Goal: Contribute content: Contribute content

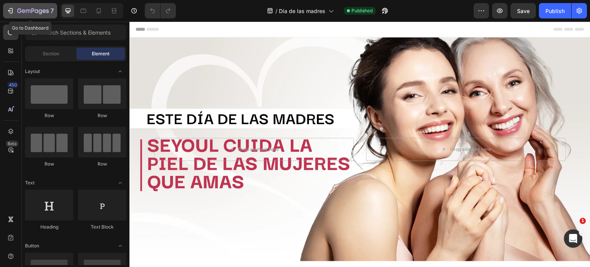
click at [27, 14] on icon "button" at bounding box center [32, 11] width 31 height 7
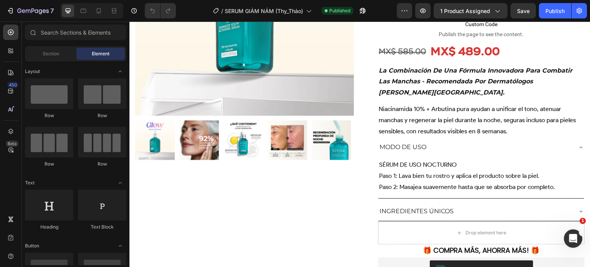
scroll to position [364, 0]
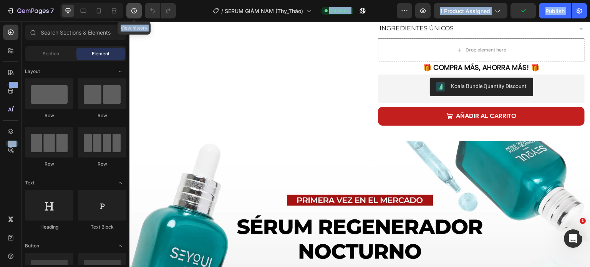
drag, startPoint x: 123, startPoint y: 23, endPoint x: 131, endPoint y: 12, distance: 13.9
click at [131, 0] on div "7 Version history View history / SERUM GIẢM NÁM (Thy_Thảo) Published Preview 1 …" at bounding box center [295, 0] width 590 height 0
click at [131, 12] on icon "button" at bounding box center [134, 11] width 8 height 8
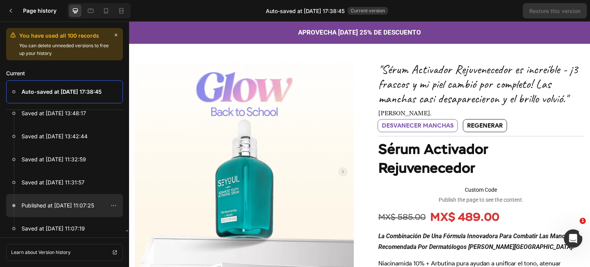
scroll to position [121, 0]
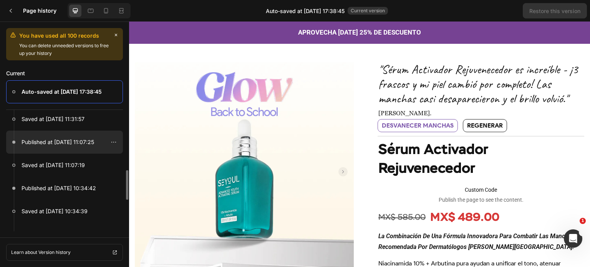
click at [77, 143] on p "Published at Aug 25, 11:07:25" at bounding box center [58, 141] width 73 height 9
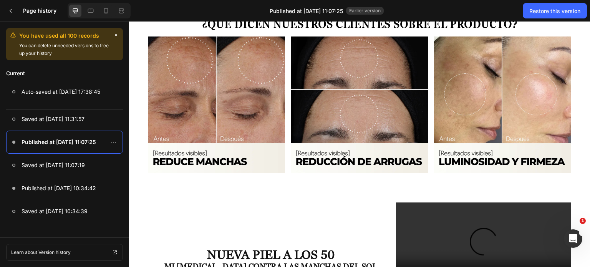
scroll to position [893, 0]
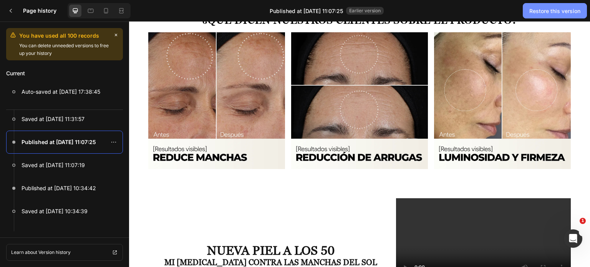
click at [558, 6] on button "Restore this version" at bounding box center [555, 10] width 64 height 15
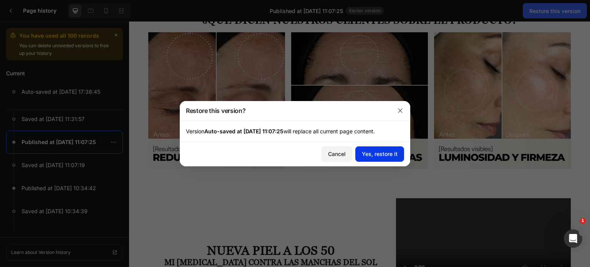
click at [375, 158] on button "Yes, restore it" at bounding box center [379, 153] width 49 height 15
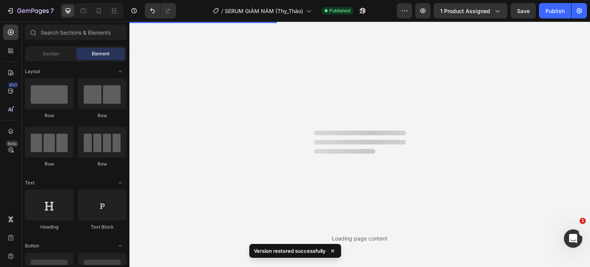
scroll to position [0, 0]
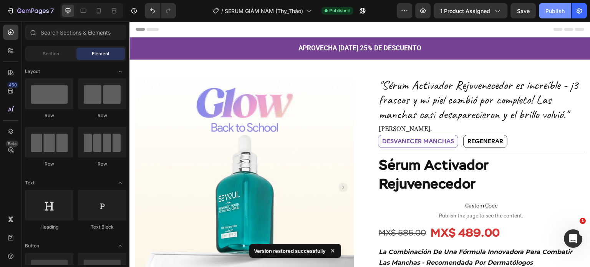
click at [555, 14] on div "Publish" at bounding box center [554, 11] width 19 height 8
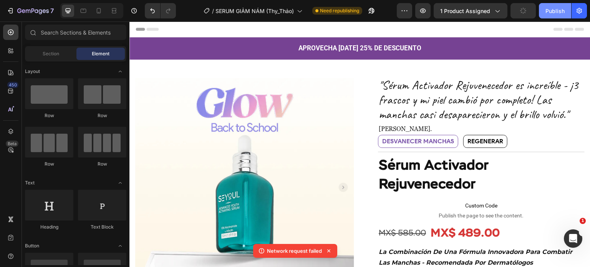
click at [556, 12] on div "Publish" at bounding box center [554, 11] width 19 height 8
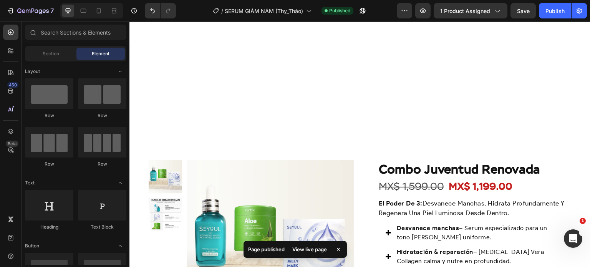
scroll to position [1391, 0]
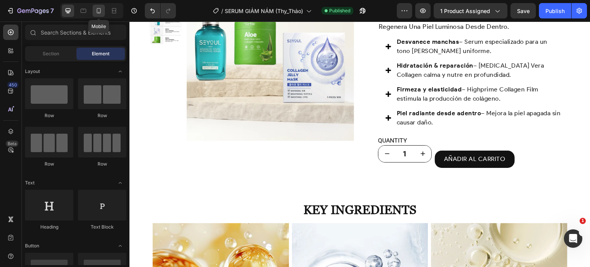
click at [104, 11] on div at bounding box center [99, 11] width 12 height 12
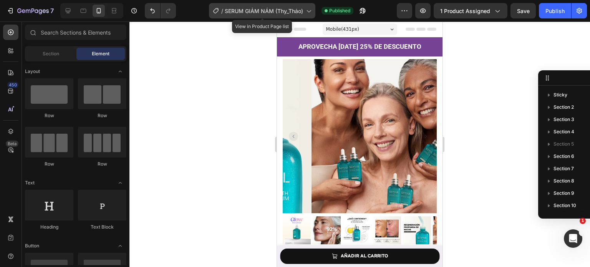
click at [273, 13] on span "SERUM GIẢM NÁM (Thy_Thảo)" at bounding box center [264, 11] width 78 height 8
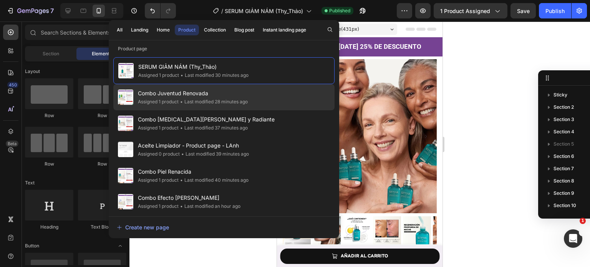
click at [236, 99] on div "• Last modified 28 minutes ago" at bounding box center [213, 102] width 69 height 8
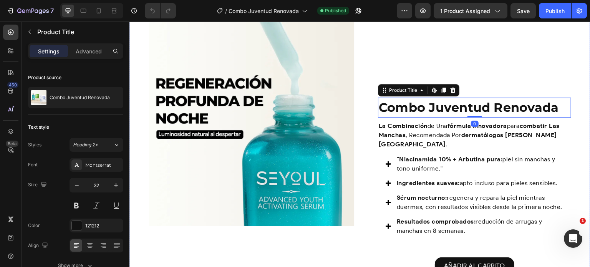
scroll to position [553, 0]
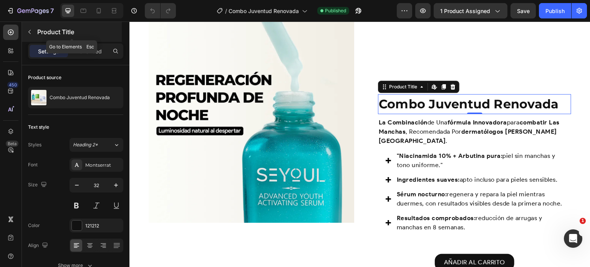
click at [32, 30] on icon "button" at bounding box center [29, 32] width 6 height 6
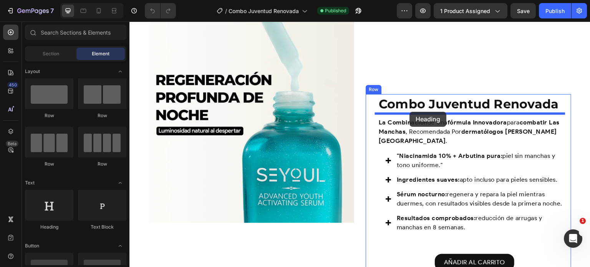
drag, startPoint x: 180, startPoint y: 235, endPoint x: 410, endPoint y: 112, distance: 260.5
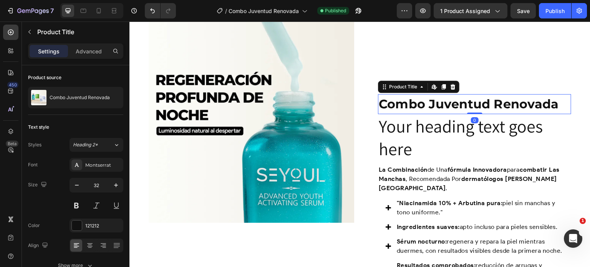
click at [518, 107] on h1 "Combo Juventud Renovada" at bounding box center [474, 104] width 193 height 20
click at [450, 89] on icon at bounding box center [453, 87] width 6 height 6
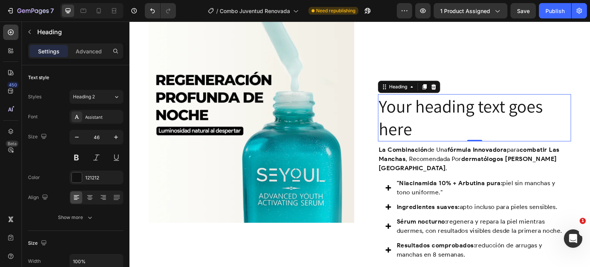
click at [430, 131] on h2 "Your heading text goes here" at bounding box center [474, 118] width 193 height 48
click at [430, 131] on p "Your heading text goes here" at bounding box center [475, 118] width 192 height 46
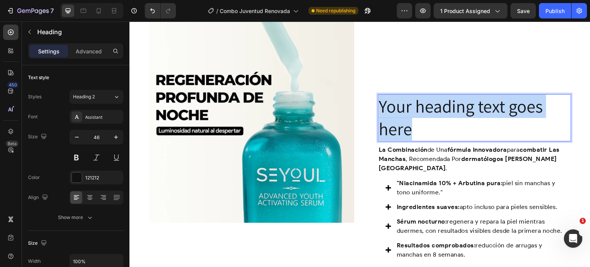
click at [430, 131] on p "Your heading text goes here" at bounding box center [475, 118] width 192 height 46
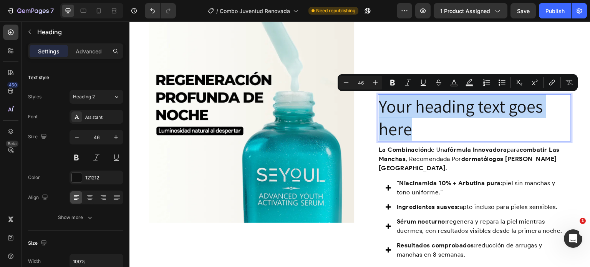
click at [430, 131] on p "Your heading text goes here" at bounding box center [475, 118] width 192 height 46
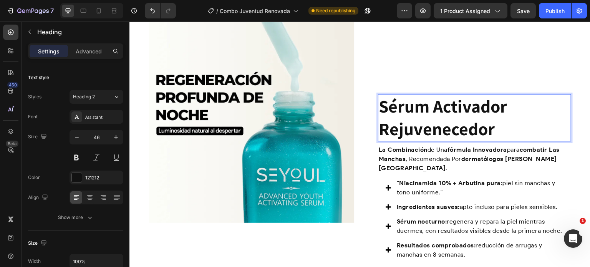
click at [430, 131] on strong "Sérum Activador Rejuvenecedor" at bounding box center [443, 117] width 128 height 46
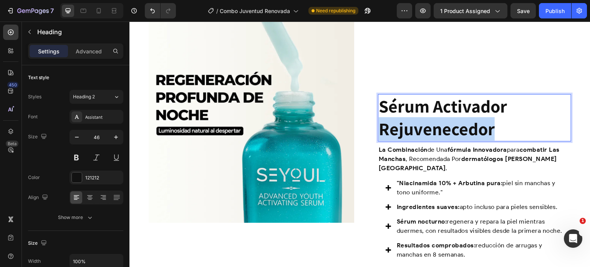
click at [430, 131] on strong "Sérum Activador Rejuvenecedor" at bounding box center [443, 117] width 128 height 46
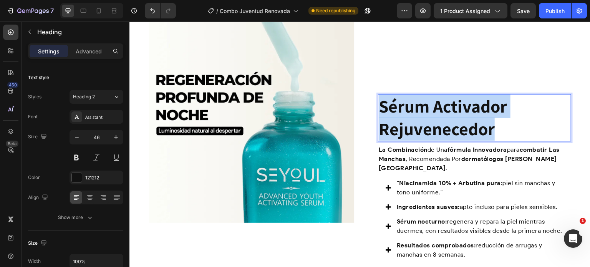
click at [430, 131] on strong "Sérum Activador Rejuvenecedor" at bounding box center [443, 117] width 128 height 46
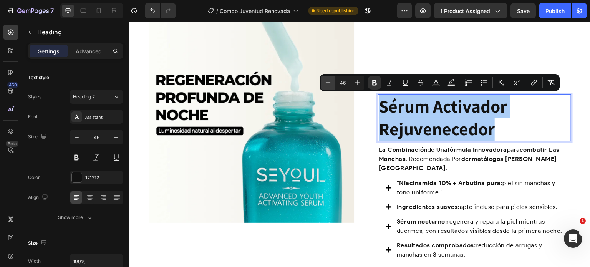
click at [321, 85] on button "Minus" at bounding box center [328, 83] width 14 height 14
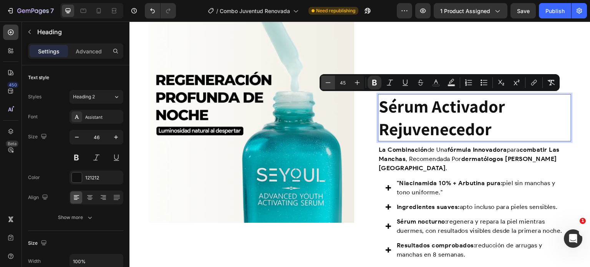
click at [321, 85] on button "Minus" at bounding box center [328, 83] width 14 height 14
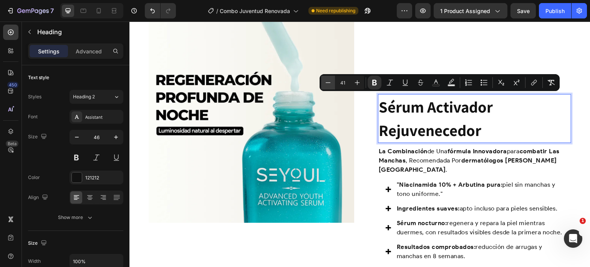
click at [321, 85] on button "Minus" at bounding box center [328, 83] width 14 height 14
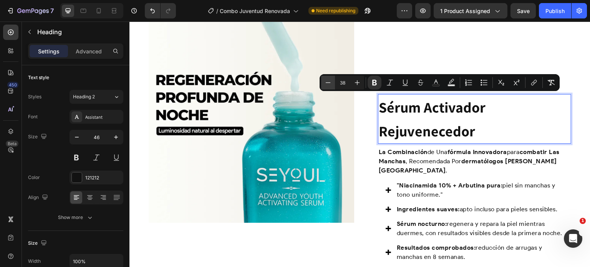
click at [321, 85] on button "Minus" at bounding box center [328, 83] width 14 height 14
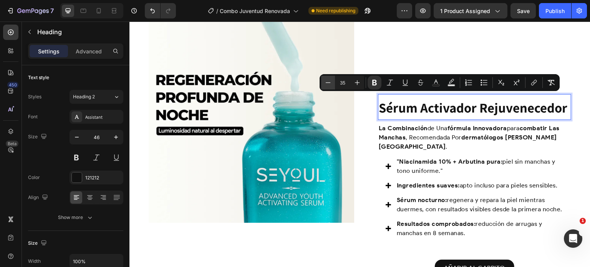
click at [321, 85] on button "Minus" at bounding box center [328, 83] width 14 height 14
click at [329, 81] on icon "Editor contextual toolbar" at bounding box center [328, 83] width 8 height 8
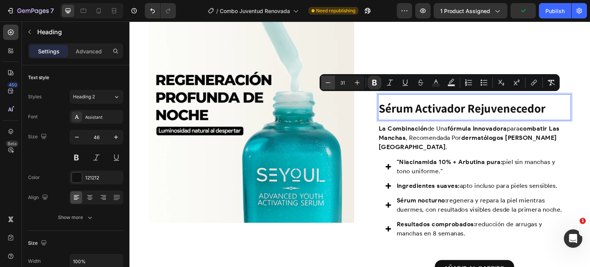
type input "30"
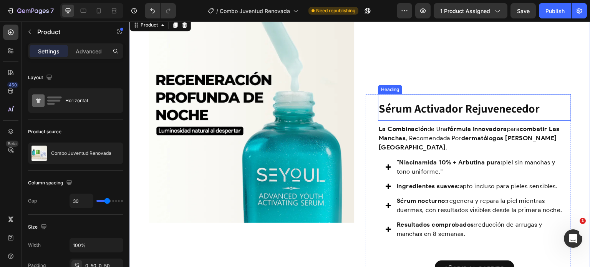
click at [455, 108] on strong "Sérum Activador Rejuvenecedor" at bounding box center [459, 108] width 161 height 15
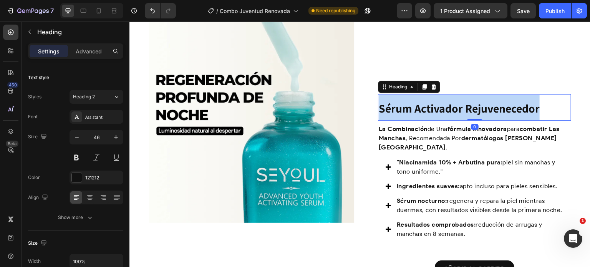
click at [455, 108] on strong "Sérum Activador Rejuvenecedor" at bounding box center [459, 108] width 161 height 15
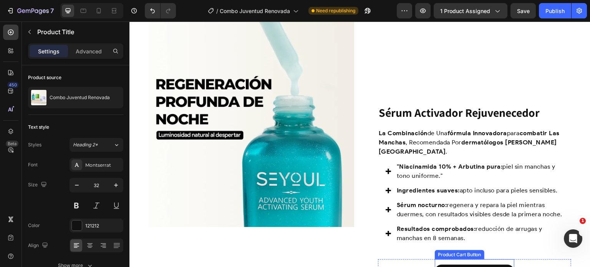
scroll to position [548, 0]
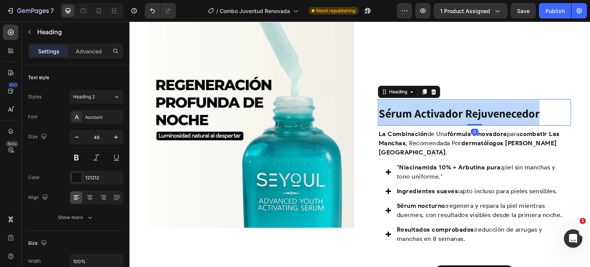
click at [433, 105] on p "Sérum Activador Rejuvenecedor" at bounding box center [475, 112] width 192 height 25
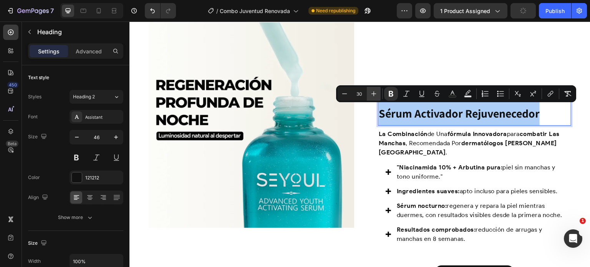
click at [375, 91] on icon "Editor contextual toolbar" at bounding box center [374, 94] width 8 height 8
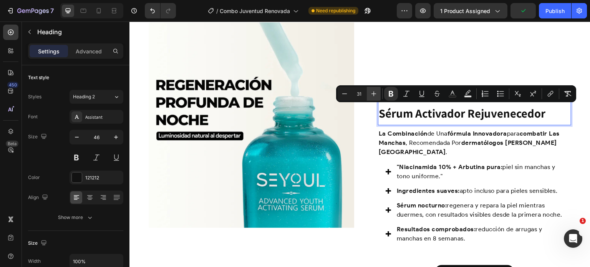
click at [375, 91] on icon "Editor contextual toolbar" at bounding box center [374, 94] width 8 height 8
type input "32"
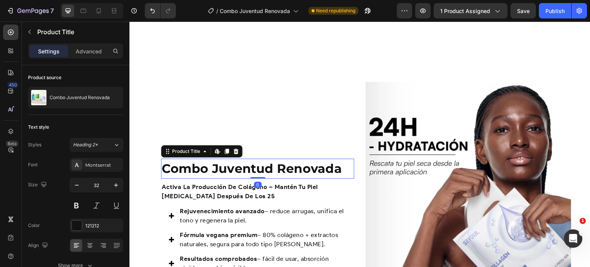
scroll to position [834, 0]
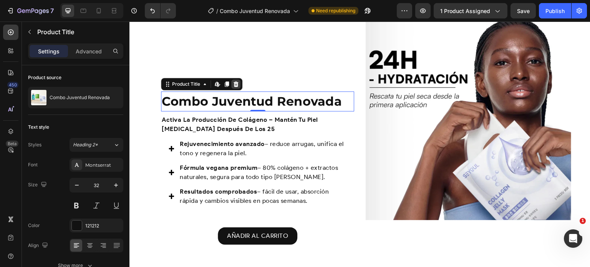
click at [234, 85] on icon at bounding box center [235, 83] width 5 height 5
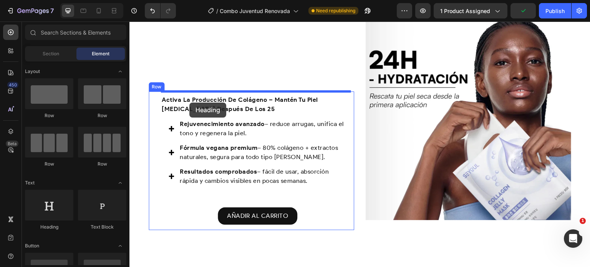
drag, startPoint x: 179, startPoint y: 229, endPoint x: 189, endPoint y: 103, distance: 127.2
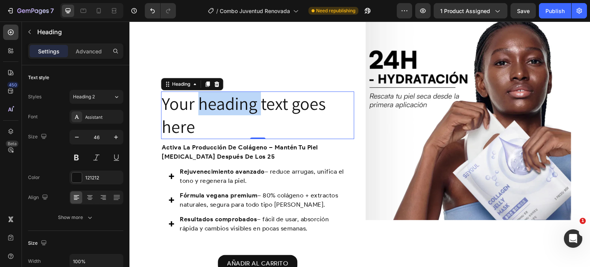
click at [252, 113] on p "Your heading text goes here" at bounding box center [258, 115] width 192 height 46
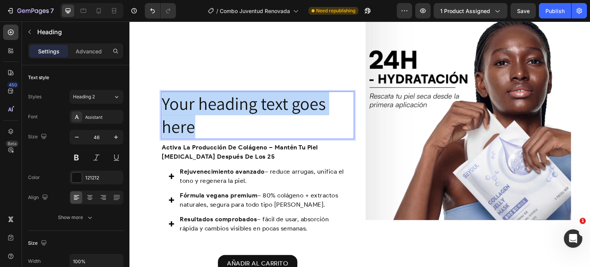
click at [252, 113] on p "Your heading text goes here" at bounding box center [258, 115] width 192 height 46
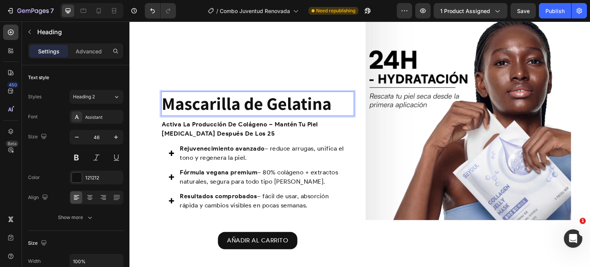
click at [252, 113] on strong "Mascarilla de Gelatina" at bounding box center [247, 103] width 170 height 23
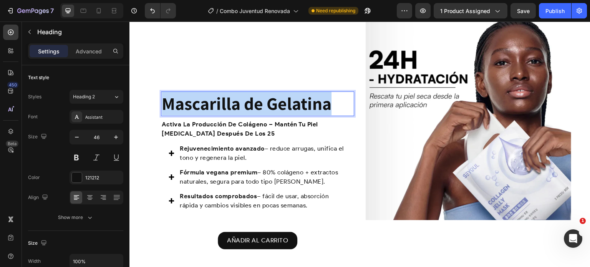
click at [252, 113] on strong "Mascarilla de Gelatina" at bounding box center [247, 103] width 170 height 23
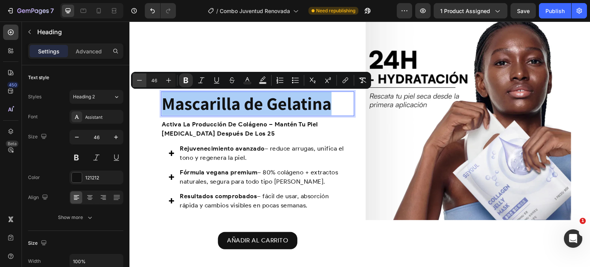
click at [141, 76] on icon "Editor contextual toolbar" at bounding box center [140, 80] width 8 height 8
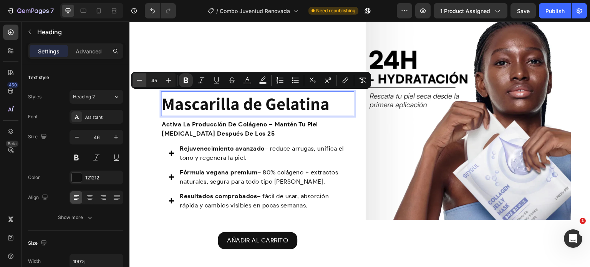
click at [141, 76] on icon "Editor contextual toolbar" at bounding box center [140, 80] width 8 height 8
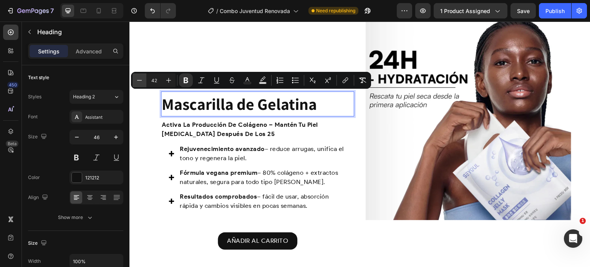
click at [141, 76] on icon "Editor contextual toolbar" at bounding box center [140, 80] width 8 height 8
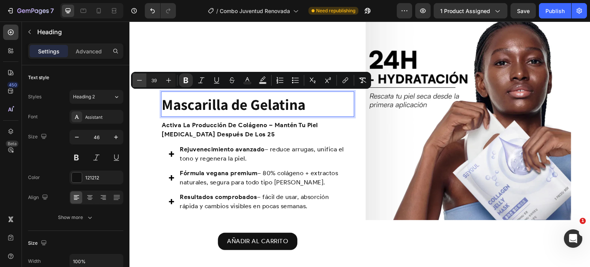
click at [141, 76] on icon "Editor contextual toolbar" at bounding box center [140, 80] width 8 height 8
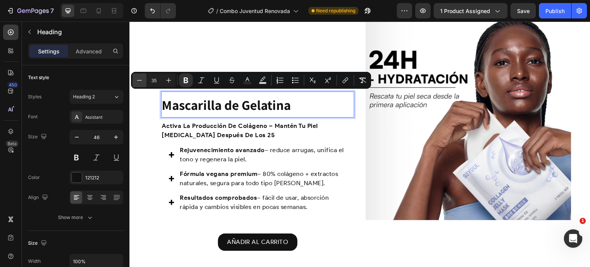
click at [141, 76] on icon "Editor contextual toolbar" at bounding box center [140, 80] width 8 height 8
type input "32"
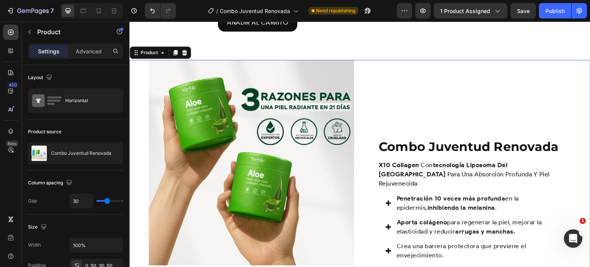
scroll to position [1055, 0]
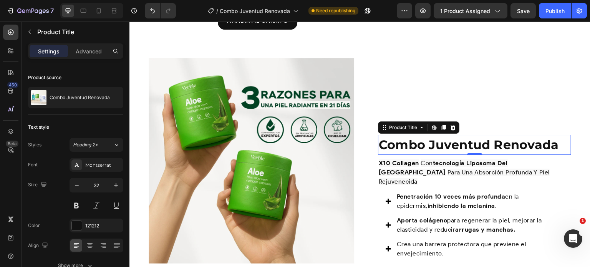
click at [418, 143] on h1 "Combo Juventud Renovada" at bounding box center [474, 145] width 193 height 20
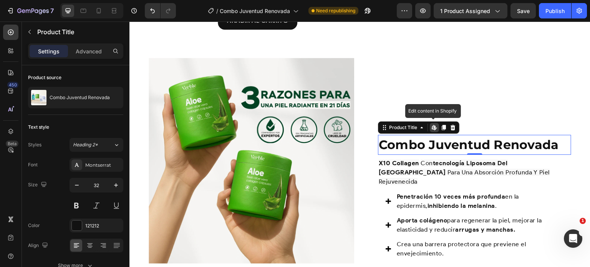
click at [418, 143] on h1 "Combo Juventud Renovada" at bounding box center [474, 145] width 193 height 20
click at [450, 129] on icon at bounding box center [453, 127] width 6 height 6
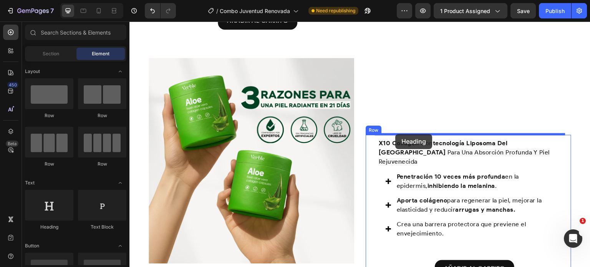
drag, startPoint x: 184, startPoint y: 235, endPoint x: 396, endPoint y: 134, distance: 234.0
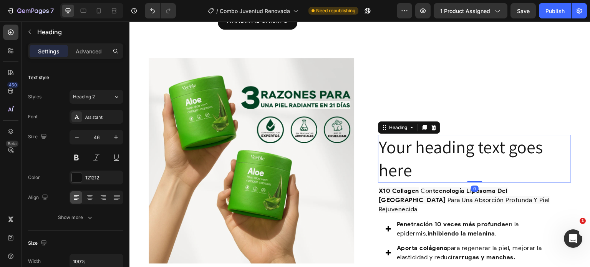
click at [412, 157] on h2 "Your heading text goes here" at bounding box center [474, 159] width 193 height 48
click at [412, 157] on p "Your heading text goes here" at bounding box center [475, 159] width 192 height 46
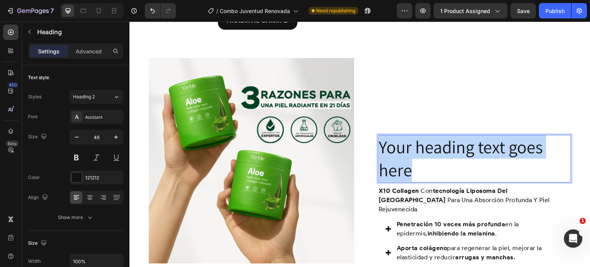
click at [412, 157] on p "Your heading text goes here" at bounding box center [475, 159] width 192 height 46
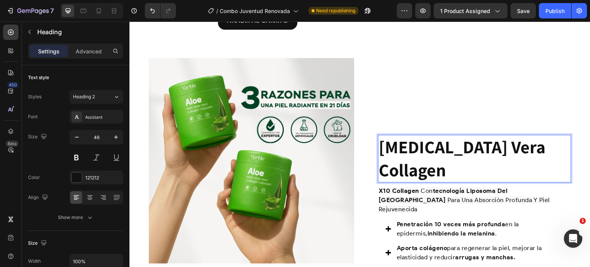
click at [424, 156] on strong "Aloe Vera Collagen" at bounding box center [462, 158] width 167 height 46
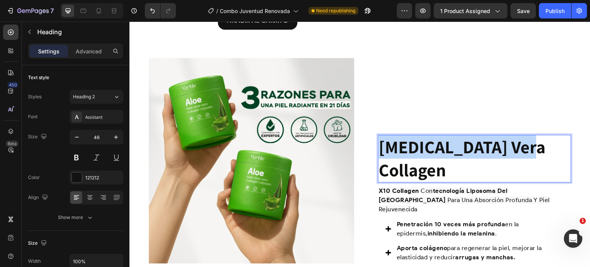
click at [424, 156] on strong "Aloe Vera Collagen" at bounding box center [462, 158] width 167 height 46
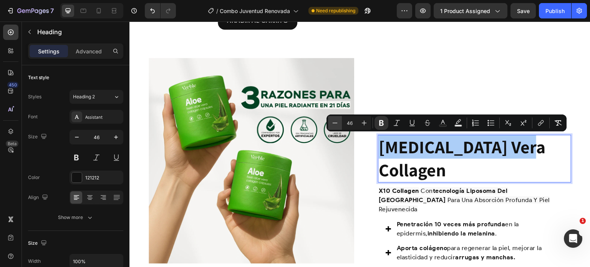
click at [333, 122] on icon "Editor contextual toolbar" at bounding box center [335, 123] width 8 height 8
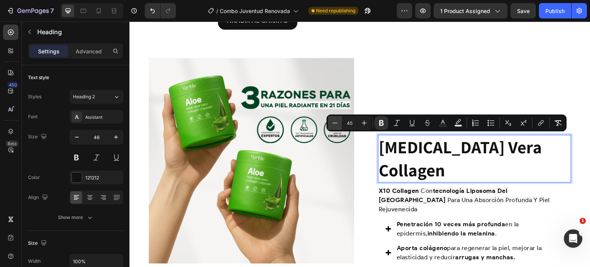
click at [333, 122] on icon "Editor contextual toolbar" at bounding box center [335, 123] width 8 height 8
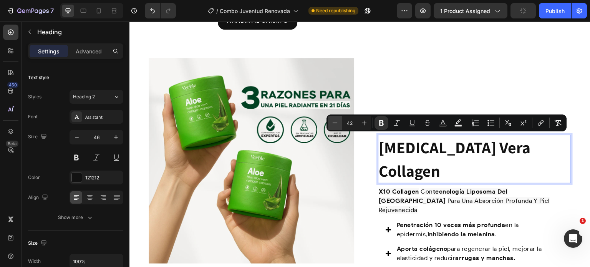
click at [333, 122] on icon "Editor contextual toolbar" at bounding box center [335, 123] width 8 height 8
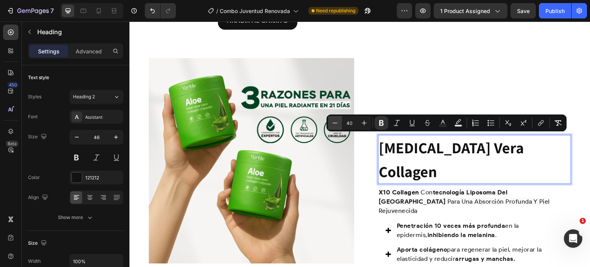
click at [333, 122] on icon "Editor contextual toolbar" at bounding box center [335, 123] width 8 height 8
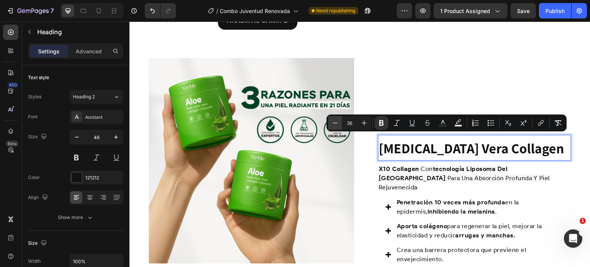
click at [333, 122] on icon "Editor contextual toolbar" at bounding box center [335, 123] width 8 height 8
type input "32"
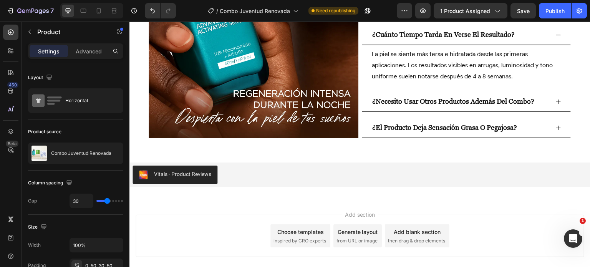
scroll to position [1744, 0]
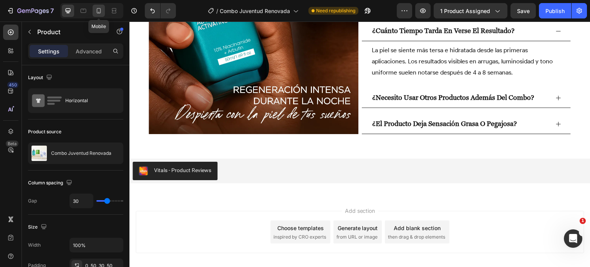
click at [99, 12] on icon at bounding box center [99, 11] width 8 height 8
type input "0"
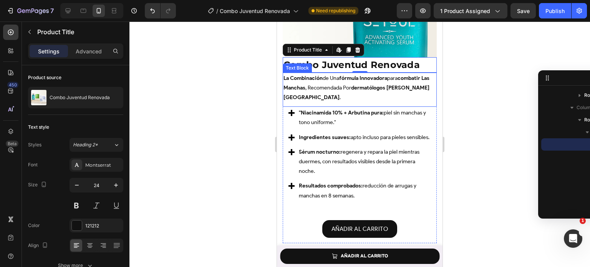
scroll to position [802, 0]
click at [419, 60] on h1 "Combo Juventud Renovada" at bounding box center [360, 64] width 154 height 15
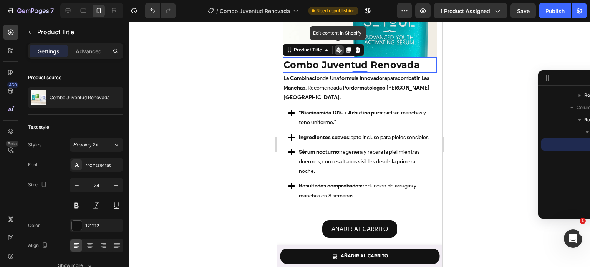
click at [419, 60] on h1 "Combo Juventud Renovada" at bounding box center [360, 64] width 154 height 15
click at [380, 57] on h1 "Combo Juventud Renovada" at bounding box center [360, 64] width 154 height 15
click at [356, 47] on icon at bounding box center [357, 49] width 5 height 5
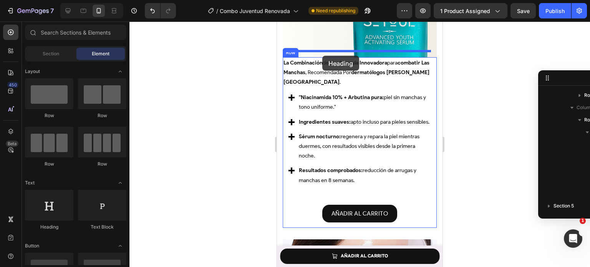
drag, startPoint x: 318, startPoint y: 237, endPoint x: 322, endPoint y: 56, distance: 181.7
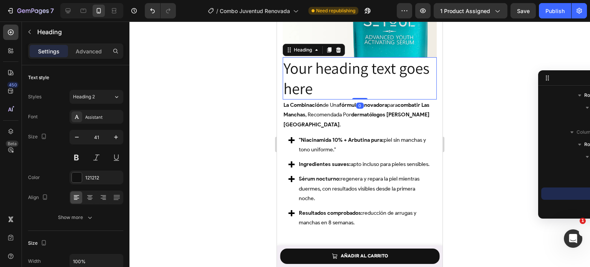
click at [332, 66] on h2 "Your heading text goes here" at bounding box center [360, 78] width 154 height 43
click at [332, 66] on p "Your heading text goes here" at bounding box center [359, 78] width 152 height 41
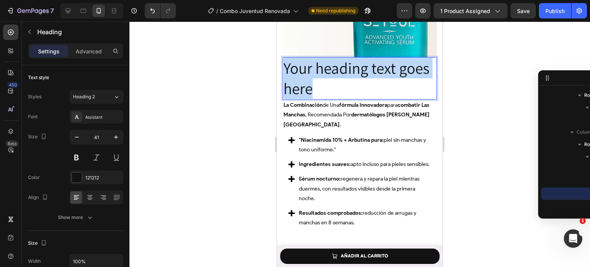
click at [332, 66] on p "Your heading text goes here" at bounding box center [359, 78] width 152 height 41
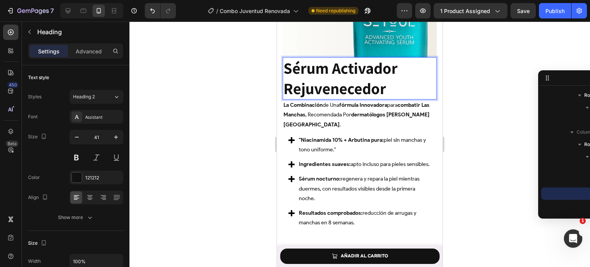
click at [320, 100] on p "la combinación de una fórmula innovadora para combatir las manchas , recomendad…" at bounding box center [359, 114] width 152 height 29
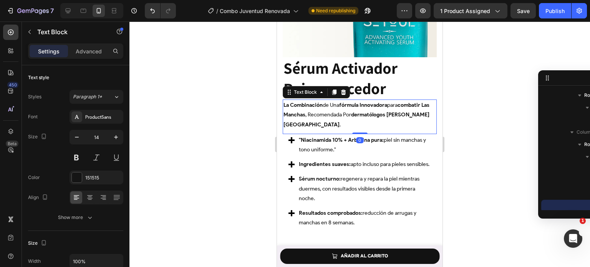
scroll to position [159, 0]
click at [320, 100] on p "la combinación de una fórmula innovadora para combatir las manchas , recomendad…" at bounding box center [359, 114] width 152 height 29
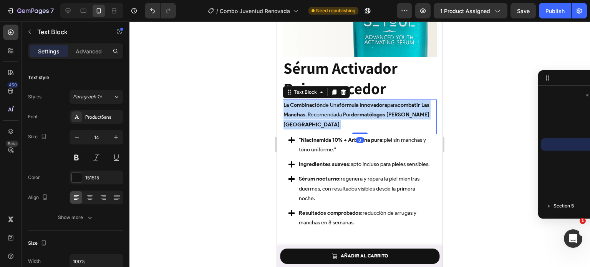
click at [320, 100] on p "la combinación de una fórmula innovadora para combatir las manchas , recomendad…" at bounding box center [359, 114] width 152 height 29
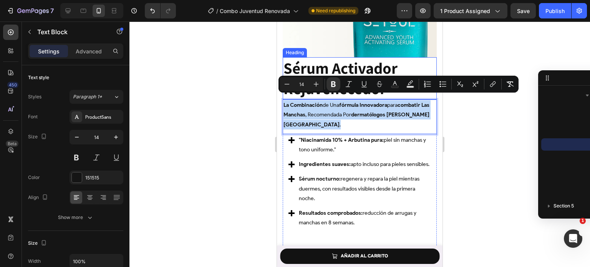
click at [371, 63] on strong "Sérum Activador Rejuvenecedor" at bounding box center [340, 78] width 114 height 41
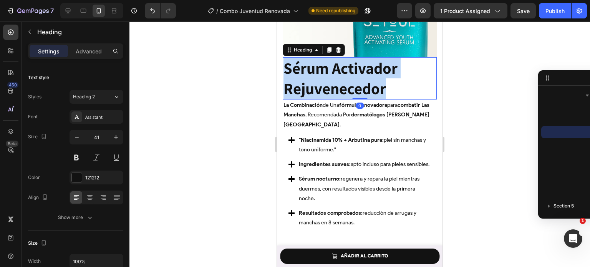
click at [371, 63] on strong "Sérum Activador Rejuvenecedor" at bounding box center [340, 78] width 114 height 41
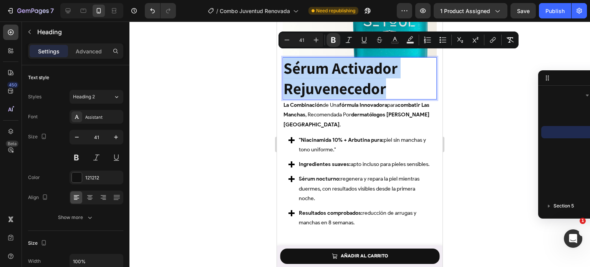
click at [371, 63] on strong "Sérum Activador Rejuvenecedor" at bounding box center [340, 78] width 114 height 41
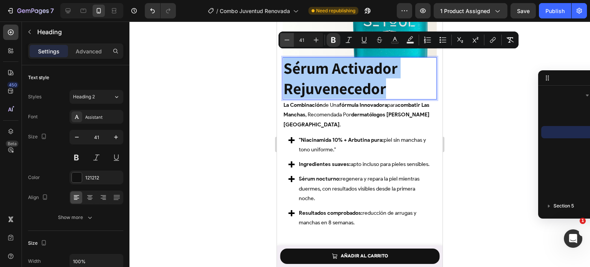
click at [289, 40] on icon "Editor contextual toolbar" at bounding box center [287, 40] width 8 height 8
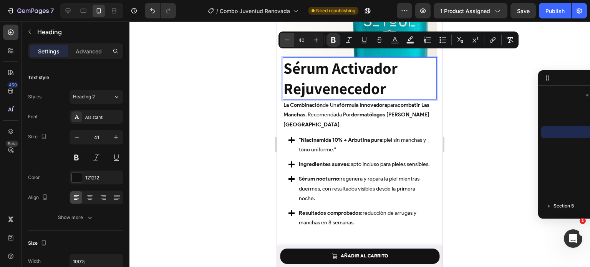
click at [289, 40] on icon "Editor contextual toolbar" at bounding box center [287, 40] width 8 height 8
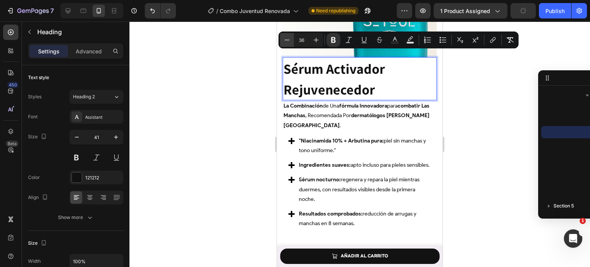
click at [289, 40] on icon "Editor contextual toolbar" at bounding box center [287, 40] width 8 height 8
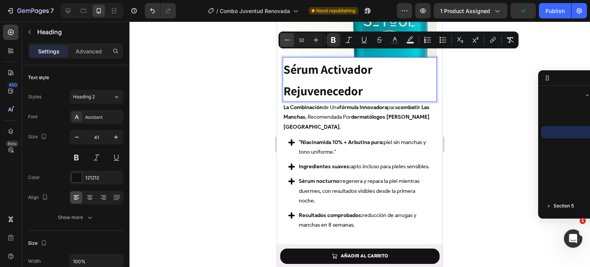
click at [289, 40] on icon "Editor contextual toolbar" at bounding box center [287, 40] width 8 height 8
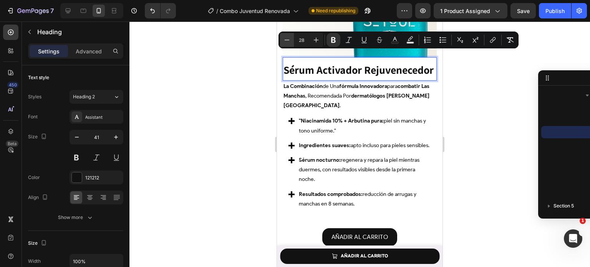
click at [289, 40] on icon "Editor contextual toolbar" at bounding box center [287, 40] width 8 height 8
type input "27"
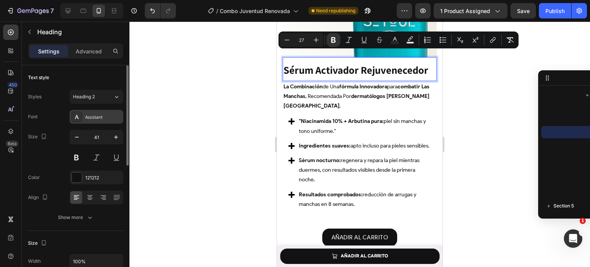
click at [98, 117] on div "Assistant" at bounding box center [103, 117] width 36 height 7
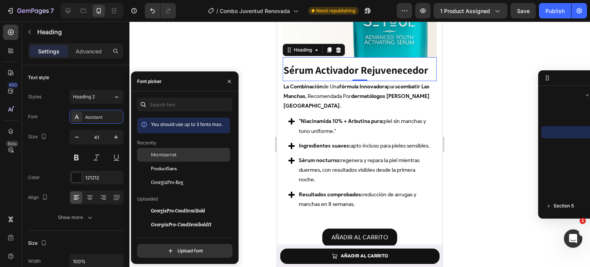
click at [147, 154] on div at bounding box center [144, 155] width 14 height 14
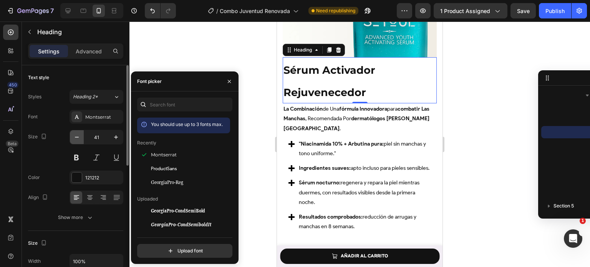
click at [77, 139] on icon "button" at bounding box center [77, 137] width 8 height 8
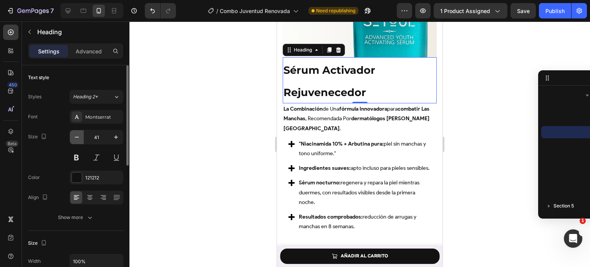
type input "40"
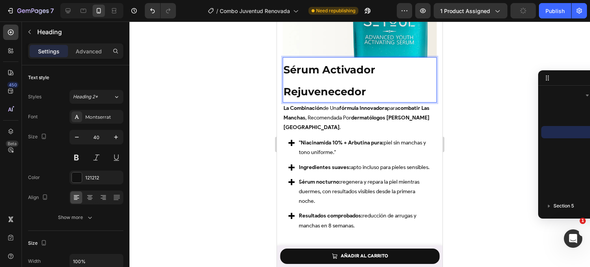
click at [313, 83] on strong "Sérum Activador Rejuvenecedor" at bounding box center [329, 80] width 92 height 35
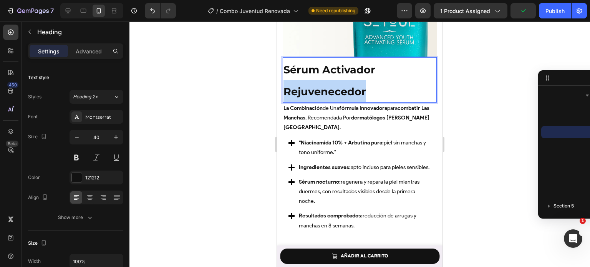
click at [313, 83] on strong "Sérum Activador Rejuvenecedor" at bounding box center [329, 80] width 92 height 35
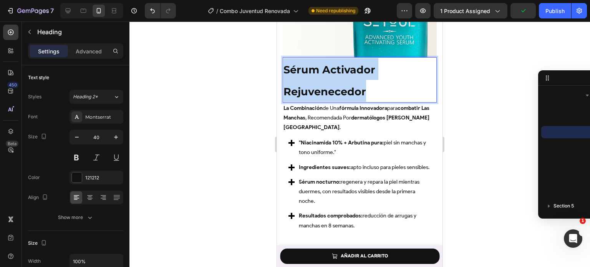
click at [313, 83] on strong "Sérum Activador Rejuvenecedor" at bounding box center [329, 80] width 92 height 35
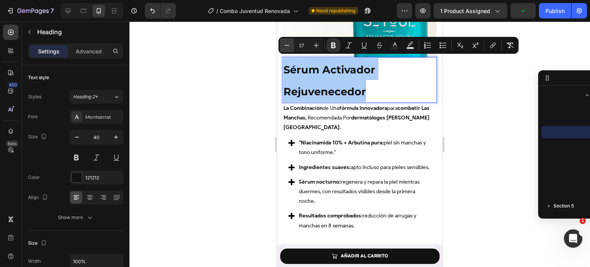
click at [286, 38] on button "Minus" at bounding box center [287, 45] width 14 height 14
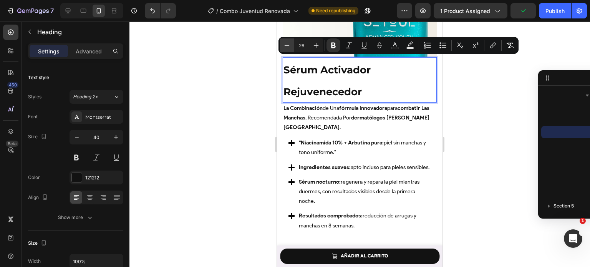
click at [286, 38] on button "Minus" at bounding box center [287, 45] width 14 height 14
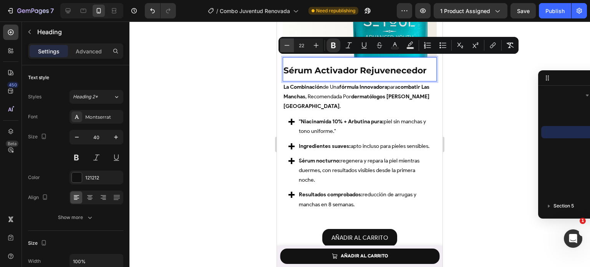
click at [286, 38] on button "Minus" at bounding box center [287, 45] width 14 height 14
click at [310, 48] on button "Plus" at bounding box center [316, 45] width 14 height 14
type input "22"
click at [265, 120] on div at bounding box center [359, 144] width 460 height 245
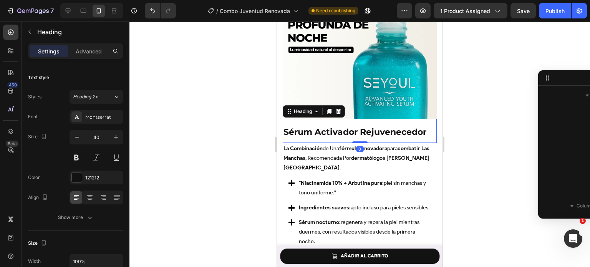
scroll to position [147, 0]
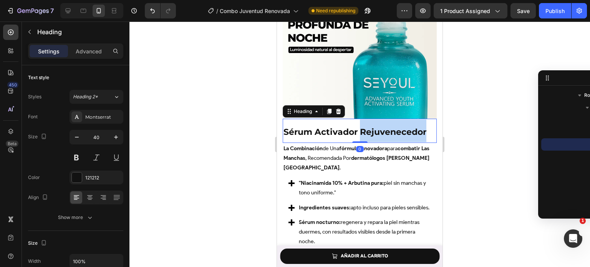
click at [383, 127] on strong "Sérum Activador Rejuvenecedor" at bounding box center [354, 132] width 143 height 10
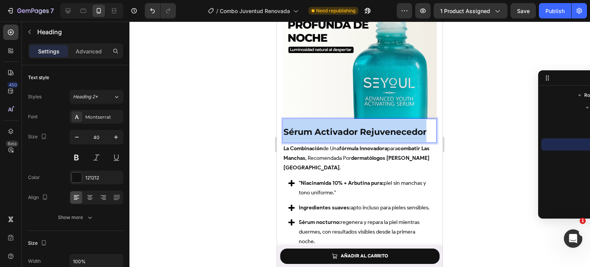
click at [383, 127] on strong "Sérum Activador Rejuvenecedor" at bounding box center [354, 132] width 143 height 10
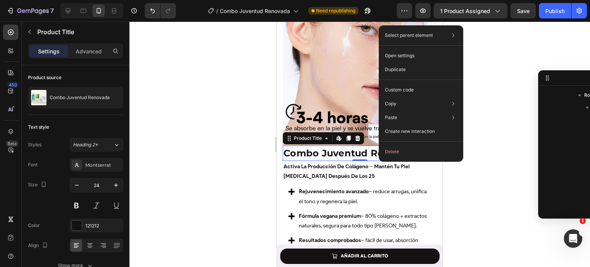
scroll to position [368, 0]
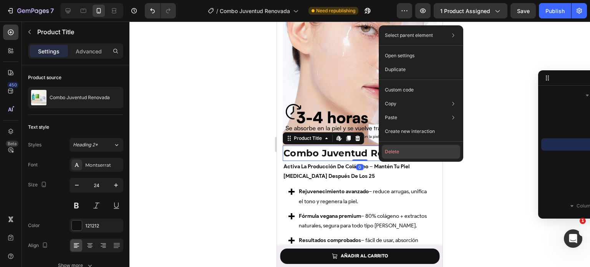
click at [407, 151] on button "Delete" at bounding box center [421, 152] width 78 height 14
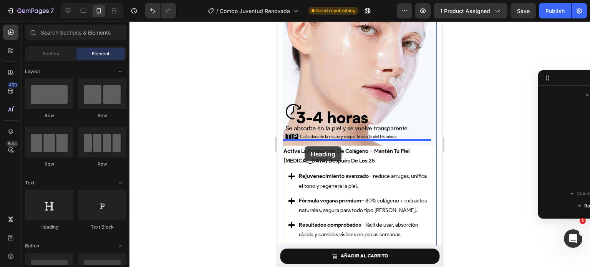
drag, startPoint x: 334, startPoint y: 232, endPoint x: 308, endPoint y: 144, distance: 91.0
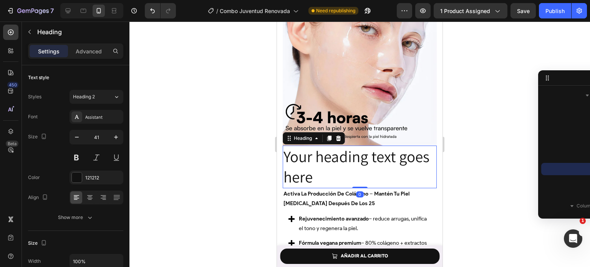
click at [326, 151] on h2 "Your heading text goes here" at bounding box center [360, 167] width 154 height 43
click at [326, 151] on p "Your heading text goes here" at bounding box center [359, 166] width 152 height 41
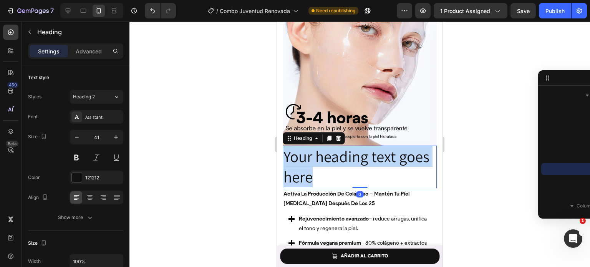
click at [326, 151] on p "Your heading text goes here" at bounding box center [359, 166] width 152 height 41
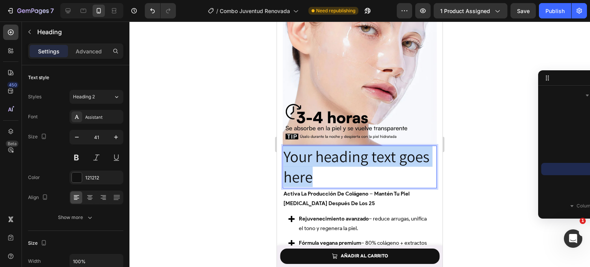
click at [326, 151] on p "Your heading text goes here" at bounding box center [359, 166] width 152 height 41
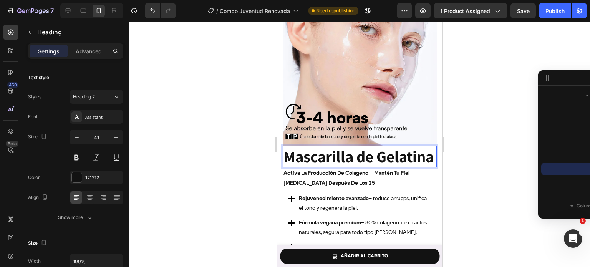
click at [348, 150] on strong "Mascarilla de Gelatina" at bounding box center [358, 156] width 150 height 21
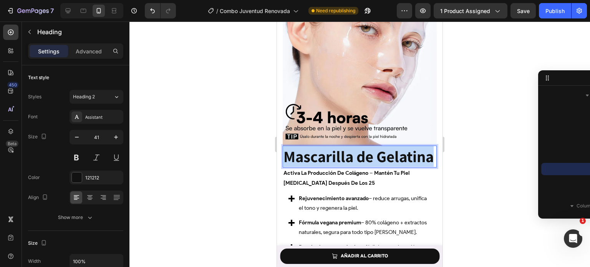
click at [348, 150] on strong "Mascarilla de Gelatina" at bounding box center [358, 156] width 150 height 21
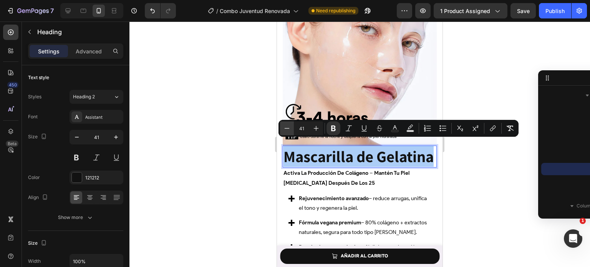
click at [286, 130] on icon "Editor contextual toolbar" at bounding box center [287, 128] width 8 height 8
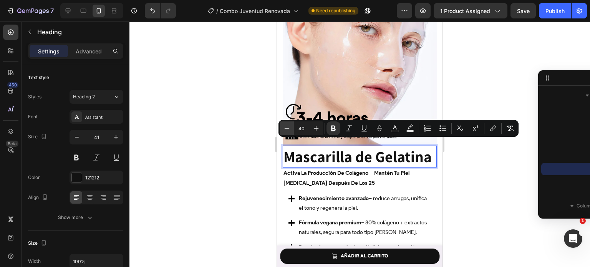
click at [286, 130] on icon "Editor contextual toolbar" at bounding box center [287, 128] width 8 height 8
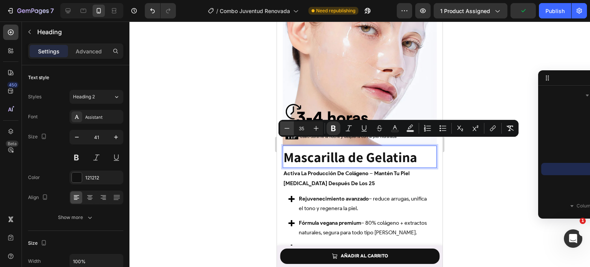
click at [286, 130] on icon "Editor contextual toolbar" at bounding box center [287, 128] width 8 height 8
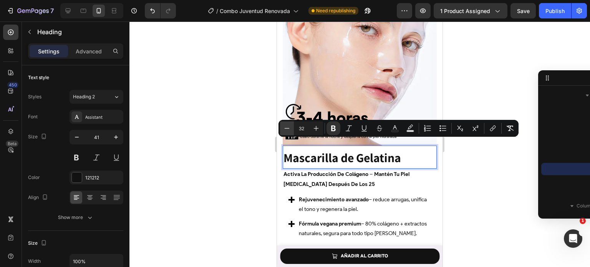
click at [286, 130] on icon "Editor contextual toolbar" at bounding box center [287, 128] width 8 height 8
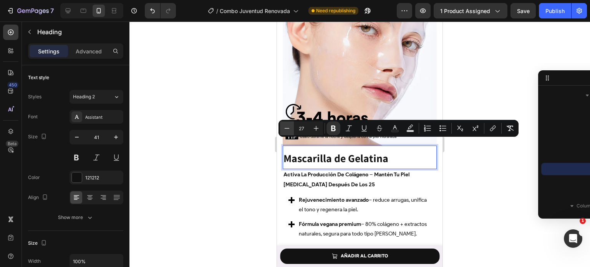
click at [286, 130] on icon "Editor contextual toolbar" at bounding box center [287, 128] width 8 height 8
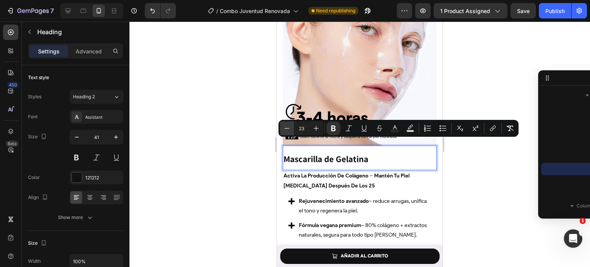
click at [286, 130] on icon "Editor contextual toolbar" at bounding box center [287, 128] width 8 height 8
type input "22"
click at [240, 195] on div at bounding box center [359, 144] width 460 height 245
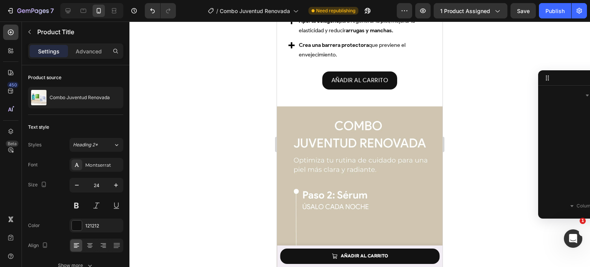
scroll to position [589, 0]
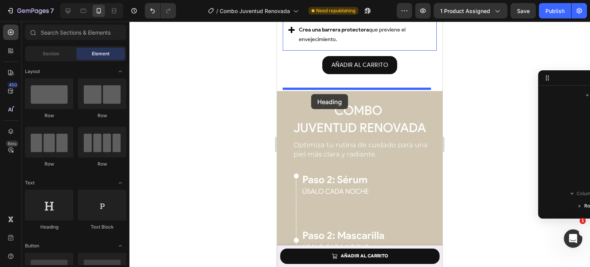
drag, startPoint x: 345, startPoint y: 229, endPoint x: 311, endPoint y: 94, distance: 138.9
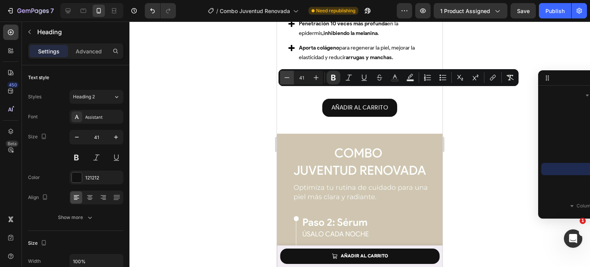
click at [286, 78] on icon "Editor contextual toolbar" at bounding box center [287, 78] width 8 height 8
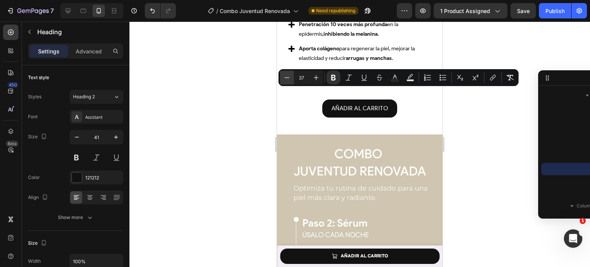
click at [286, 78] on icon "Editor contextual toolbar" at bounding box center [287, 78] width 8 height 8
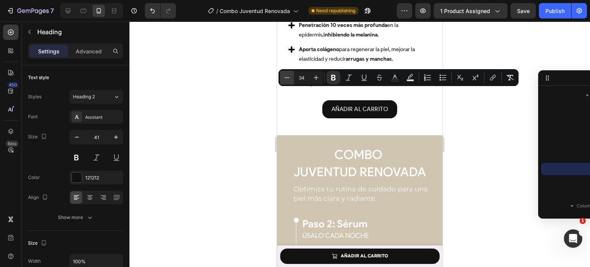
click at [286, 78] on icon "Editor contextual toolbar" at bounding box center [287, 78] width 8 height 8
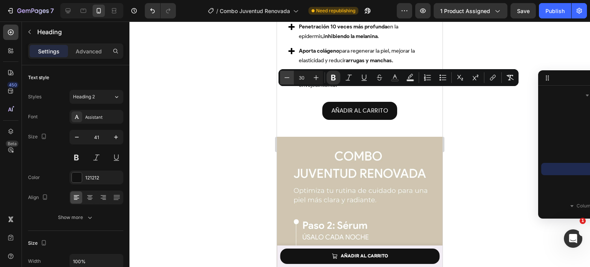
click at [286, 78] on icon "Editor contextual toolbar" at bounding box center [287, 78] width 8 height 8
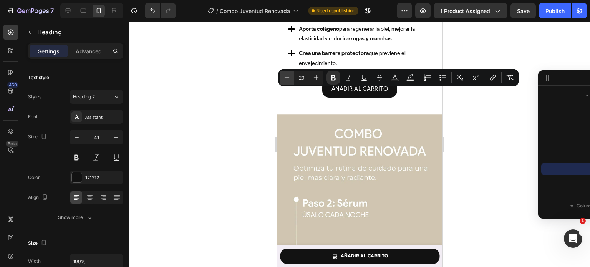
click at [286, 78] on icon "Editor contextual toolbar" at bounding box center [287, 78] width 8 height 8
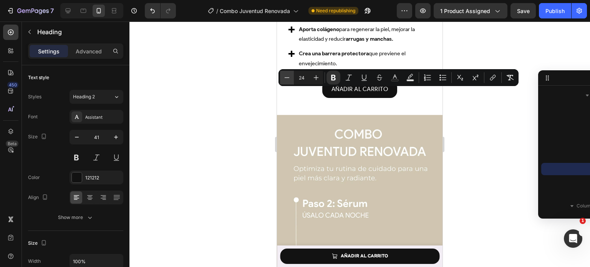
click at [286, 78] on icon "Editor contextual toolbar" at bounding box center [287, 78] width 8 height 8
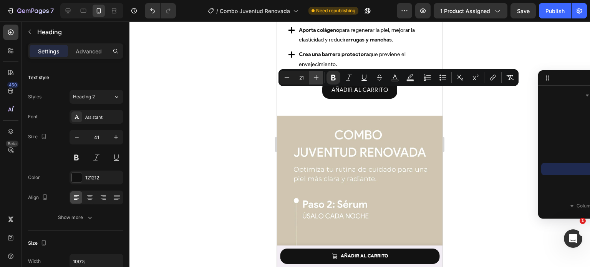
click at [318, 79] on icon "Editor contextual toolbar" at bounding box center [316, 78] width 8 height 8
type input "22"
click at [256, 164] on div at bounding box center [359, 144] width 460 height 245
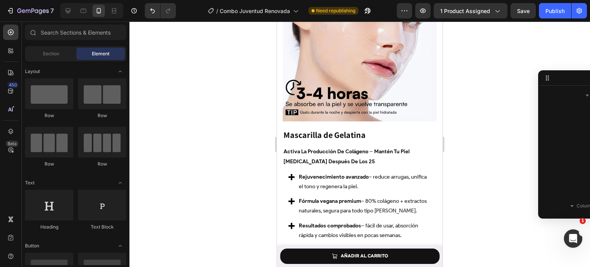
scroll to position [1091, 0]
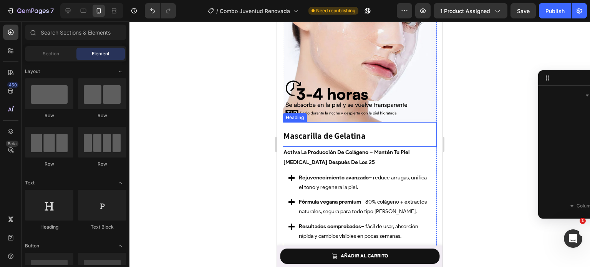
click at [349, 130] on strong "Mascarilla de Gelatina" at bounding box center [324, 135] width 82 height 11
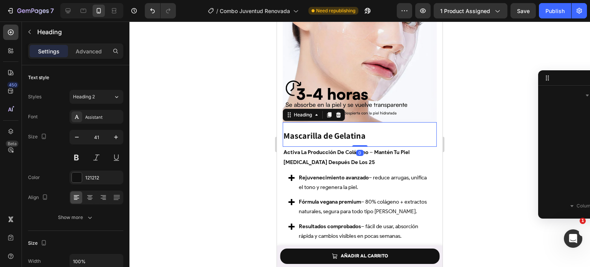
scroll to position [393, 0]
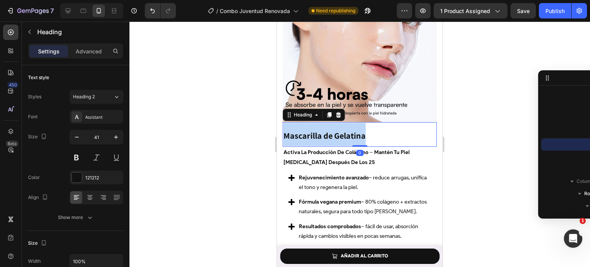
click at [349, 130] on strong "Mascarilla de Gelatina" at bounding box center [324, 135] width 82 height 11
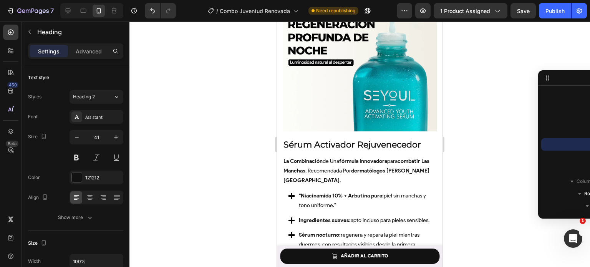
scroll to position [727, 0]
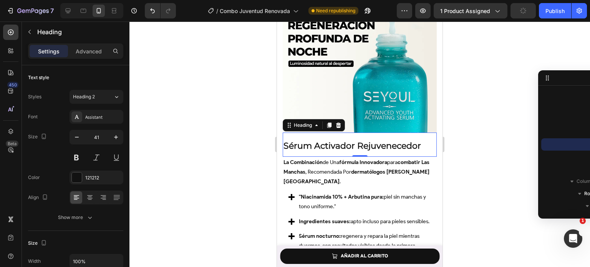
click at [347, 141] on strong "Sérum Activador Rejuvenecedor" at bounding box center [351, 146] width 137 height 10
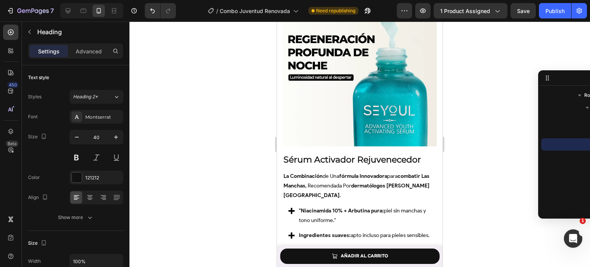
scroll to position [711, 0]
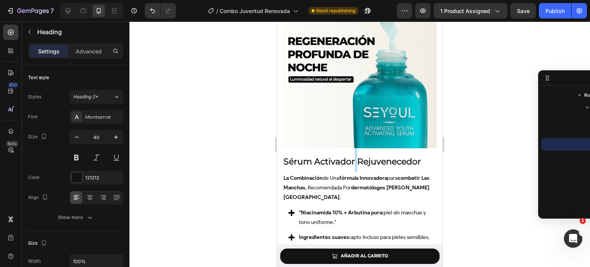
click at [353, 156] on strong "Sérum Activador Rejuvenecedor" at bounding box center [351, 161] width 137 height 10
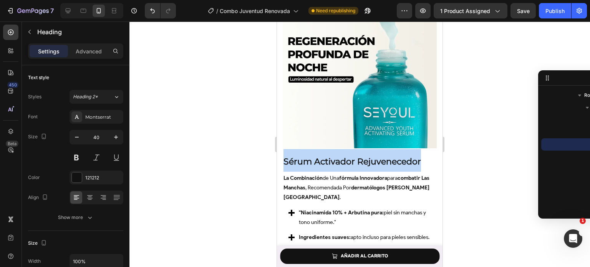
click at [353, 156] on strong "Sérum Activador Rejuvenecedor" at bounding box center [351, 161] width 137 height 10
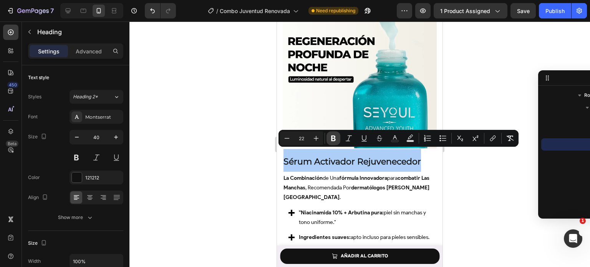
click at [330, 142] on icon "Editor contextual toolbar" at bounding box center [334, 138] width 8 height 8
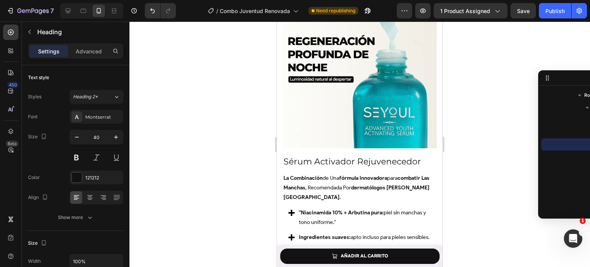
click at [330, 148] on h2 "Sérum Activador Rejuvenecedor" at bounding box center [360, 160] width 154 height 24
click at [335, 156] on span "Sérum Activador Rejuvenecedor" at bounding box center [351, 161] width 137 height 10
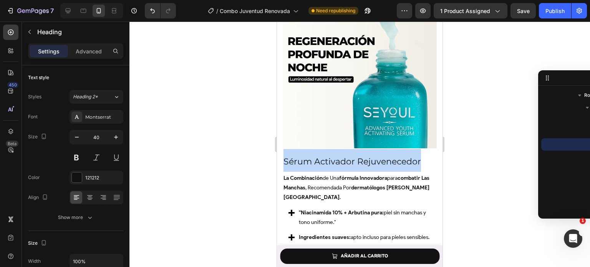
click at [335, 156] on span "Sérum Activador Rejuvenecedor" at bounding box center [351, 161] width 137 height 10
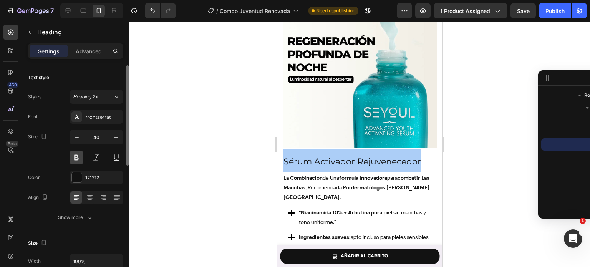
click at [75, 156] on button at bounding box center [77, 158] width 14 height 14
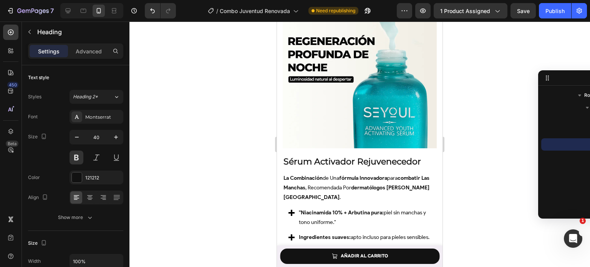
click at [201, 144] on div at bounding box center [359, 144] width 460 height 245
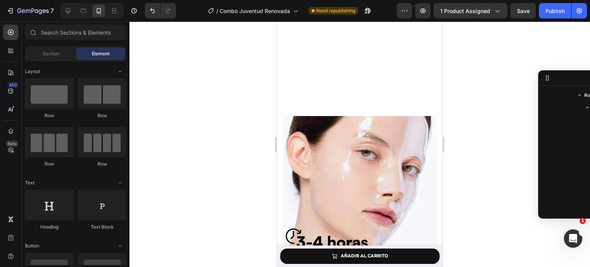
scroll to position [1089, 0]
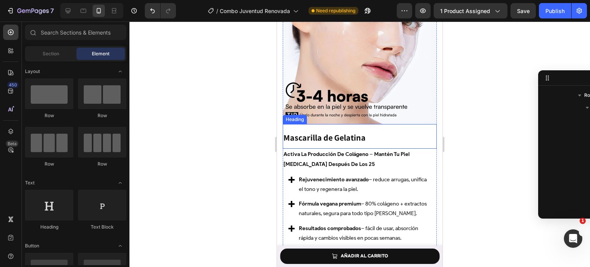
click at [344, 135] on strong "Mascarilla de Gelatina" at bounding box center [324, 137] width 82 height 11
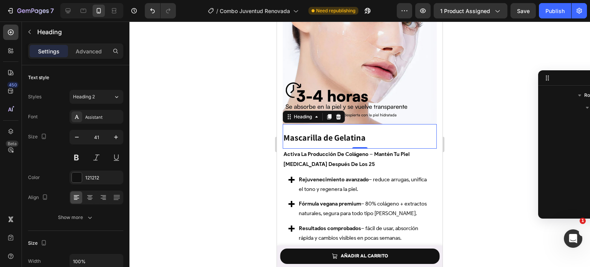
scroll to position [393, 0]
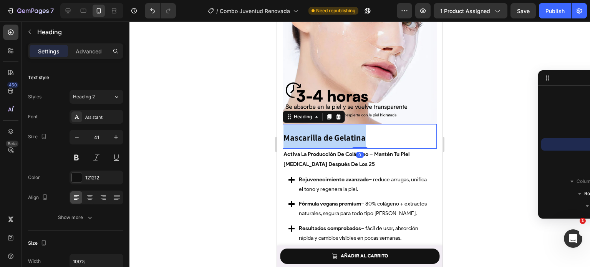
click at [344, 135] on strong "Mascarilla de Gelatina" at bounding box center [324, 137] width 82 height 11
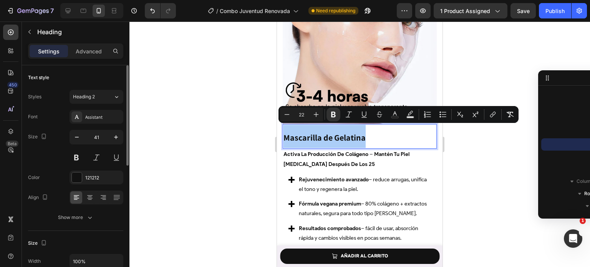
click at [109, 108] on div "Styles Heading 2 Font Assistant Size 41 Color 121212 Align Show more" at bounding box center [75, 157] width 95 height 134
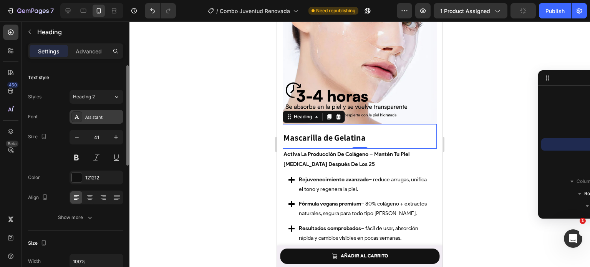
click at [110, 114] on div "Assistant" at bounding box center [103, 117] width 36 height 7
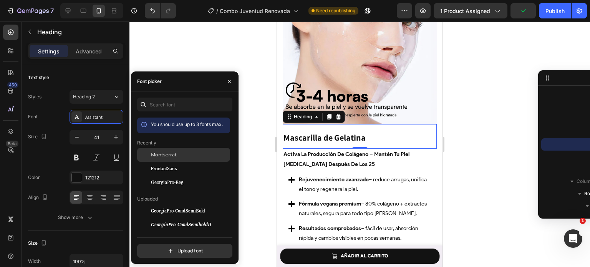
click at [174, 204] on div "Montserrat" at bounding box center [183, 211] width 93 height 14
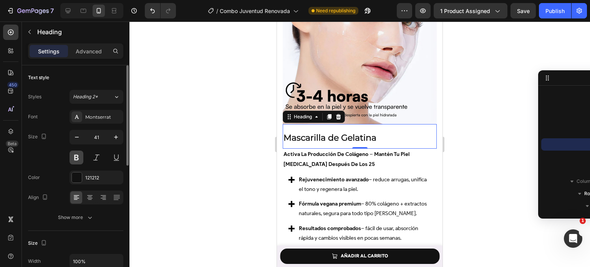
click at [74, 159] on button at bounding box center [77, 158] width 14 height 14
click at [349, 132] on strong "Mascarilla de Gelatina" at bounding box center [329, 137] width 93 height 10
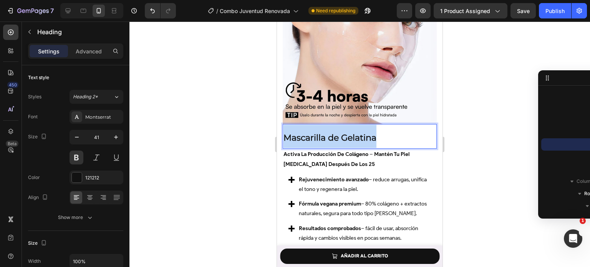
click at [349, 132] on strong "Mascarilla de Gelatina" at bounding box center [329, 137] width 93 height 10
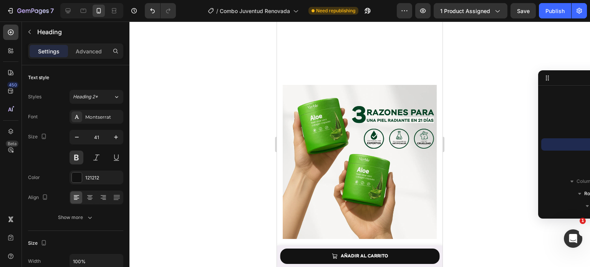
scroll to position [1399, 0]
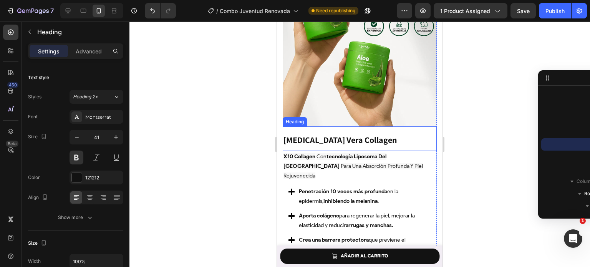
click at [340, 139] on h2 "Aloe Vera Collagen" at bounding box center [360, 138] width 154 height 25
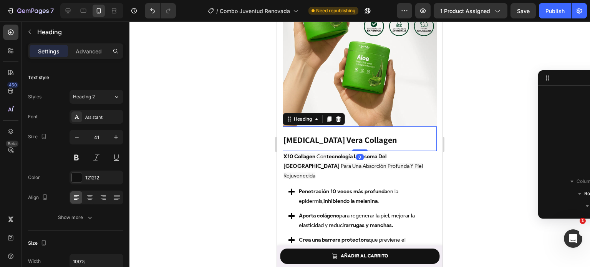
scroll to position [614, 0]
click at [340, 139] on h2 "Aloe Vera Collagen" at bounding box center [360, 138] width 154 height 25
click at [340, 139] on p "Aloe Vera Collagen" at bounding box center [359, 138] width 152 height 23
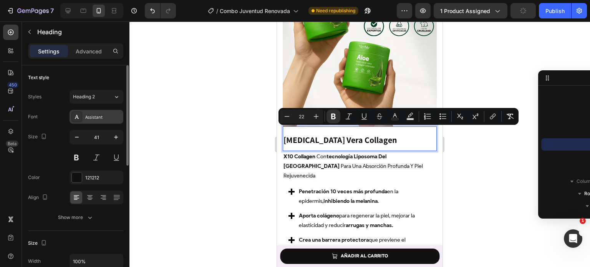
click at [108, 116] on div "Assistant" at bounding box center [103, 117] width 36 height 7
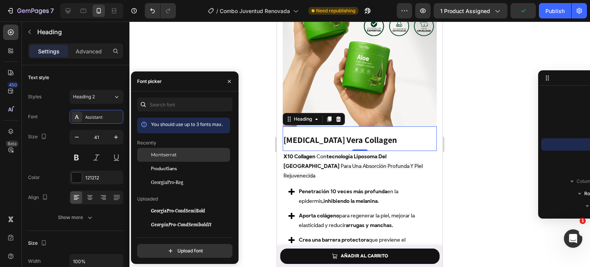
click at [182, 156] on div "Montserrat" at bounding box center [190, 154] width 78 height 7
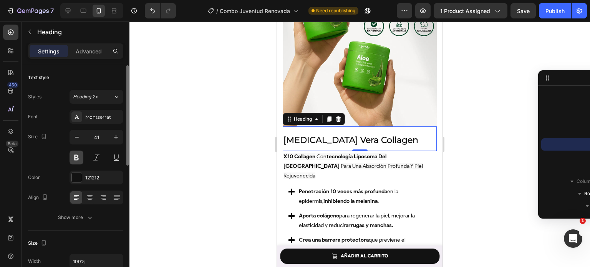
click at [78, 156] on button at bounding box center [77, 158] width 14 height 14
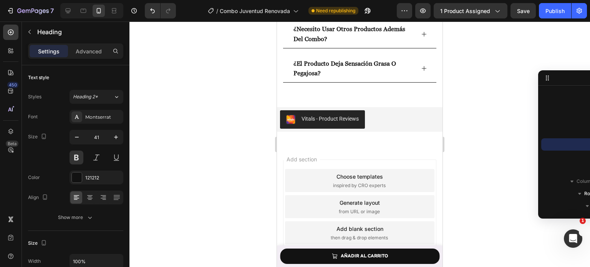
scroll to position [2420, 0]
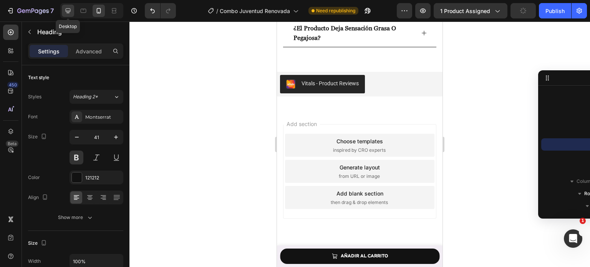
click at [71, 12] on icon at bounding box center [68, 11] width 8 height 8
type input "46"
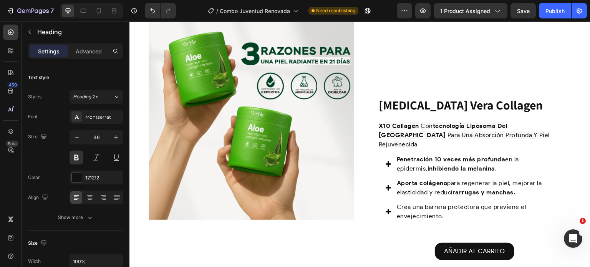
scroll to position [1332, 0]
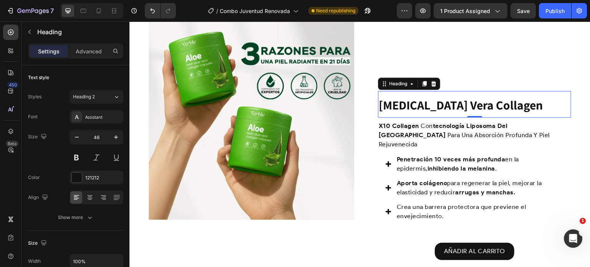
click at [455, 103] on strong "Aloe Vera Collagen" at bounding box center [461, 105] width 164 height 16
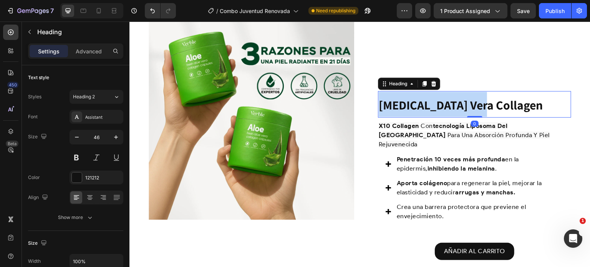
click at [455, 103] on strong "Aloe Vera Collagen" at bounding box center [461, 105] width 164 height 16
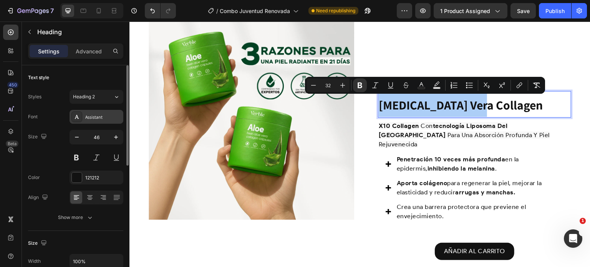
click at [109, 123] on div "Assistant" at bounding box center [97, 117] width 54 height 14
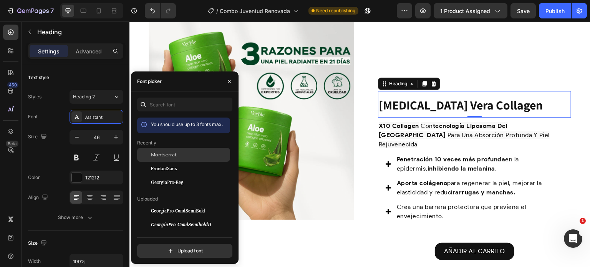
click at [159, 155] on span "Montserrat" at bounding box center [164, 154] width 26 height 7
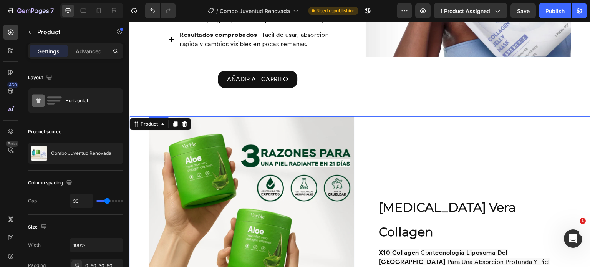
scroll to position [1099, 0]
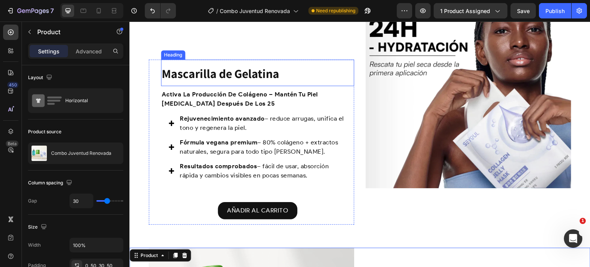
click at [264, 76] on strong "Mascarilla de Gelatina" at bounding box center [221, 73] width 118 height 16
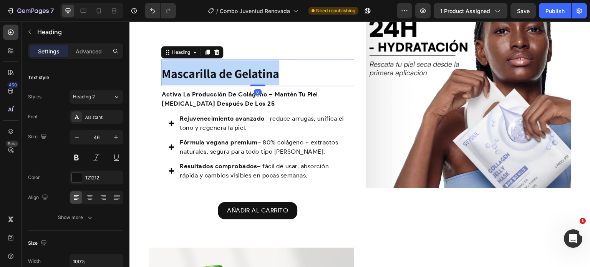
click at [264, 76] on strong "Mascarilla de Gelatina" at bounding box center [221, 73] width 118 height 16
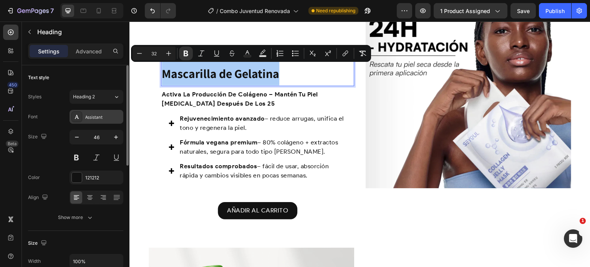
click at [92, 116] on div "Assistant" at bounding box center [103, 117] width 36 height 7
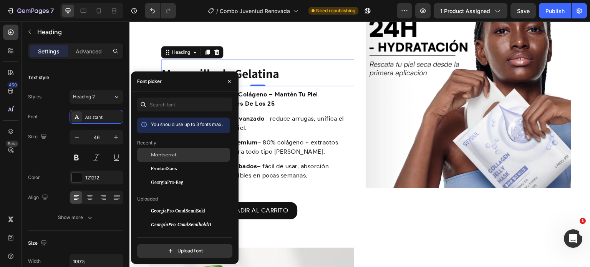
click at [169, 157] on span "Montserrat" at bounding box center [164, 154] width 26 height 7
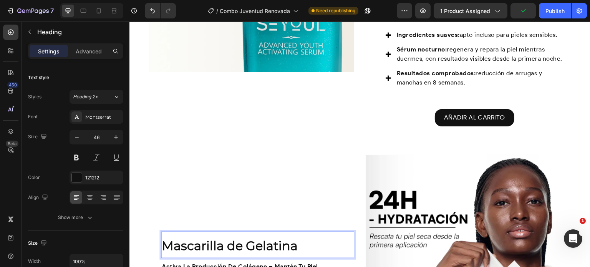
scroll to position [737, 0]
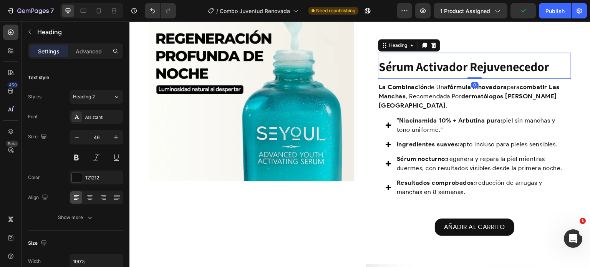
click at [419, 73] on strong "Sérum Activador Rejuvenecedor" at bounding box center [464, 66] width 170 height 16
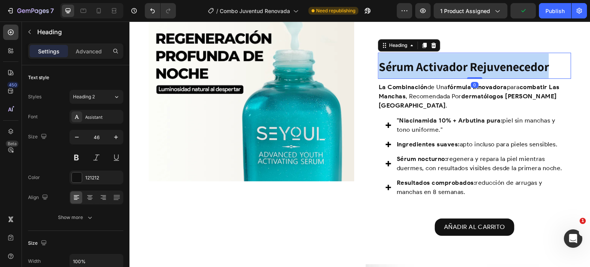
click at [419, 73] on strong "Sérum Activador Rejuvenecedor" at bounding box center [464, 66] width 170 height 16
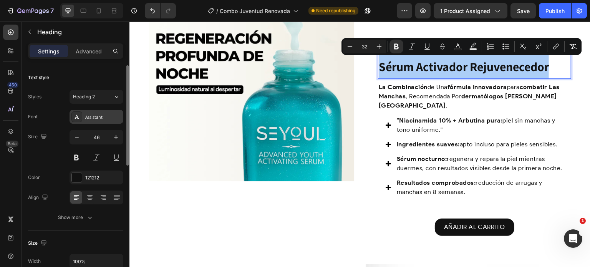
click at [96, 115] on div "Assistant" at bounding box center [103, 117] width 36 height 7
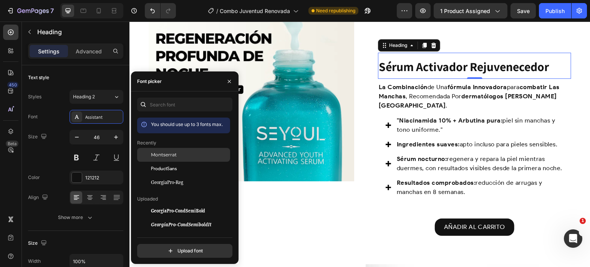
click at [167, 156] on span "Montserrat" at bounding box center [164, 154] width 26 height 7
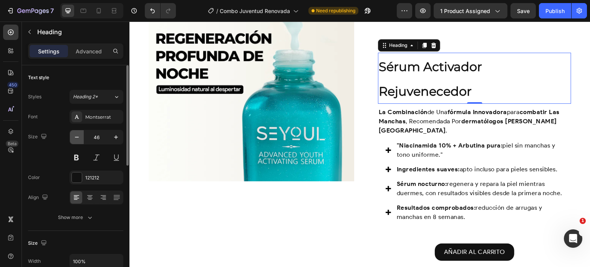
click at [78, 137] on icon "button" at bounding box center [77, 137] width 4 height 1
type input "45"
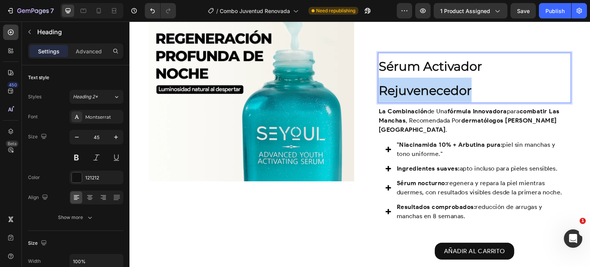
click at [414, 79] on p "Sérum Activador Rejuvenecedor" at bounding box center [475, 77] width 192 height 49
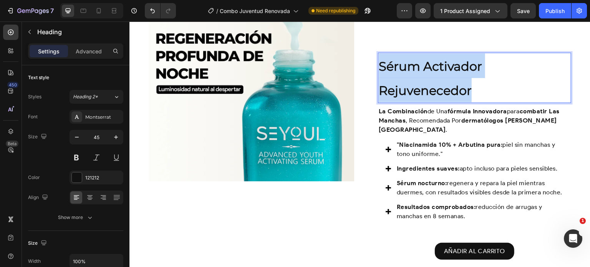
click at [414, 79] on p "Sérum Activador Rejuvenecedor" at bounding box center [475, 77] width 192 height 49
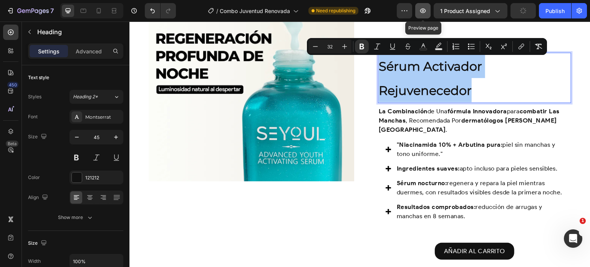
click at [428, 15] on button "button" at bounding box center [422, 10] width 15 height 15
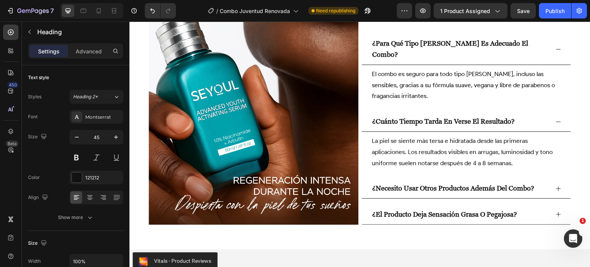
scroll to position [1946, 0]
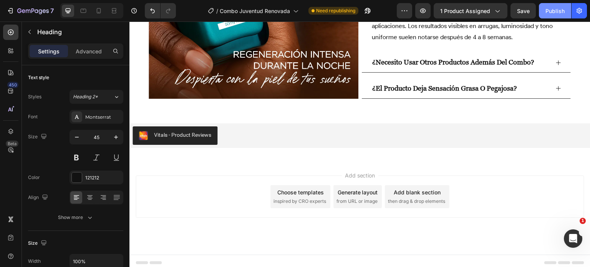
click at [548, 11] on div "Publish" at bounding box center [554, 11] width 19 height 8
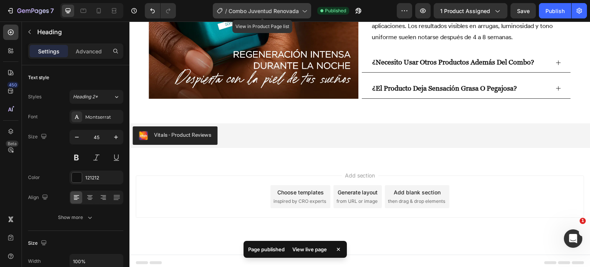
click at [306, 12] on icon at bounding box center [304, 11] width 8 height 8
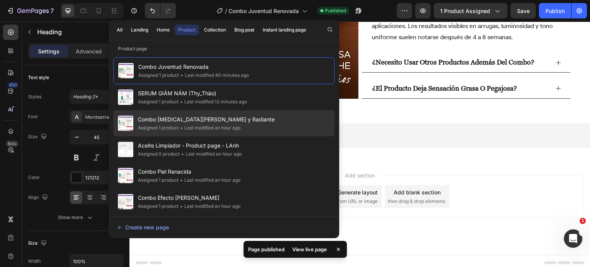
click at [260, 136] on div "Combo Piel Clara y Radiante Assigned 1 product • Last modified an hour ago" at bounding box center [223, 149] width 221 height 26
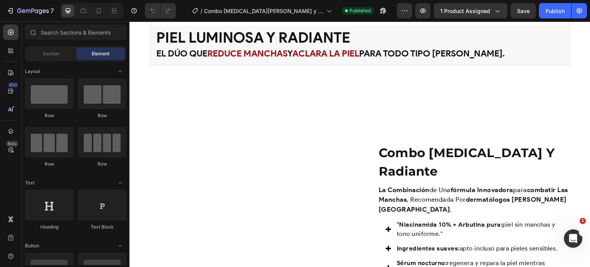
scroll to position [618, 0]
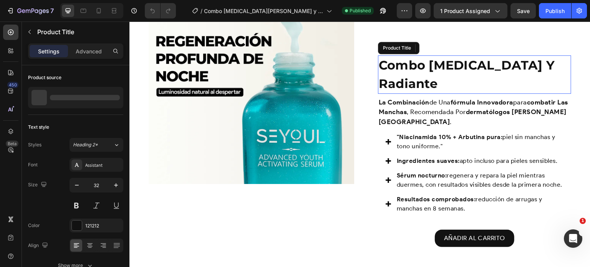
click at [427, 68] on h1 "combo piel clara y radiante" at bounding box center [474, 74] width 193 height 38
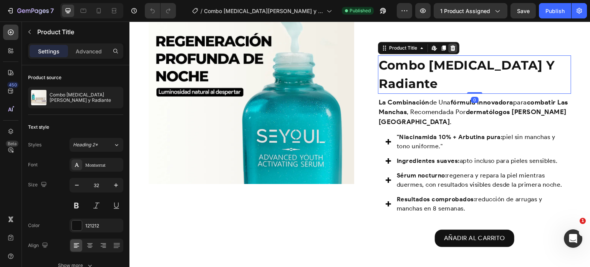
click at [452, 47] on icon at bounding box center [453, 48] width 6 height 6
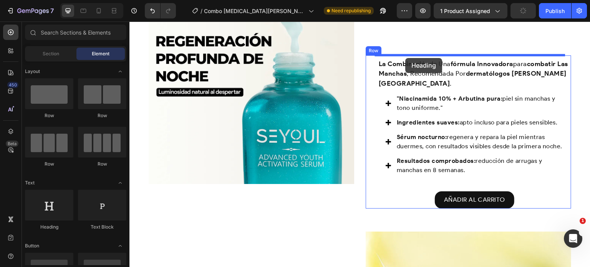
drag, startPoint x: 185, startPoint y: 228, endPoint x: 406, endPoint y: 58, distance: 278.5
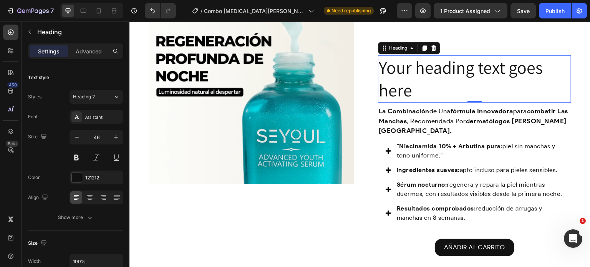
click at [409, 93] on h2 "Your heading text goes here" at bounding box center [474, 79] width 193 height 48
click at [409, 93] on p "Your heading text goes here" at bounding box center [475, 79] width 192 height 46
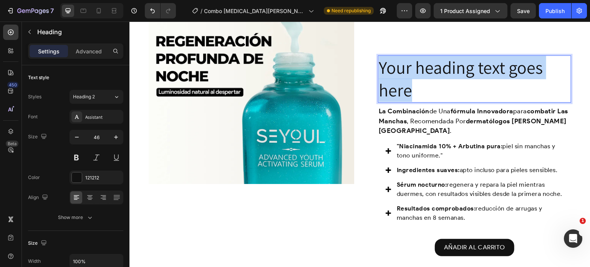
click at [409, 93] on p "Your heading text goes here" at bounding box center [475, 79] width 192 height 46
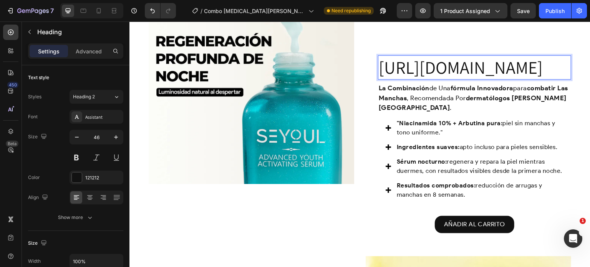
click at [409, 79] on p "[URL][DOMAIN_NAME]" at bounding box center [475, 67] width 192 height 23
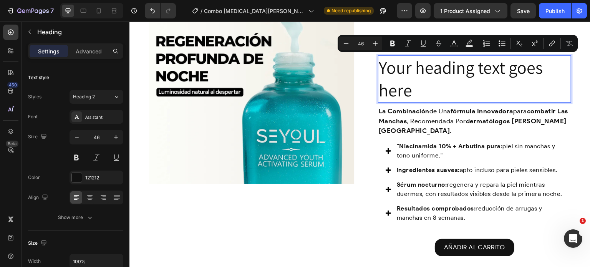
click at [397, 72] on p "Your heading text goes here" at bounding box center [475, 79] width 192 height 46
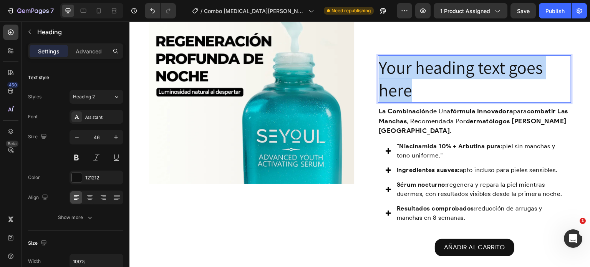
click at [397, 72] on p "Your heading text goes here" at bounding box center [475, 79] width 192 height 46
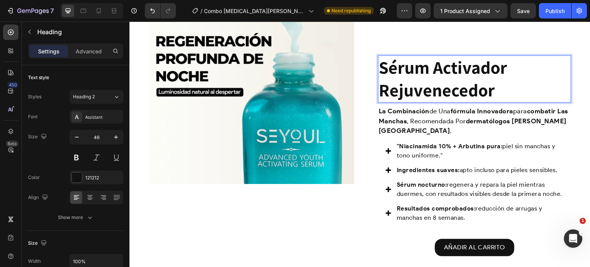
click at [397, 72] on strong "Sérum Activador Rejuvenecedor" at bounding box center [443, 79] width 128 height 46
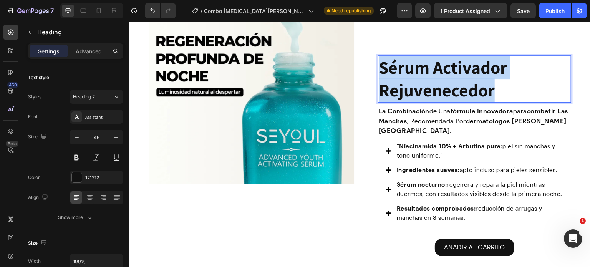
click at [397, 72] on strong "Sérum Activador Rejuvenecedor" at bounding box center [443, 79] width 128 height 46
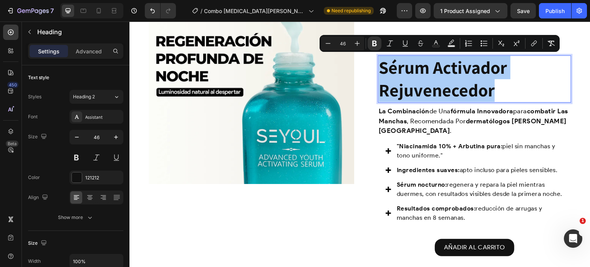
click at [336, 45] on input "46" at bounding box center [342, 43] width 15 height 9
click at [344, 43] on input "46" at bounding box center [342, 43] width 15 height 9
type input "4"
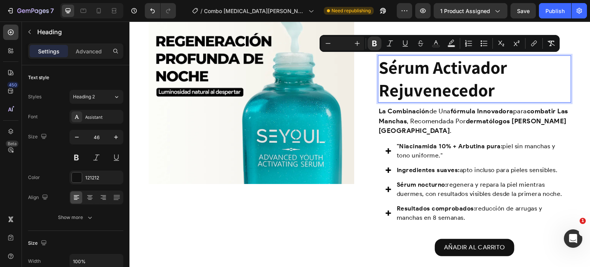
click at [347, 43] on input "Editor contextual toolbar" at bounding box center [342, 43] width 15 height 9
type input "2"
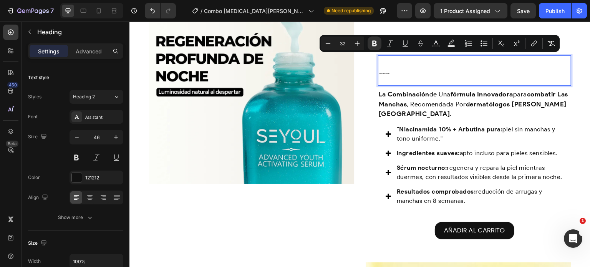
type input "32"
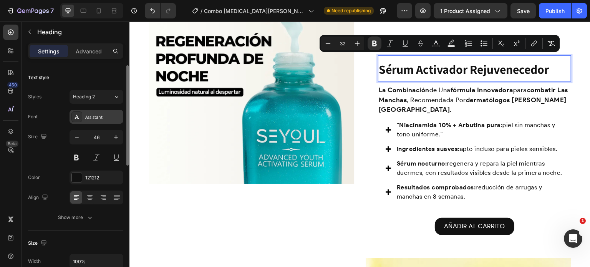
click at [112, 115] on div "Assistant" at bounding box center [103, 117] width 36 height 7
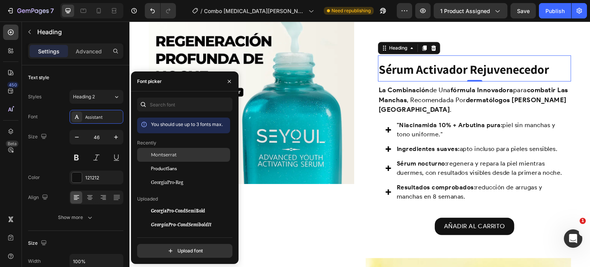
click at [146, 154] on div at bounding box center [144, 155] width 14 height 14
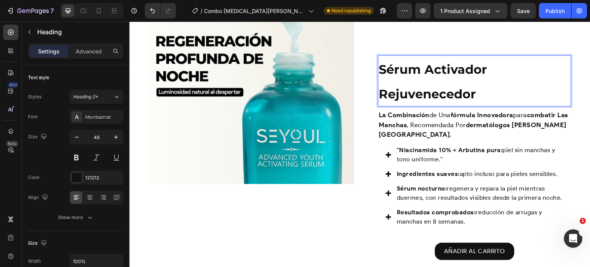
click at [393, 77] on p "Sérum Activador Rejuvenecedor" at bounding box center [475, 81] width 192 height 50
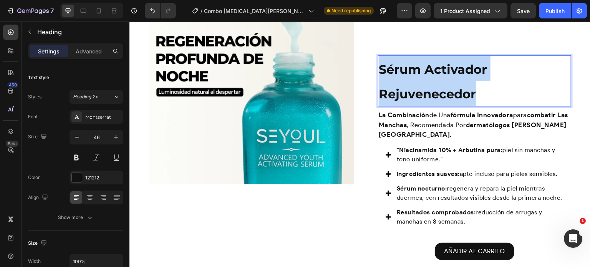
click at [393, 77] on p "Sérum Activador Rejuvenecedor" at bounding box center [475, 81] width 192 height 50
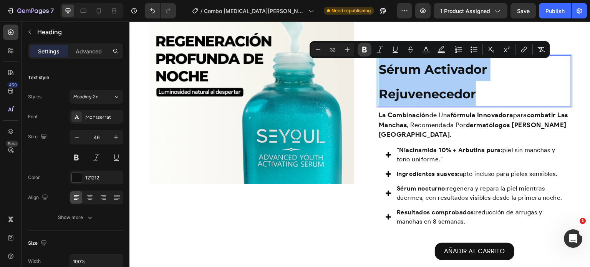
click at [363, 44] on button "Bold" at bounding box center [365, 50] width 14 height 14
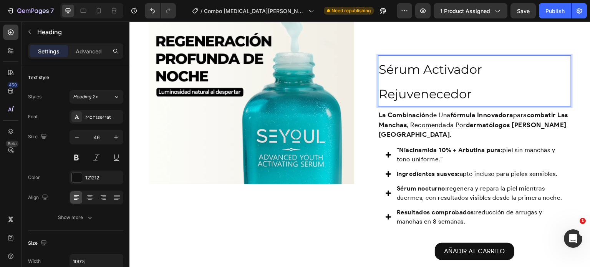
click at [391, 81] on p "Sérum Activador Rejuvenecedor" at bounding box center [475, 81] width 192 height 50
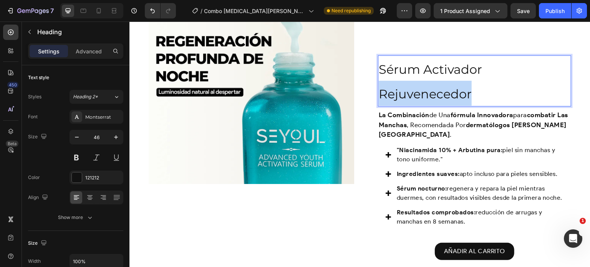
click at [391, 81] on p "Sérum Activador Rejuvenecedor" at bounding box center [475, 81] width 192 height 50
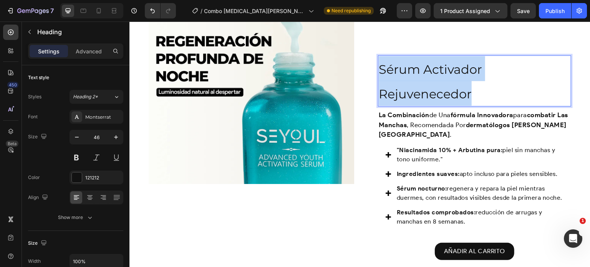
click at [391, 81] on p "Sérum Activador Rejuvenecedor" at bounding box center [475, 81] width 192 height 50
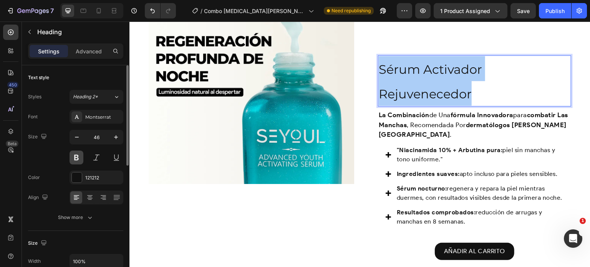
click at [76, 157] on button at bounding box center [77, 158] width 14 height 14
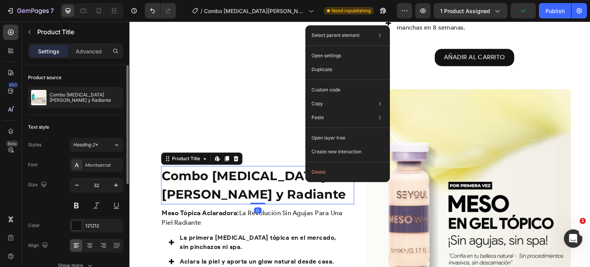
scroll to position [903, 0]
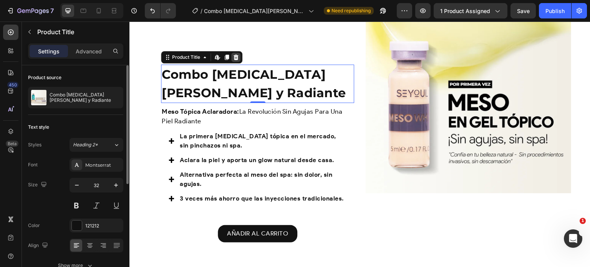
click at [235, 59] on icon at bounding box center [235, 57] width 5 height 5
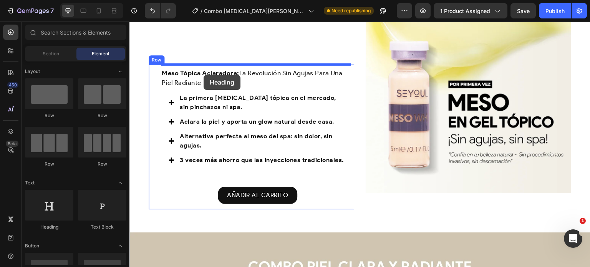
drag, startPoint x: 184, startPoint y: 229, endPoint x: 204, endPoint y: 75, distance: 154.9
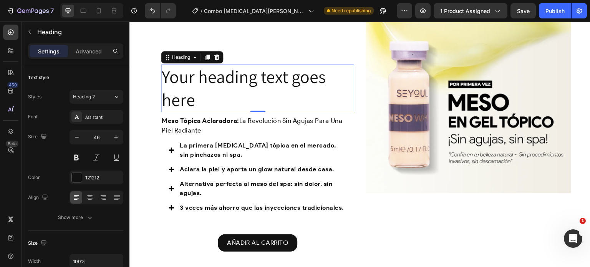
click at [217, 81] on h2 "Your heading text goes here" at bounding box center [257, 89] width 193 height 48
click at [217, 81] on p "Your heading text goes here" at bounding box center [258, 88] width 192 height 46
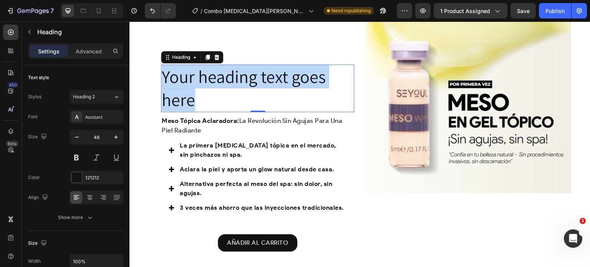
click at [217, 81] on p "Your heading text goes here" at bounding box center [258, 88] width 192 height 46
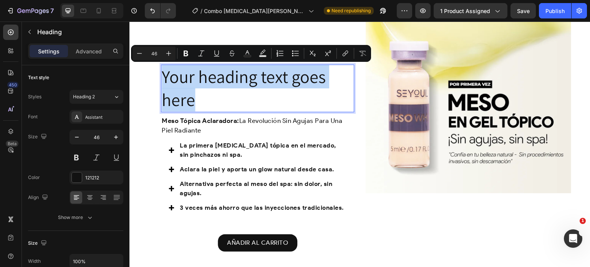
click at [217, 81] on p "Your heading text goes here" at bounding box center [258, 88] width 192 height 46
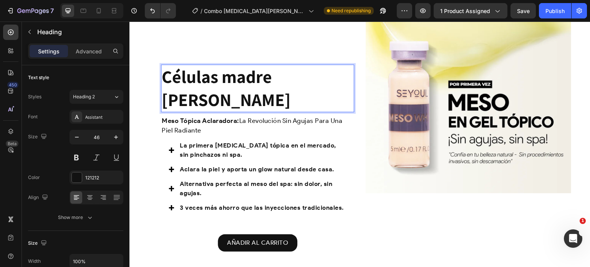
click at [217, 81] on strong "Células madre [PERSON_NAME]" at bounding box center [226, 88] width 129 height 46
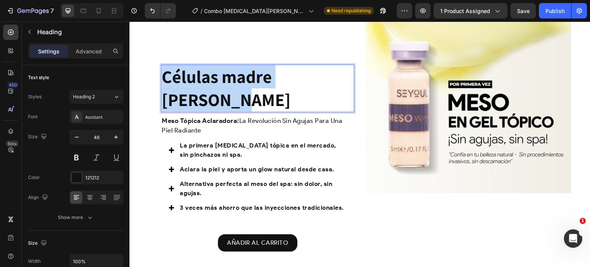
click at [217, 81] on strong "Células madre [PERSON_NAME]" at bounding box center [226, 88] width 129 height 46
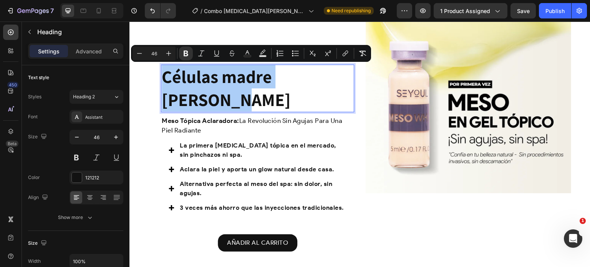
click at [159, 52] on input "46" at bounding box center [153, 53] width 15 height 9
type input "4"
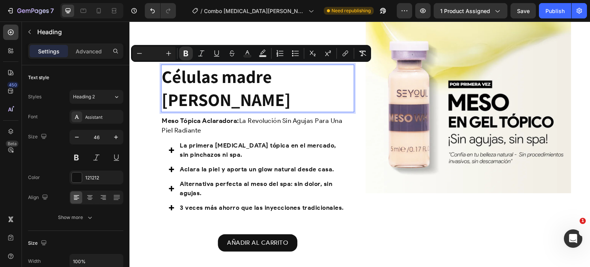
click at [155, 54] on input "Editor contextual toolbar" at bounding box center [153, 53] width 15 height 9
type input "32"
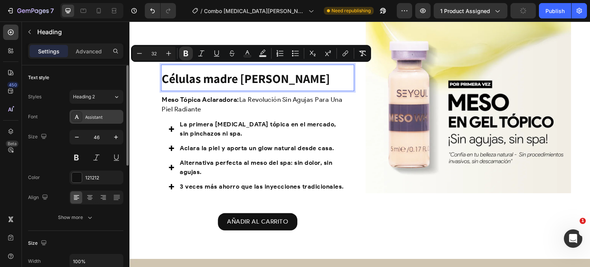
click at [103, 119] on div "Assistant" at bounding box center [103, 117] width 36 height 7
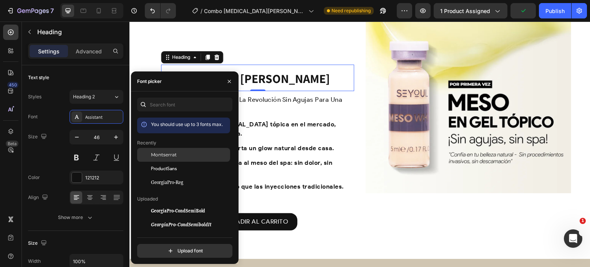
click at [167, 204] on div "Montserrat" at bounding box center [183, 211] width 93 height 14
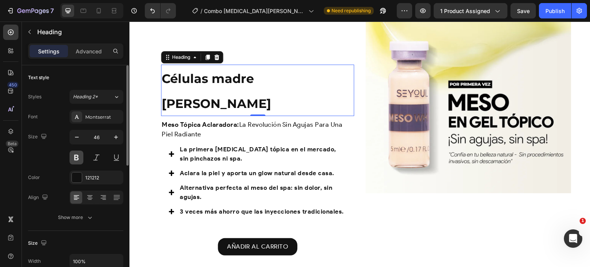
click at [78, 154] on button at bounding box center [77, 158] width 14 height 14
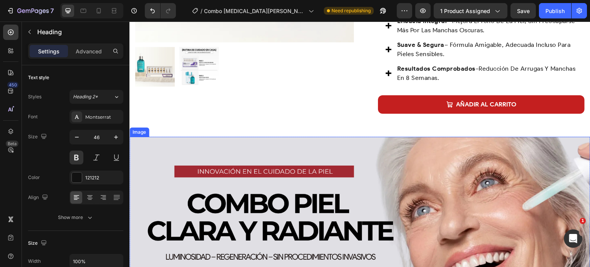
scroll to position [0, 0]
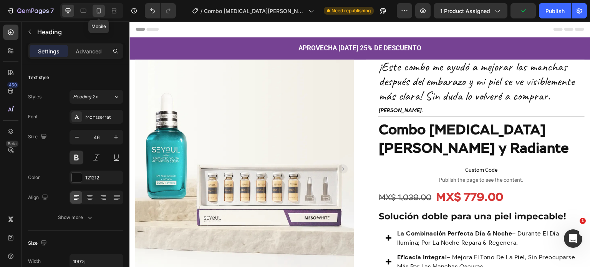
click at [94, 14] on div at bounding box center [99, 11] width 12 height 12
type input "41"
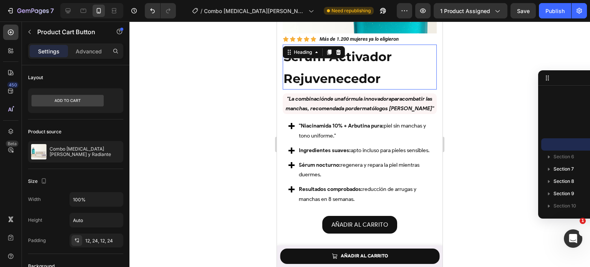
scroll to position [123, 0]
click at [360, 52] on span "Sérum Activador Rejuvenecedor" at bounding box center [337, 67] width 108 height 36
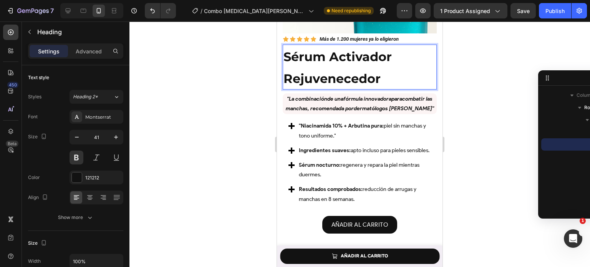
click at [360, 64] on p "Sérum Activador Rejuvenecedor" at bounding box center [359, 66] width 152 height 43
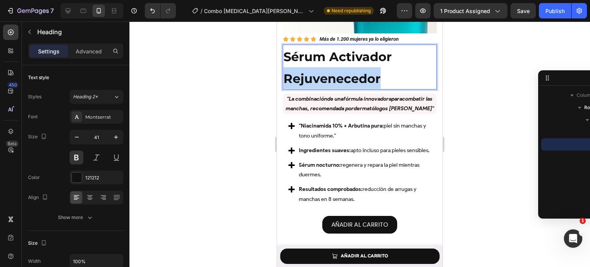
click at [360, 64] on p "Sérum Activador Rejuvenecedor" at bounding box center [359, 66] width 152 height 43
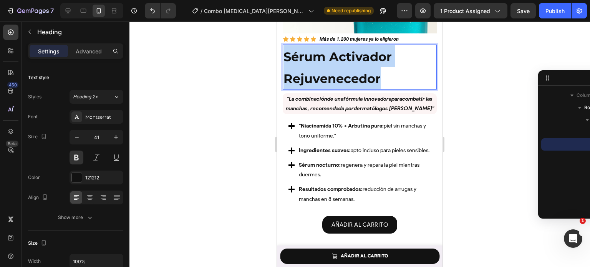
click at [360, 64] on p "Sérum Activador Rejuvenecedor" at bounding box center [359, 66] width 152 height 43
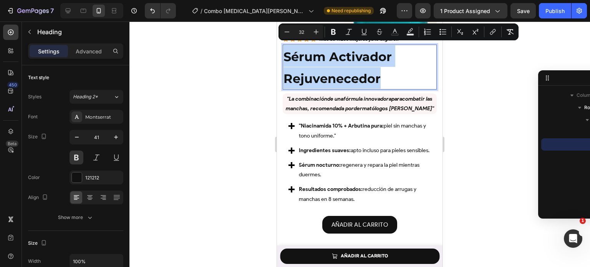
drag, startPoint x: 351, startPoint y: 61, endPoint x: 340, endPoint y: 41, distance: 23.0
drag, startPoint x: 340, startPoint y: 41, endPoint x: 317, endPoint y: 77, distance: 42.8
click at [317, 77] on span "Sérum Activador Rejuvenecedor" at bounding box center [337, 67] width 108 height 36
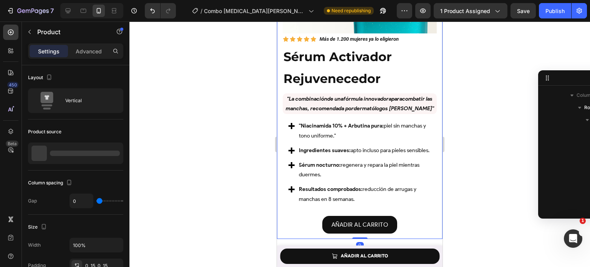
click at [433, 87] on div "Image Row Icon Icon Icon Icon Icon Icon List Más de 1.200 mujeres ya lo eligier…" at bounding box center [360, 58] width 166 height 359
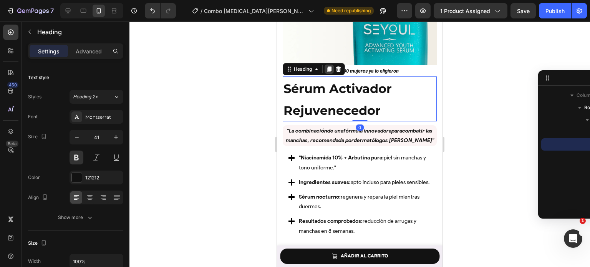
click at [328, 66] on icon at bounding box center [329, 69] width 6 height 6
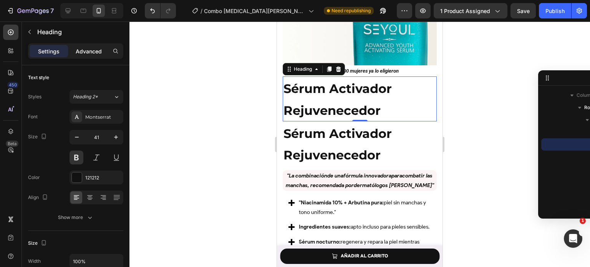
click at [90, 51] on p "Advanced" at bounding box center [89, 51] width 26 height 8
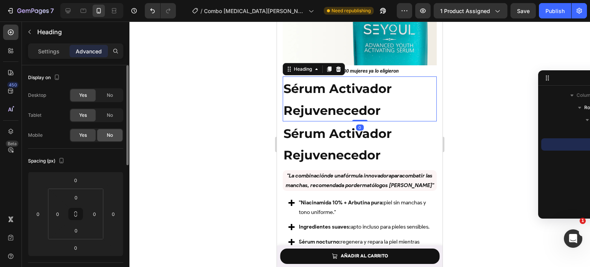
click at [110, 132] on span "No" at bounding box center [110, 135] width 6 height 7
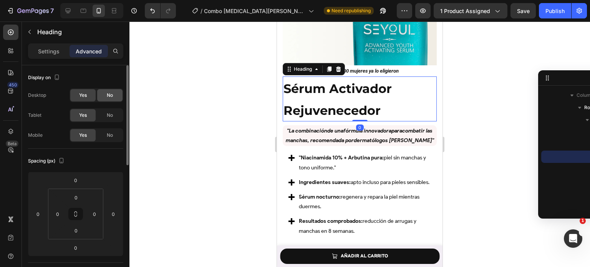
click at [112, 92] on span "No" at bounding box center [110, 95] width 6 height 7
click at [112, 112] on span "No" at bounding box center [110, 115] width 6 height 7
click at [340, 95] on h2 "Sérum Activador Rejuvenecedor" at bounding box center [360, 98] width 154 height 45
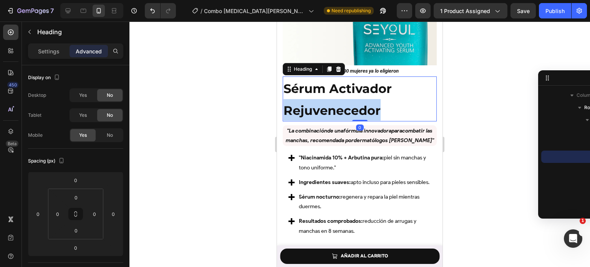
click at [340, 95] on p "Sérum Activador Rejuvenecedor" at bounding box center [359, 98] width 152 height 43
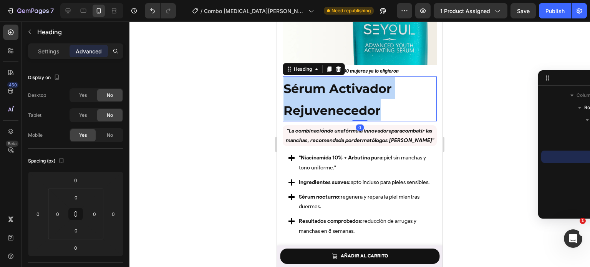
click at [340, 95] on p "Sérum Activador Rejuvenecedor" at bounding box center [359, 98] width 152 height 43
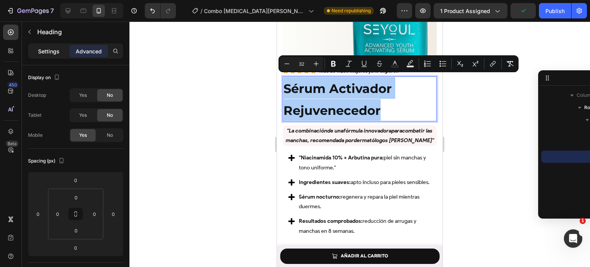
click at [48, 49] on p "Settings" at bounding box center [49, 51] width 22 height 8
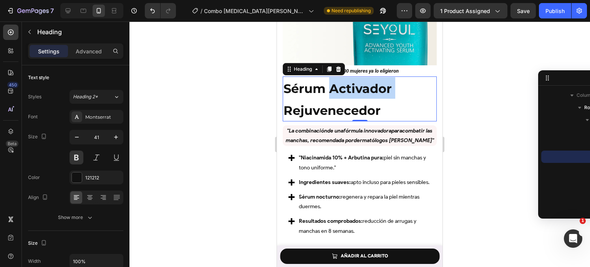
click at [354, 93] on p "Sérum Activador Rejuvenecedor" at bounding box center [359, 98] width 152 height 43
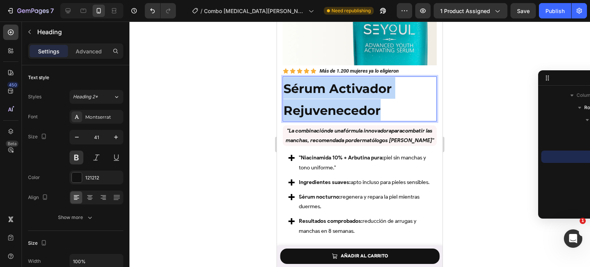
click at [354, 93] on p "Sérum Activador Rejuvenecedor" at bounding box center [359, 98] width 152 height 43
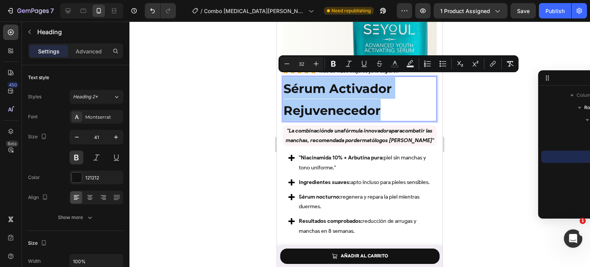
click at [303, 63] on input "32" at bounding box center [301, 63] width 15 height 9
type input "3"
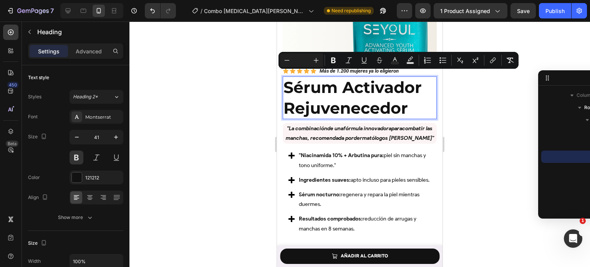
click at [303, 63] on input "Editor contextual toolbar" at bounding box center [301, 60] width 15 height 9
type input "22"
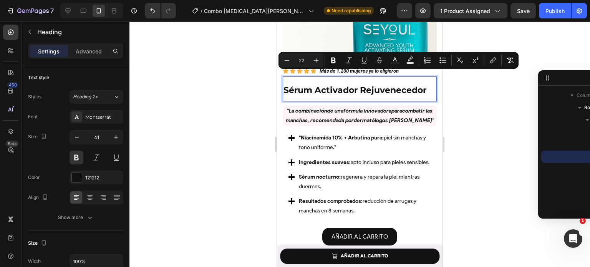
click at [503, 126] on div at bounding box center [359, 144] width 460 height 245
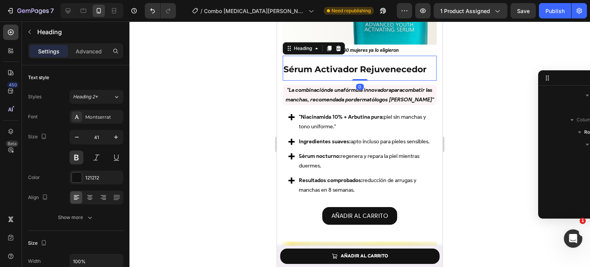
scroll to position [209, 0]
click at [75, 134] on icon "button" at bounding box center [77, 137] width 8 height 8
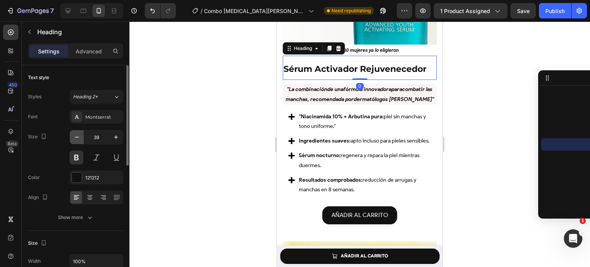
click at [75, 134] on icon "button" at bounding box center [77, 137] width 8 height 8
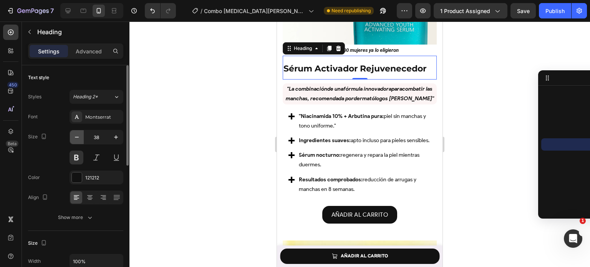
click at [75, 134] on icon "button" at bounding box center [77, 137] width 8 height 8
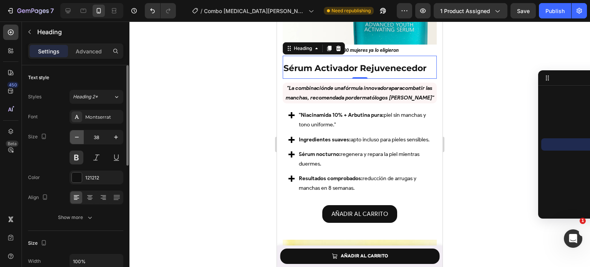
click at [75, 134] on icon "button" at bounding box center [77, 137] width 8 height 8
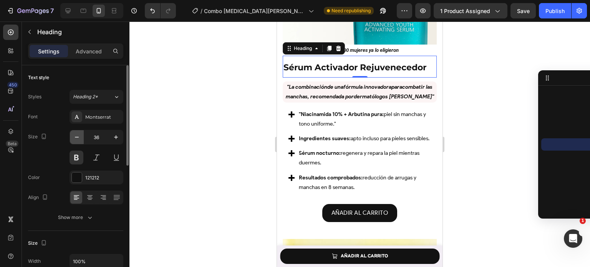
click at [75, 134] on icon "button" at bounding box center [77, 137] width 8 height 8
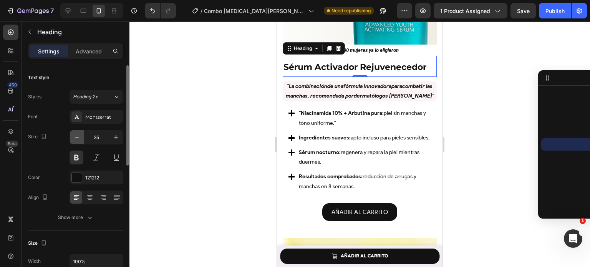
click at [75, 134] on icon "button" at bounding box center [77, 137] width 8 height 8
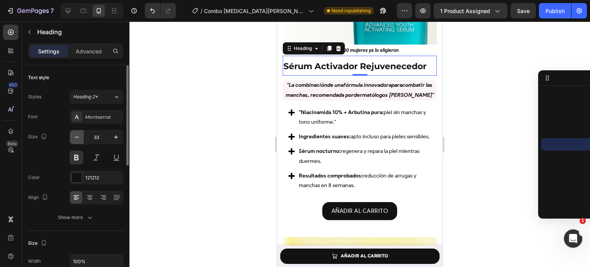
click at [75, 134] on icon "button" at bounding box center [77, 137] width 8 height 8
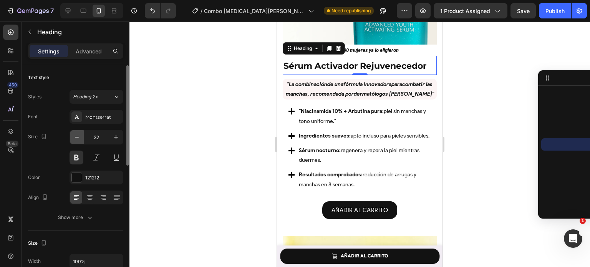
type input "31"
click at [484, 157] on div at bounding box center [359, 144] width 460 height 245
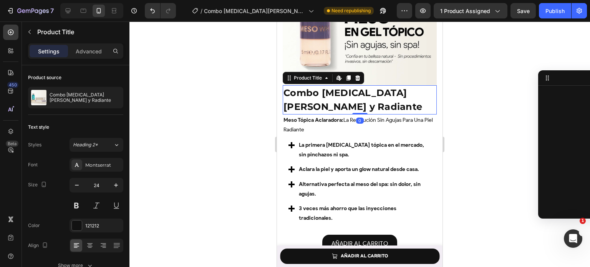
scroll to position [430, 0]
click at [358, 75] on icon at bounding box center [357, 77] width 5 height 5
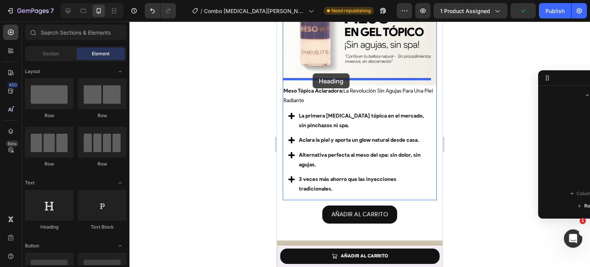
drag, startPoint x: 326, startPoint y: 226, endPoint x: 313, endPoint y: 74, distance: 152.6
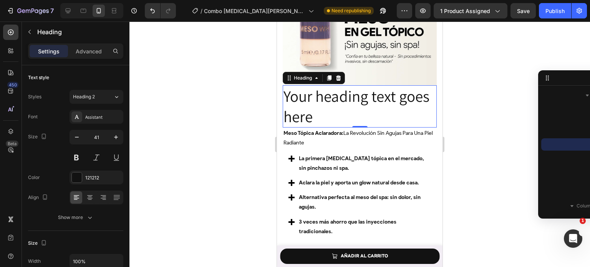
click at [352, 95] on h2 "Your heading text goes here" at bounding box center [360, 106] width 154 height 43
click at [352, 95] on p "Your heading text goes here" at bounding box center [359, 106] width 152 height 41
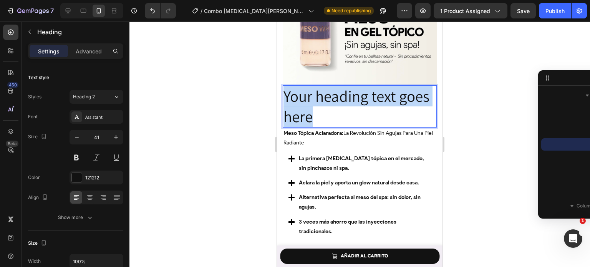
click at [352, 95] on p "Your heading text goes here" at bounding box center [359, 106] width 152 height 41
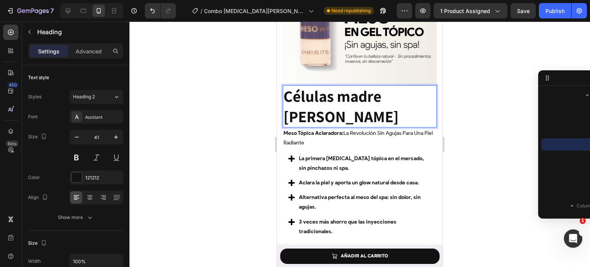
click at [352, 95] on strong "Células madre [PERSON_NAME]" at bounding box center [340, 106] width 115 height 41
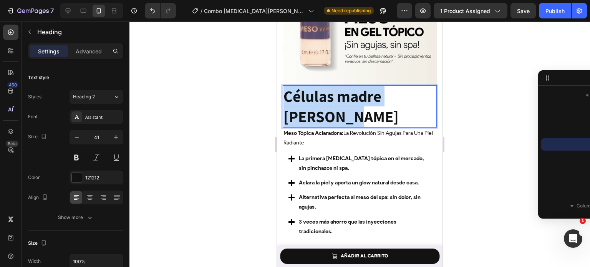
click at [352, 95] on strong "Células madre [PERSON_NAME]" at bounding box center [340, 106] width 115 height 41
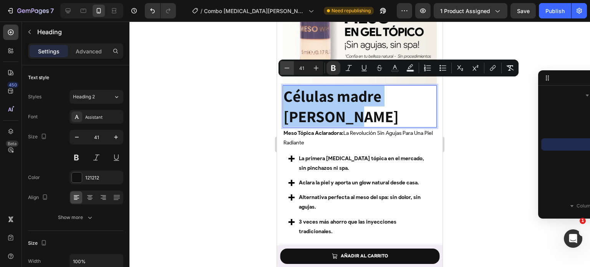
click at [288, 69] on icon "Editor contextual toolbar" at bounding box center [287, 68] width 8 height 8
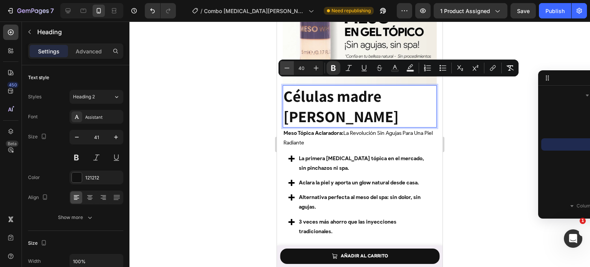
click at [288, 69] on icon "Editor contextual toolbar" at bounding box center [287, 68] width 8 height 8
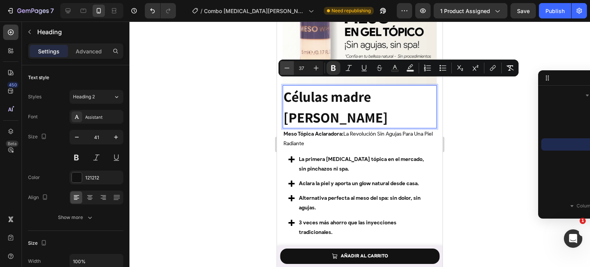
click at [288, 69] on icon "Editor contextual toolbar" at bounding box center [287, 68] width 8 height 8
click at [308, 66] on input "36" at bounding box center [301, 67] width 15 height 9
type input "3"
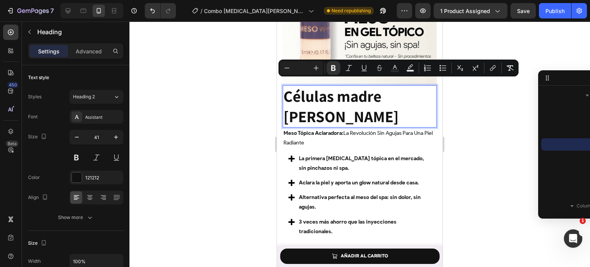
click at [303, 71] on input "Editor contextual toolbar" at bounding box center [301, 67] width 15 height 9
type input "22"
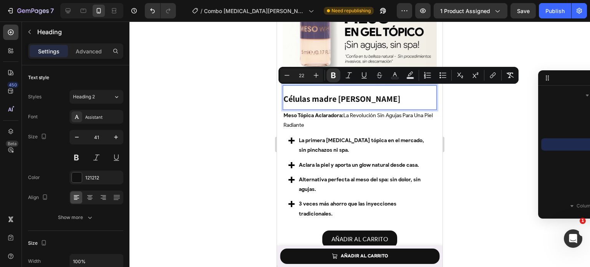
click at [498, 128] on div at bounding box center [359, 144] width 460 height 245
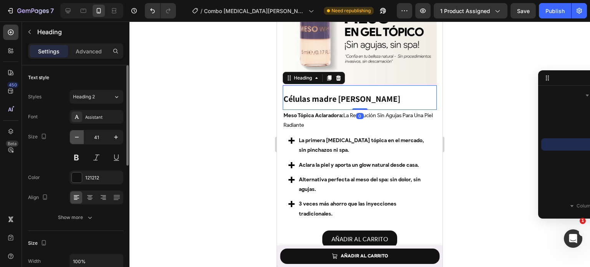
click at [77, 135] on icon "button" at bounding box center [77, 137] width 8 height 8
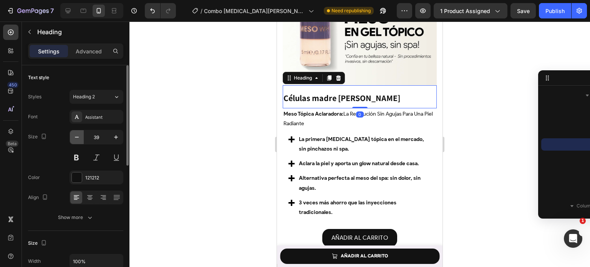
click at [77, 135] on icon "button" at bounding box center [77, 137] width 8 height 8
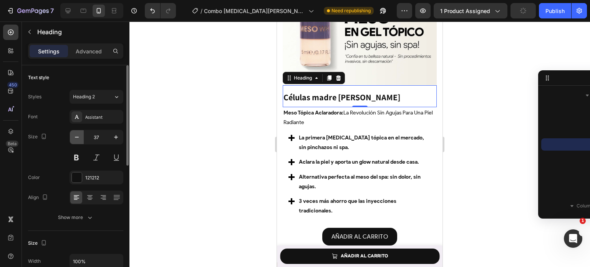
click at [77, 135] on icon "button" at bounding box center [77, 137] width 8 height 8
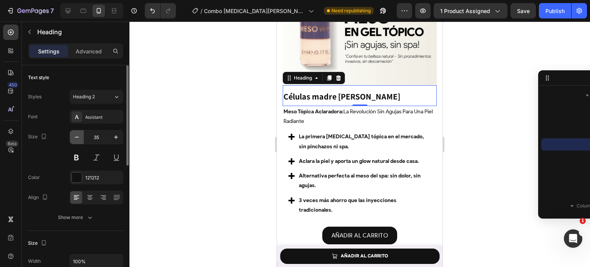
click at [77, 135] on icon "button" at bounding box center [77, 137] width 8 height 8
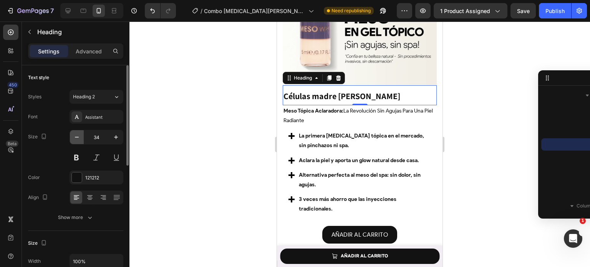
click at [77, 135] on icon "button" at bounding box center [77, 137] width 8 height 8
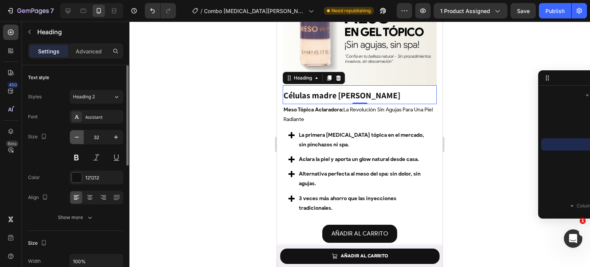
click at [77, 135] on icon "button" at bounding box center [77, 137] width 8 height 8
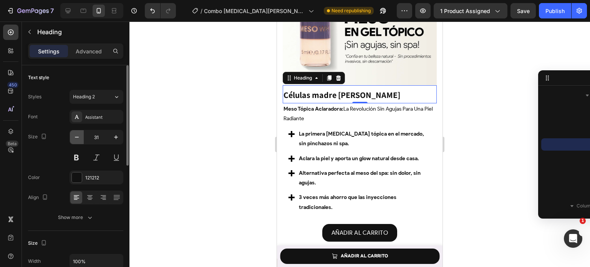
click at [77, 135] on icon "button" at bounding box center [77, 137] width 8 height 8
type input "30"
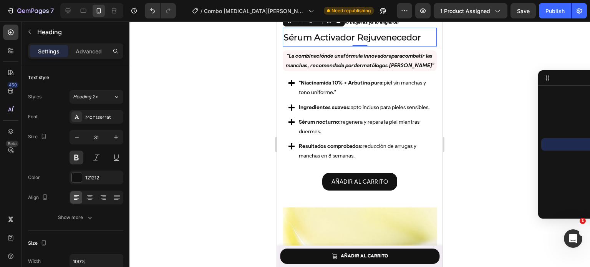
scroll to position [872, 0]
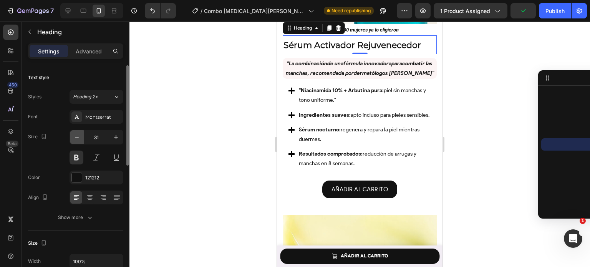
click at [78, 141] on button "button" at bounding box center [77, 137] width 14 height 14
type input "30"
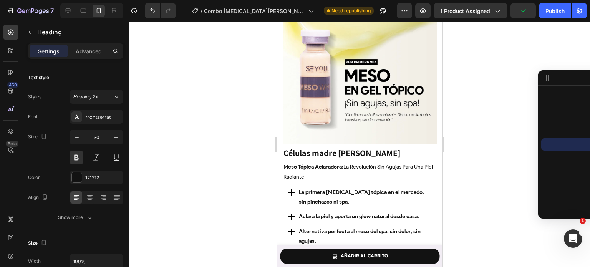
scroll to position [1100, 0]
click at [381, 146] on h2 "Células madre [PERSON_NAME]" at bounding box center [360, 153] width 154 height 18
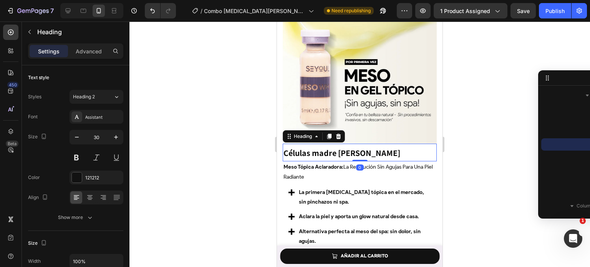
click at [381, 146] on h2 "Células madre [PERSON_NAME]" at bounding box center [360, 153] width 154 height 18
click at [381, 146] on p "Células madre [PERSON_NAME]" at bounding box center [359, 152] width 152 height 16
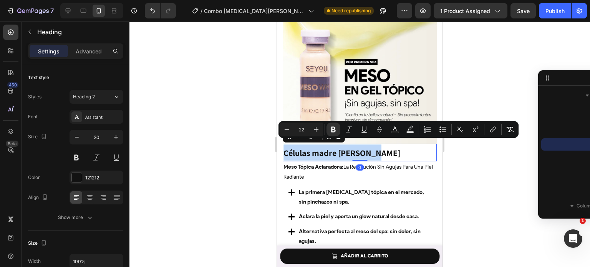
click at [381, 146] on p "Células madre [PERSON_NAME]" at bounding box center [359, 152] width 152 height 16
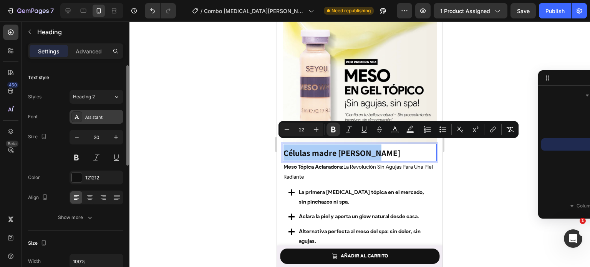
click at [93, 110] on div "Assistant" at bounding box center [97, 117] width 54 height 14
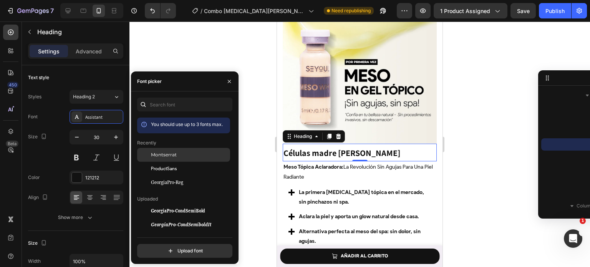
click at [191, 156] on div "Montserrat" at bounding box center [190, 154] width 78 height 7
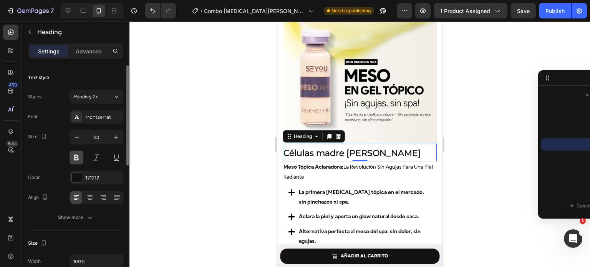
click at [75, 156] on button at bounding box center [77, 158] width 14 height 14
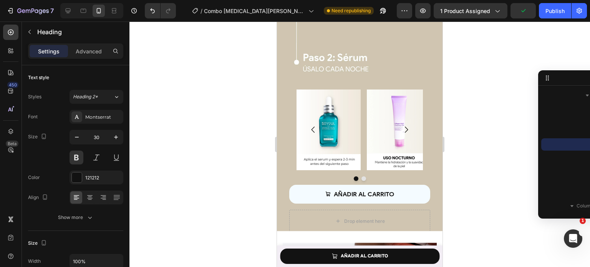
scroll to position [1535, 0]
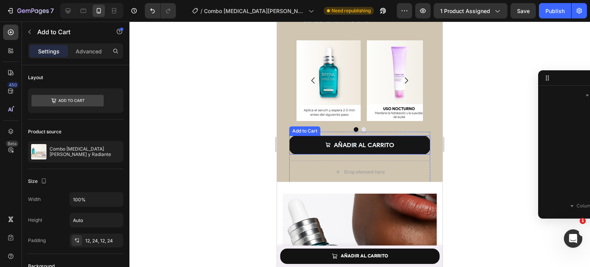
click at [399, 136] on button "AÑADIR AL CARRITO" at bounding box center [359, 145] width 141 height 19
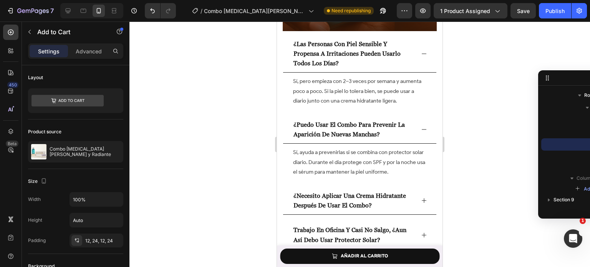
scroll to position [1968, 0]
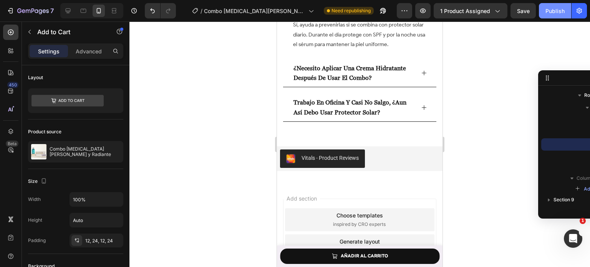
click at [553, 12] on div "Publish" at bounding box center [554, 11] width 19 height 8
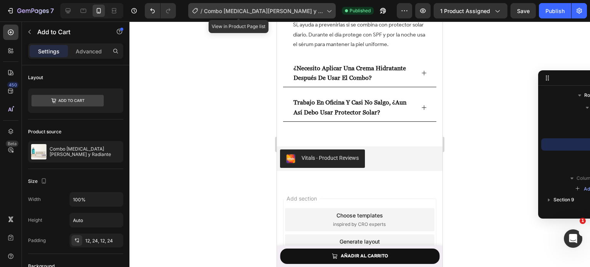
click at [298, 9] on span "Combo [MEDICAL_DATA][PERSON_NAME] y Radiante" at bounding box center [263, 11] width 119 height 8
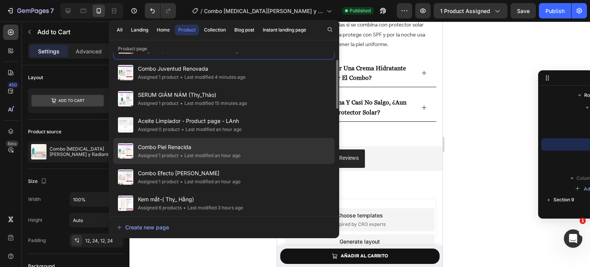
scroll to position [25, 0]
click at [267, 164] on div "Combo Piel Renacida Assigned 1 product • Last modified an hour ago" at bounding box center [223, 177] width 221 height 26
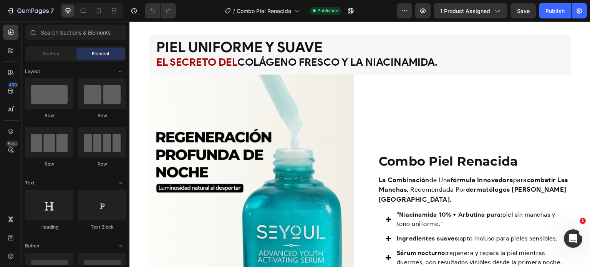
scroll to position [587, 0]
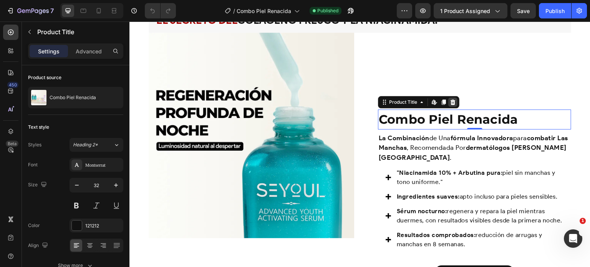
click at [452, 101] on icon at bounding box center [453, 102] width 6 height 6
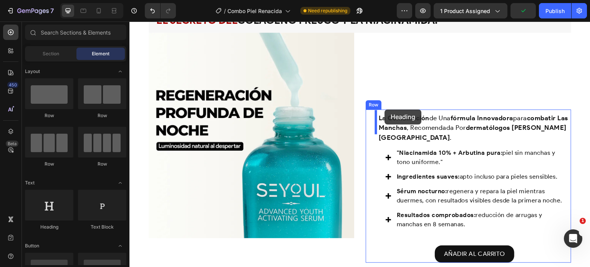
drag, startPoint x: 172, startPoint y: 227, endPoint x: 385, endPoint y: 109, distance: 243.6
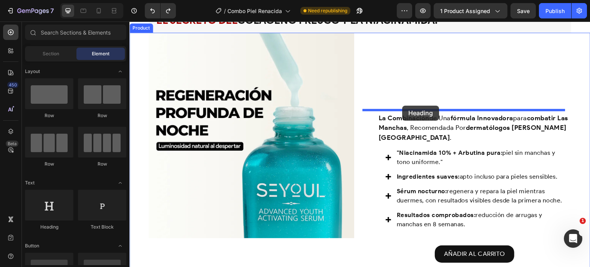
drag, startPoint x: 179, startPoint y: 232, endPoint x: 403, endPoint y: 106, distance: 257.1
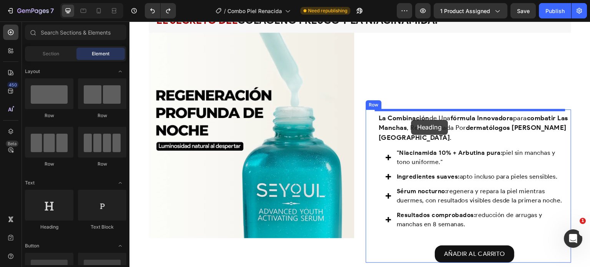
drag, startPoint x: 192, startPoint y: 232, endPoint x: 414, endPoint y: 120, distance: 248.2
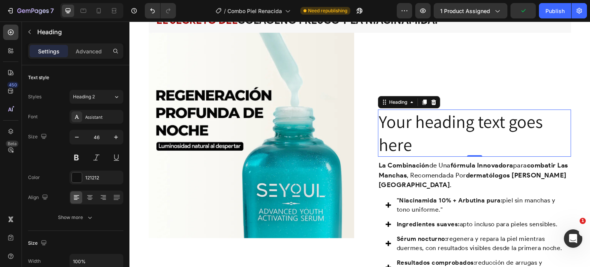
click at [393, 123] on h2 "Your heading text goes here" at bounding box center [474, 133] width 193 height 48
click at [393, 123] on p "Your heading text goes here" at bounding box center [475, 133] width 192 height 46
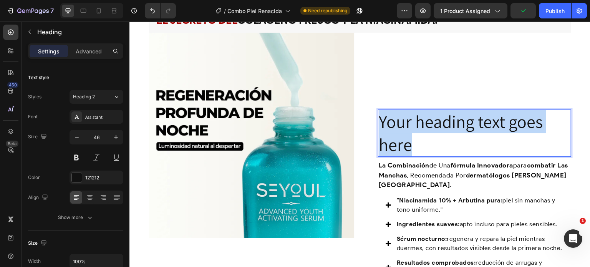
click at [393, 123] on p "Your heading text goes here" at bounding box center [475, 133] width 192 height 46
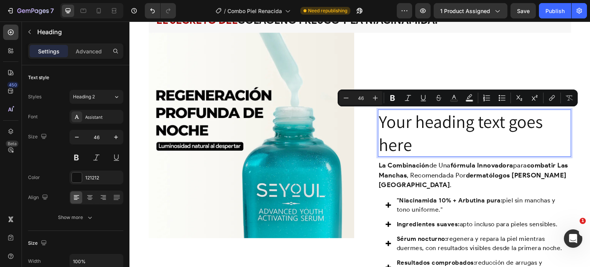
click at [450, 134] on p "Your heading text goes here" at bounding box center [475, 133] width 192 height 46
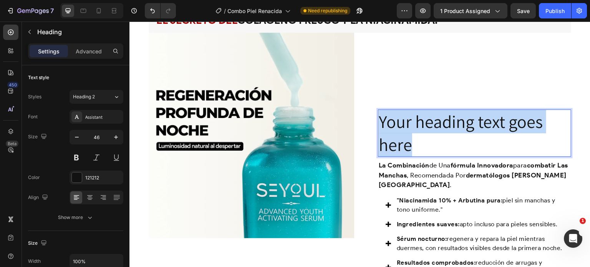
click at [450, 134] on p "Your heading text goes here" at bounding box center [475, 133] width 192 height 46
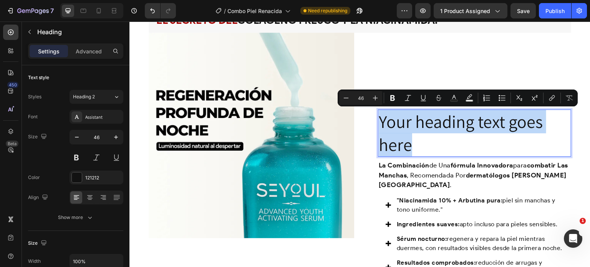
click at [450, 134] on p "Your heading text goes here" at bounding box center [475, 133] width 192 height 46
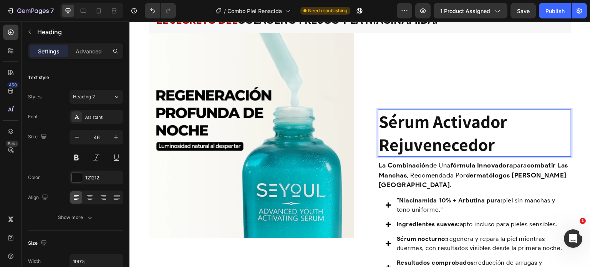
click at [450, 134] on strong "Sérum Activador Rejuvenecedor" at bounding box center [443, 133] width 128 height 46
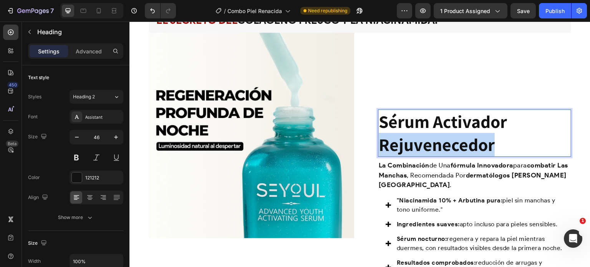
click at [450, 134] on strong "Sérum Activador Rejuvenecedor" at bounding box center [443, 133] width 128 height 46
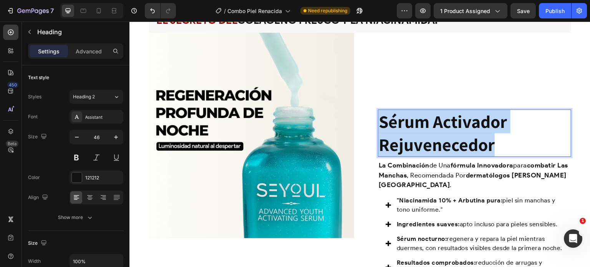
click at [450, 134] on strong "Sérum Activador Rejuvenecedor" at bounding box center [443, 133] width 128 height 46
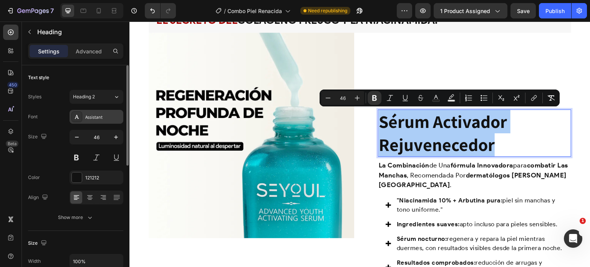
click at [98, 116] on div "Assistant" at bounding box center [103, 117] width 36 height 7
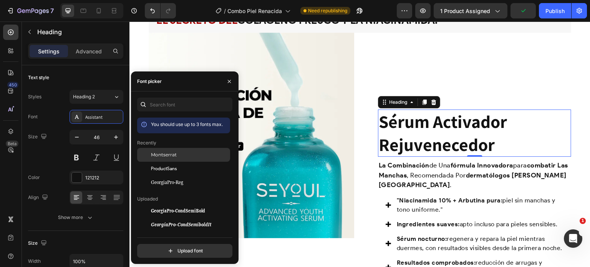
click at [162, 155] on span "Montserrat" at bounding box center [164, 154] width 26 height 7
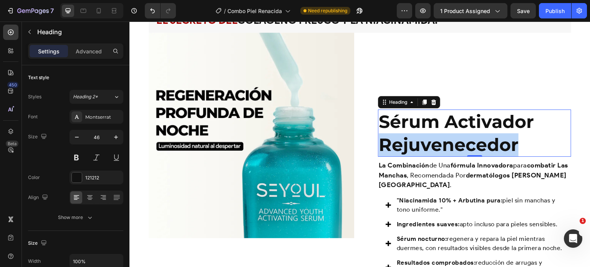
click at [434, 138] on strong "Sérum Activador Rejuvenecedor" at bounding box center [456, 133] width 155 height 45
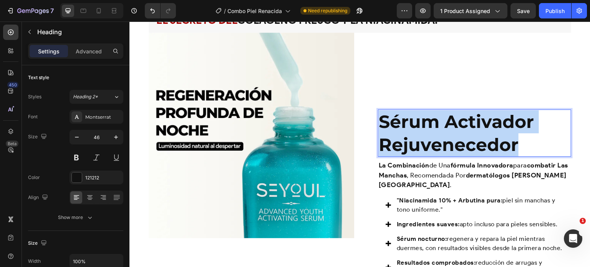
click at [434, 138] on strong "Sérum Activador Rejuvenecedor" at bounding box center [456, 133] width 155 height 45
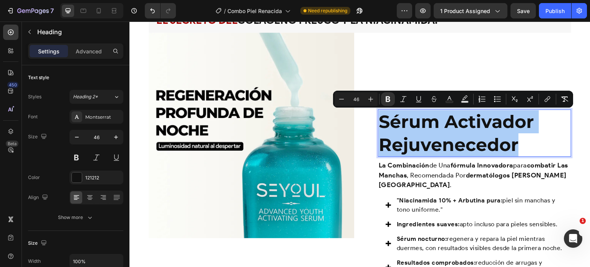
click at [357, 99] on input "46" at bounding box center [355, 98] width 15 height 9
type input "6"
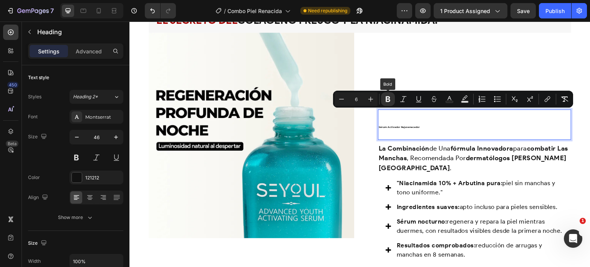
click at [359, 99] on input "6" at bounding box center [355, 98] width 15 height 9
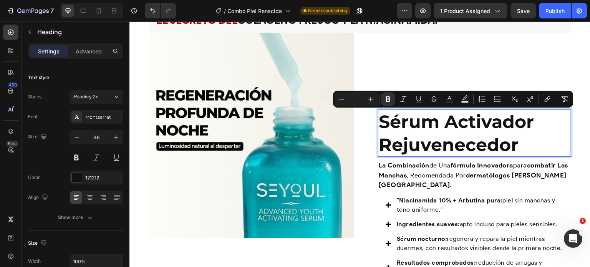
click at [361, 99] on input "Editor contextual toolbar" at bounding box center [355, 98] width 15 height 9
type input "32"
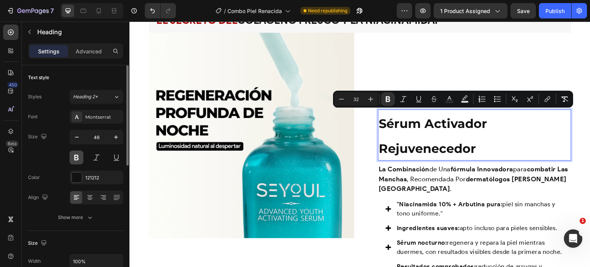
click at [75, 158] on button at bounding box center [77, 158] width 14 height 14
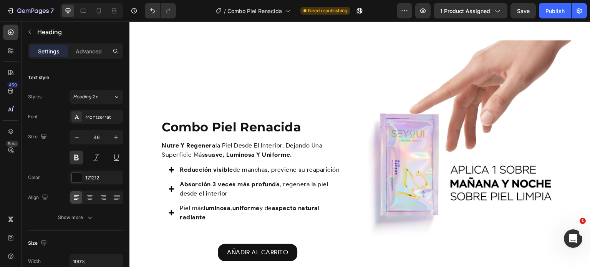
scroll to position [904, 0]
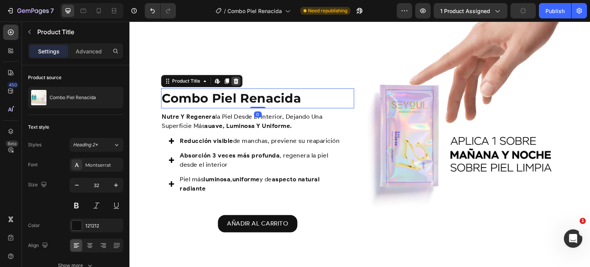
click at [235, 81] on icon at bounding box center [235, 80] width 5 height 5
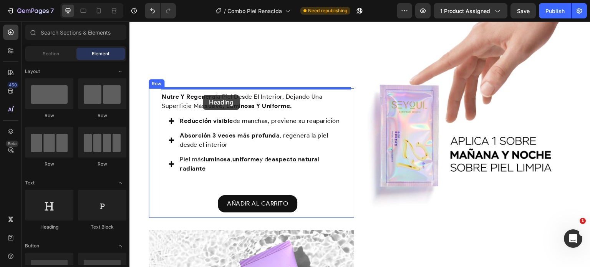
drag, startPoint x: 188, startPoint y: 230, endPoint x: 205, endPoint y: 93, distance: 137.8
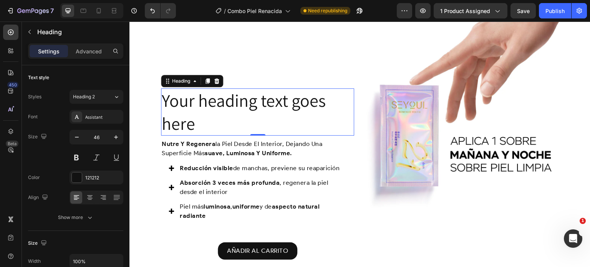
click at [228, 96] on h2 "Your heading text goes here" at bounding box center [257, 112] width 193 height 48
click at [228, 96] on p "Your heading text goes here" at bounding box center [258, 112] width 192 height 46
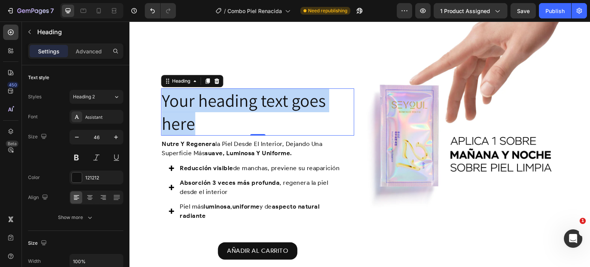
click at [228, 96] on p "Your heading text goes here" at bounding box center [258, 112] width 192 height 46
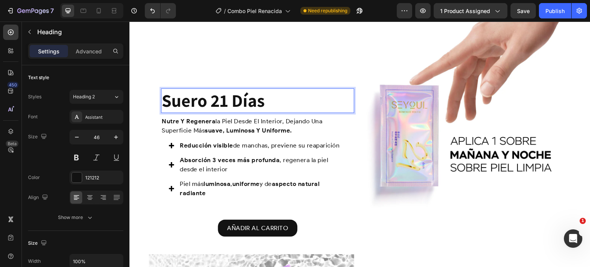
click at [228, 96] on strong "Suero 21 Días" at bounding box center [213, 100] width 103 height 23
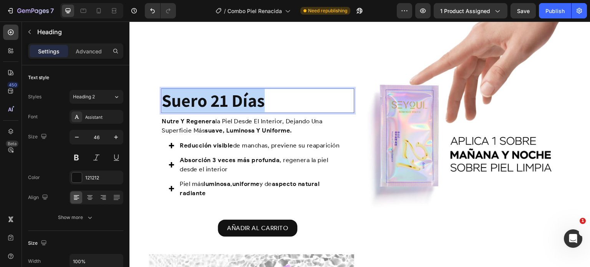
click at [228, 96] on strong "Suero 21 Días" at bounding box center [213, 100] width 103 height 23
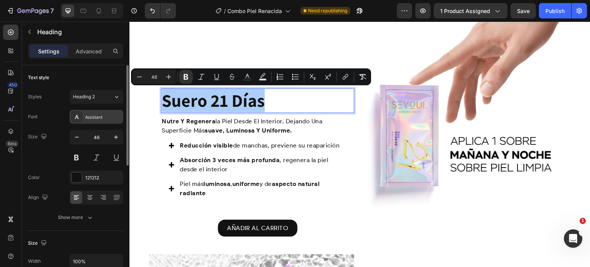
click at [101, 123] on div "Assistant" at bounding box center [97, 117] width 54 height 14
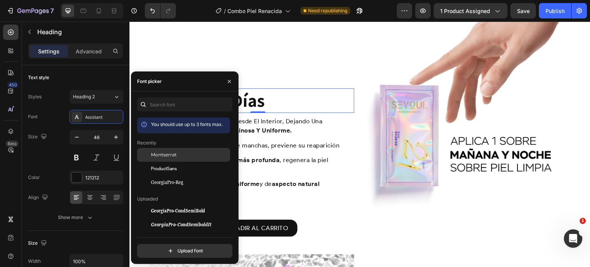
click at [157, 157] on span "Montserrat" at bounding box center [164, 154] width 26 height 7
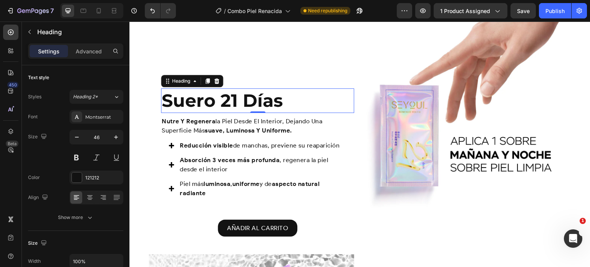
click at [286, 93] on p "Suero 21 Días" at bounding box center [258, 100] width 192 height 23
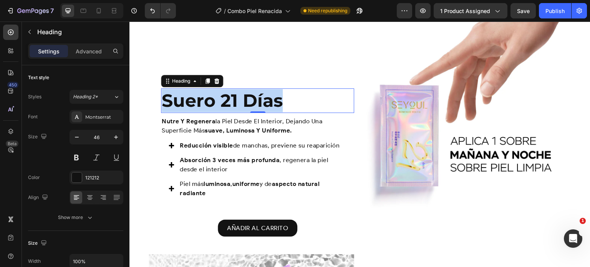
click at [286, 93] on p "Suero 21 Días" at bounding box center [258, 100] width 192 height 23
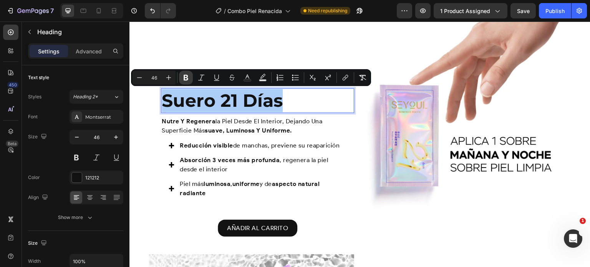
click at [185, 76] on icon "Editor contextual toolbar" at bounding box center [186, 78] width 8 height 8
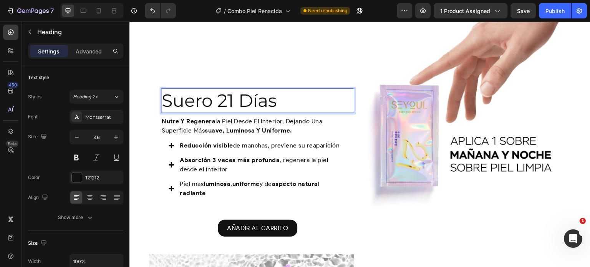
click at [191, 100] on p "Suero 21 Días" at bounding box center [258, 100] width 192 height 23
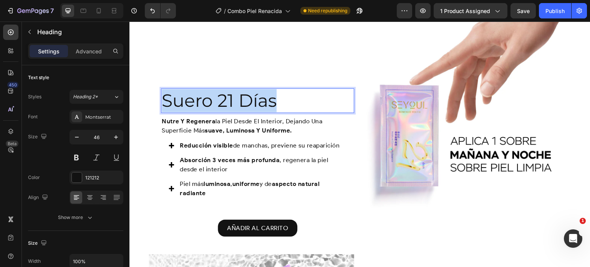
click at [191, 100] on p "Suero 21 Días" at bounding box center [258, 100] width 192 height 23
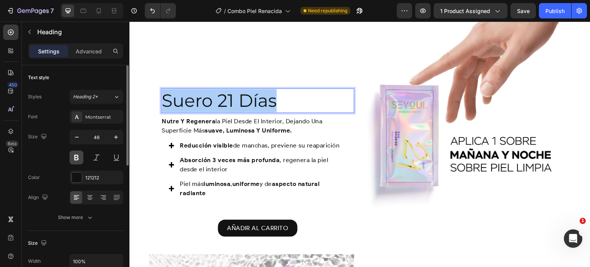
click at [80, 157] on button at bounding box center [77, 158] width 14 height 14
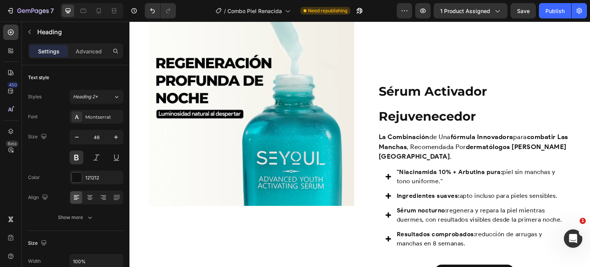
scroll to position [618, 0]
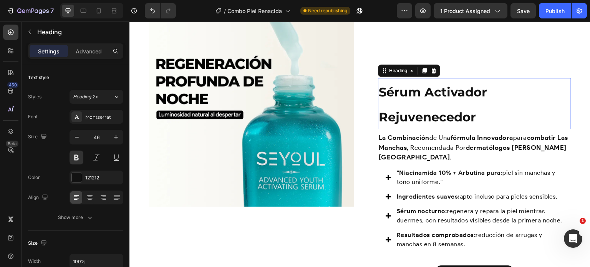
click at [431, 95] on strong "Sérum Activador Rejuvenecedor" at bounding box center [433, 104] width 108 height 40
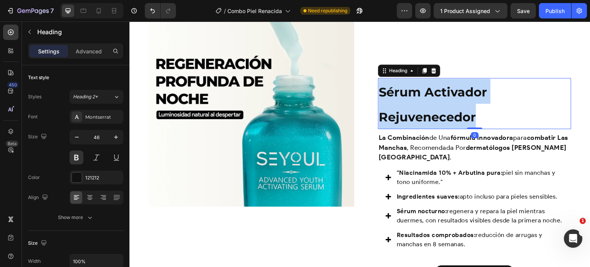
click at [431, 95] on strong "Sérum Activador Rejuvenecedor" at bounding box center [433, 104] width 108 height 40
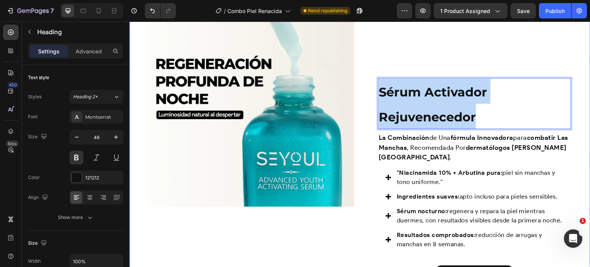
scroll to position [831, 0]
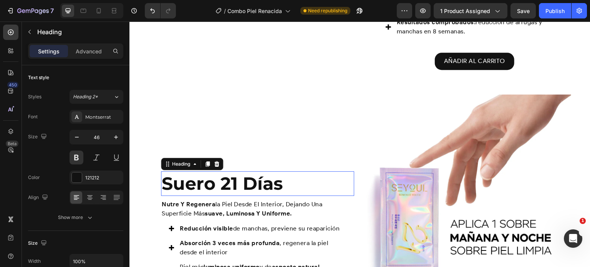
click at [233, 180] on h2 "Suero 21 Días" at bounding box center [257, 183] width 193 height 25
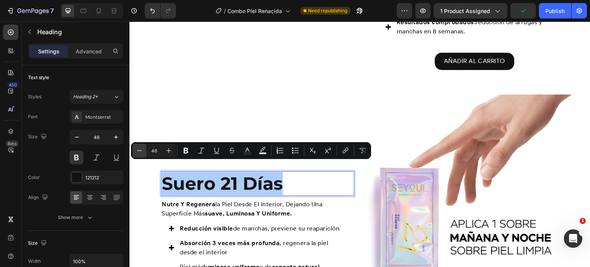
click at [141, 154] on icon "Editor contextual toolbar" at bounding box center [140, 151] width 8 height 8
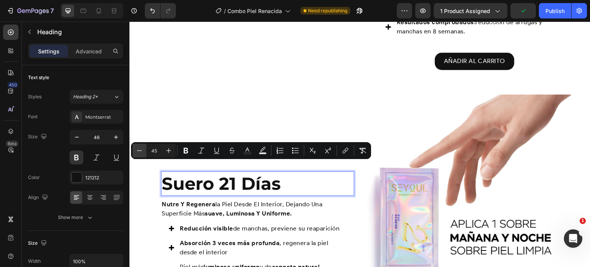
click at [141, 154] on icon "Editor contextual toolbar" at bounding box center [140, 151] width 8 height 8
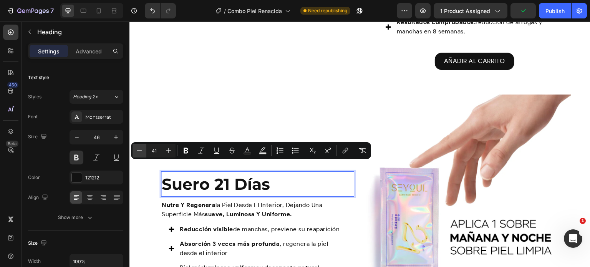
click at [141, 154] on icon "Editor contextual toolbar" at bounding box center [140, 151] width 8 height 8
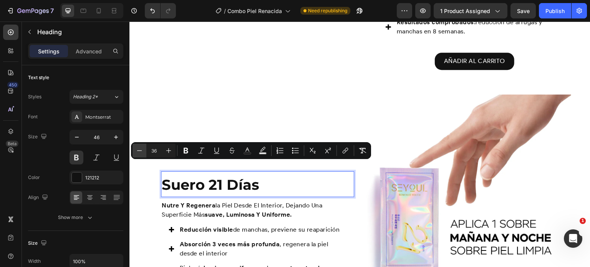
click at [141, 154] on icon "Editor contextual toolbar" at bounding box center [140, 151] width 8 height 8
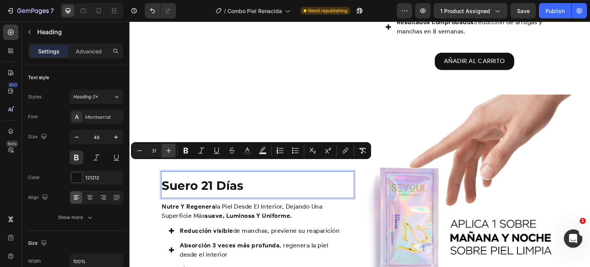
click at [167, 152] on icon "Editor contextual toolbar" at bounding box center [169, 151] width 8 height 8
type input "32"
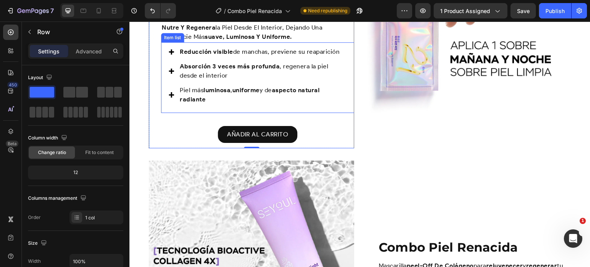
scroll to position [1123, 0]
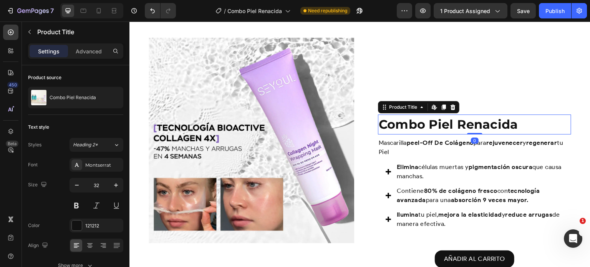
click at [483, 127] on h1 "Combo Piel Renacida" at bounding box center [474, 124] width 193 height 20
click at [452, 109] on icon at bounding box center [453, 107] width 6 height 6
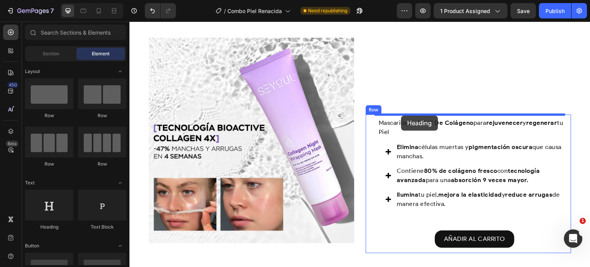
drag, startPoint x: 189, startPoint y: 234, endPoint x: 401, endPoint y: 116, distance: 242.6
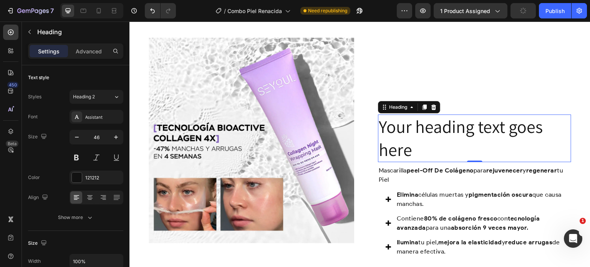
click at [396, 121] on h2 "Your heading text goes here" at bounding box center [474, 138] width 193 height 48
click at [396, 121] on p "Your heading text goes here" at bounding box center [475, 138] width 192 height 46
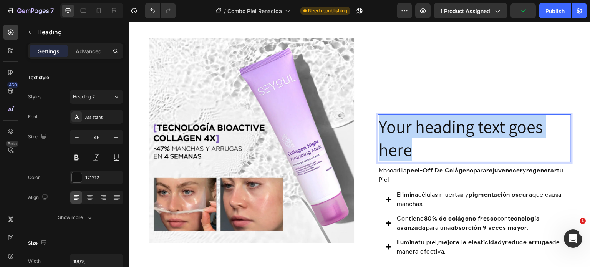
click at [396, 121] on p "Your heading text goes here" at bounding box center [475, 138] width 192 height 46
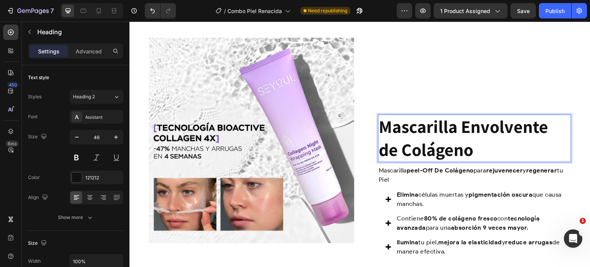
click at [396, 121] on strong "Mascarilla Envolvente de Colágeno" at bounding box center [463, 138] width 169 height 46
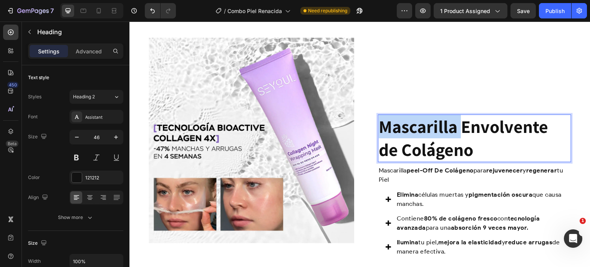
click at [396, 121] on strong "Mascarilla Envolvente de Colágeno" at bounding box center [463, 138] width 169 height 46
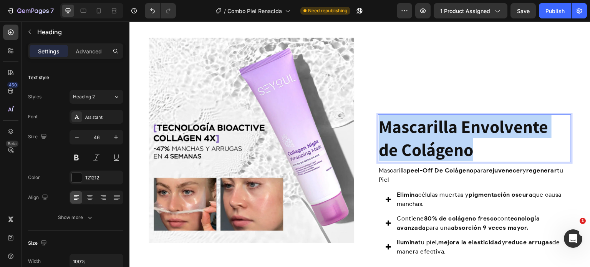
click at [396, 121] on strong "Mascarilla Envolvente de Colágeno" at bounding box center [463, 138] width 169 height 46
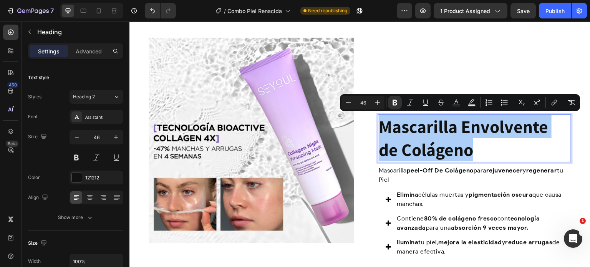
click at [359, 102] on input "46" at bounding box center [362, 102] width 15 height 9
click at [361, 102] on input "46" at bounding box center [362, 102] width 15 height 9
click at [365, 102] on input "46" at bounding box center [362, 102] width 15 height 9
type input "4"
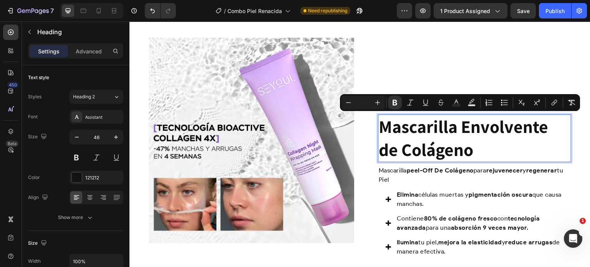
click at [366, 101] on input "Editor contextual toolbar" at bounding box center [362, 102] width 15 height 9
type input "32"
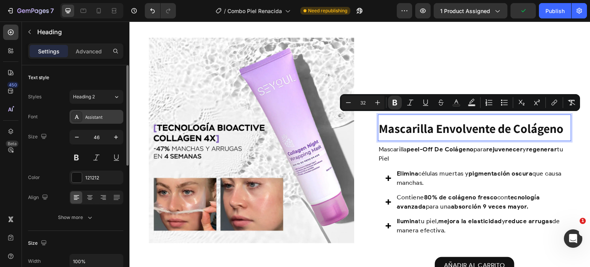
click at [105, 121] on div "Assistant" at bounding box center [97, 117] width 54 height 14
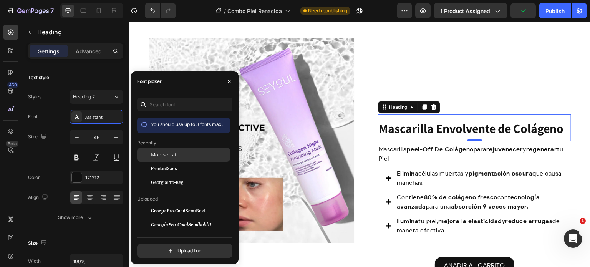
click at [146, 153] on div at bounding box center [144, 155] width 14 height 14
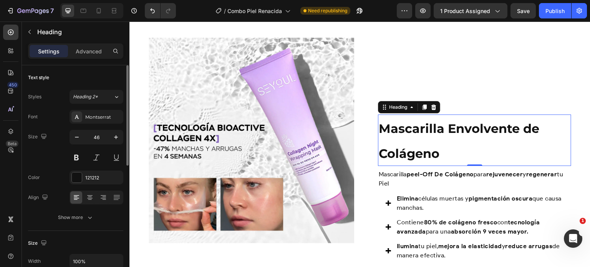
click at [69, 154] on div "Size 46" at bounding box center [75, 147] width 95 height 35
click at [71, 156] on button at bounding box center [77, 158] width 14 height 14
click at [434, 147] on strong "Mascarilla Envolvente de Colágeno" at bounding box center [459, 141] width 161 height 40
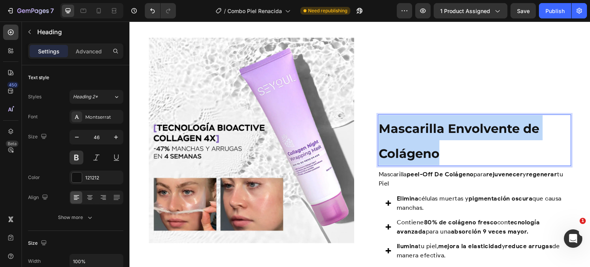
click at [434, 147] on strong "Mascarilla Envolvente de Colágeno" at bounding box center [459, 141] width 161 height 40
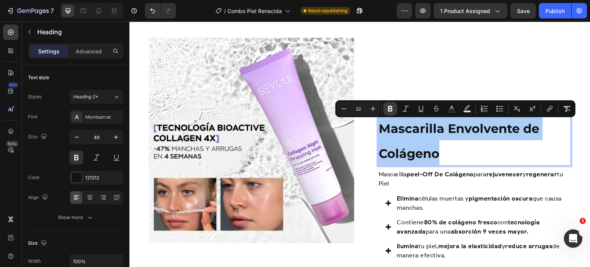
click at [387, 109] on icon "Editor contextual toolbar" at bounding box center [390, 109] width 8 height 8
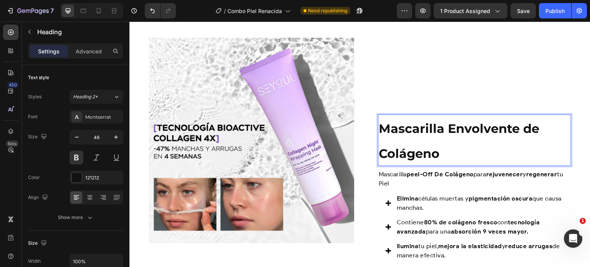
click at [400, 143] on p "Mascarilla Envolvente de Colágeno" at bounding box center [475, 140] width 192 height 50
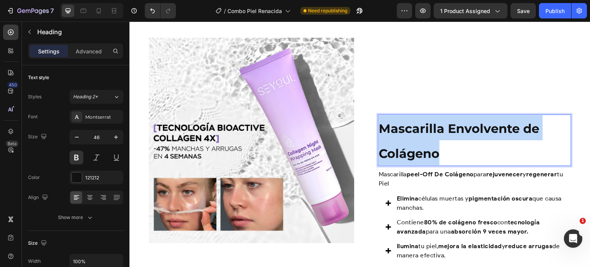
click at [400, 143] on p "Mascarilla Envolvente de Colágeno" at bounding box center [475, 140] width 192 height 50
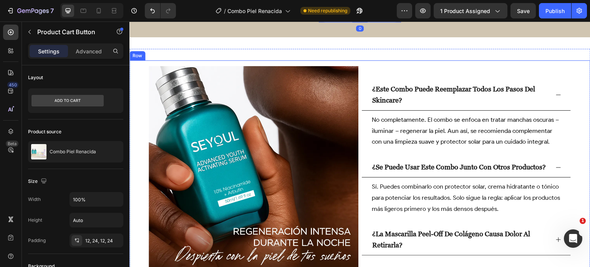
scroll to position [1672, 0]
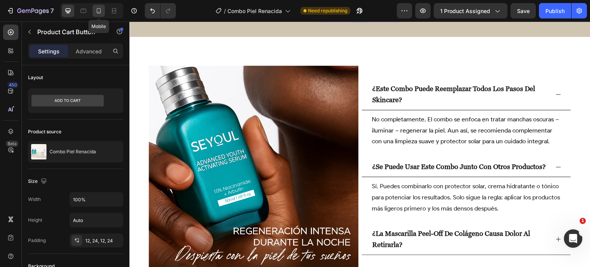
click at [99, 8] on icon at bounding box center [99, 10] width 4 height 5
type input "15"
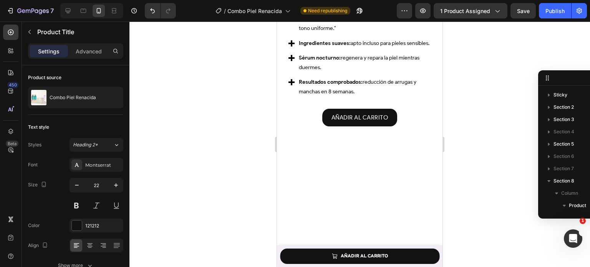
scroll to position [159, 0]
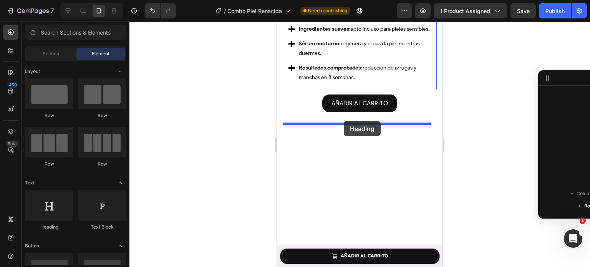
drag, startPoint x: 326, startPoint y: 235, endPoint x: 344, endPoint y: 121, distance: 115.8
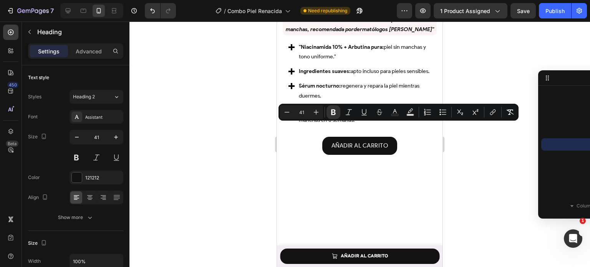
click at [301, 113] on input "41" at bounding box center [301, 112] width 15 height 9
click at [305, 113] on input "41" at bounding box center [301, 112] width 15 height 9
type input "4"
click at [303, 112] on input "Editor contextual toolbar" at bounding box center [301, 112] width 15 height 9
type input "22"
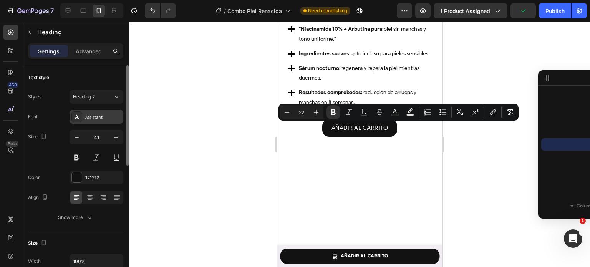
click at [103, 118] on div "Assistant" at bounding box center [103, 117] width 36 height 7
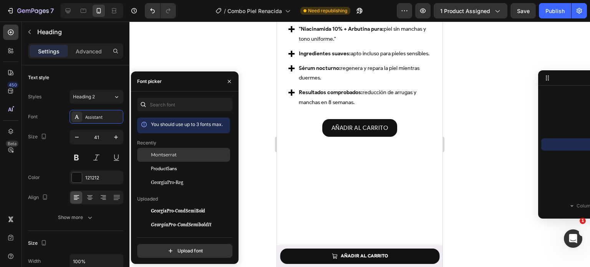
click at [156, 204] on div "Montserrat" at bounding box center [183, 211] width 93 height 14
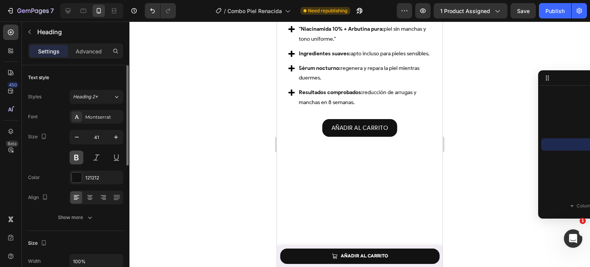
click at [71, 157] on button at bounding box center [77, 158] width 14 height 14
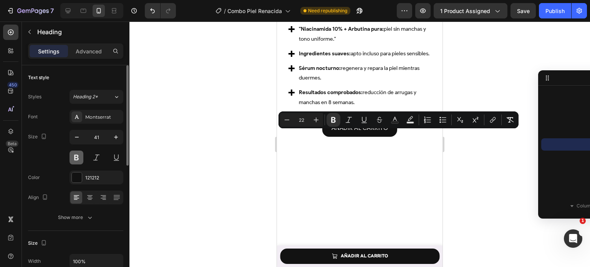
click at [79, 154] on button at bounding box center [77, 158] width 14 height 14
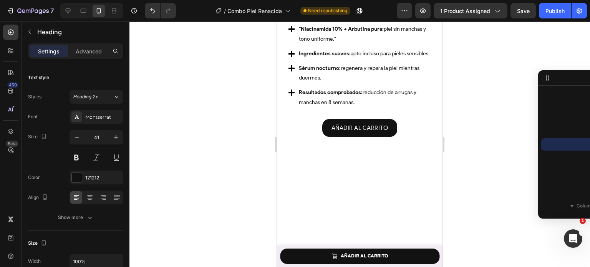
click at [206, 141] on div at bounding box center [359, 144] width 460 height 245
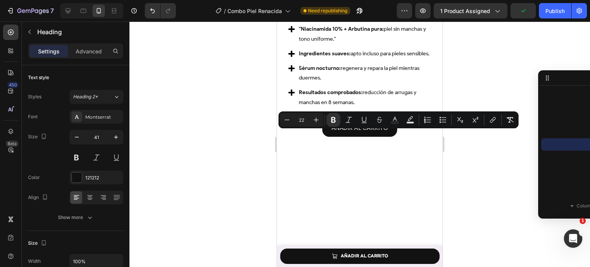
click at [220, 204] on div at bounding box center [359, 144] width 460 height 245
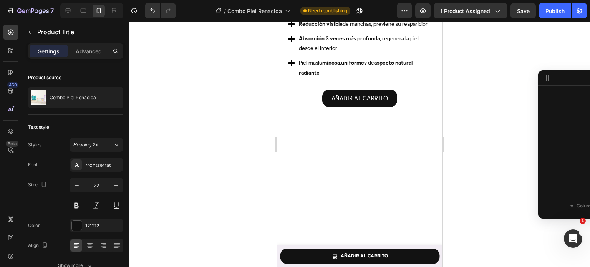
scroll to position [381, 0]
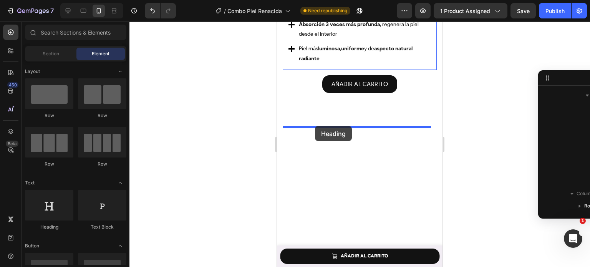
drag, startPoint x: 329, startPoint y: 232, endPoint x: 315, endPoint y: 126, distance: 107.3
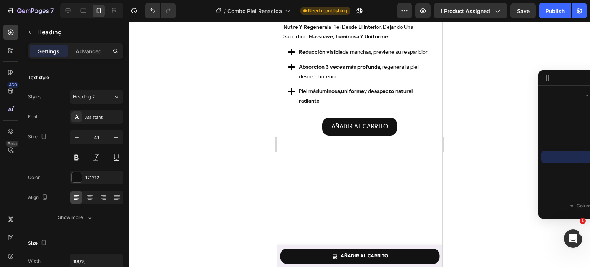
click at [322, 22] on h2 "Your heading text goes here" at bounding box center [360, 0] width 154 height 43
click at [322, 21] on p "Your heading text goes here" at bounding box center [359, 0] width 152 height 41
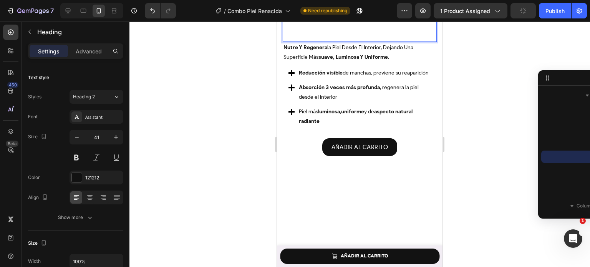
click at [318, 41] on p "Rich Text Editor. Editing area: main" at bounding box center [359, 20] width 152 height 41
click at [307, 41] on p "⁠⁠⁠⁠⁠⁠⁠" at bounding box center [359, 20] width 152 height 41
click at [290, 41] on p "⁠⁠⁠⁠⁠⁠⁠" at bounding box center [359, 20] width 152 height 41
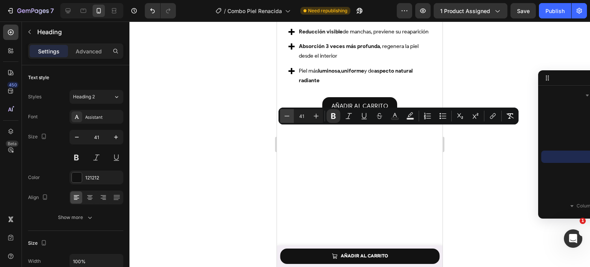
click at [287, 114] on icon "Editor contextual toolbar" at bounding box center [287, 116] width 8 height 8
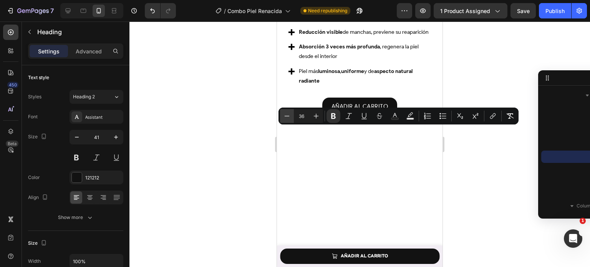
click at [287, 114] on icon "Editor contextual toolbar" at bounding box center [287, 116] width 8 height 8
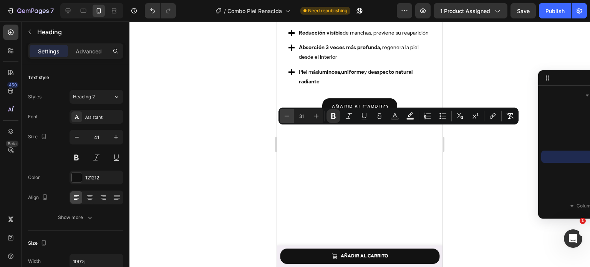
click at [287, 114] on icon "Editor contextual toolbar" at bounding box center [287, 116] width 8 height 8
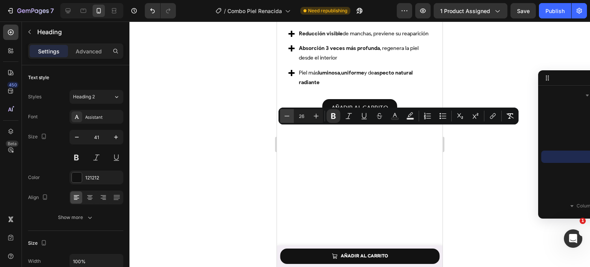
click at [287, 114] on icon "Editor contextual toolbar" at bounding box center [287, 116] width 8 height 8
type input "22"
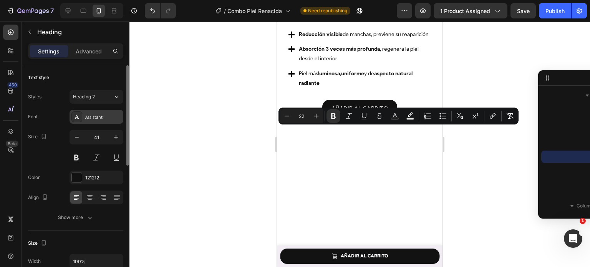
click at [114, 119] on div "Assistant" at bounding box center [103, 117] width 36 height 7
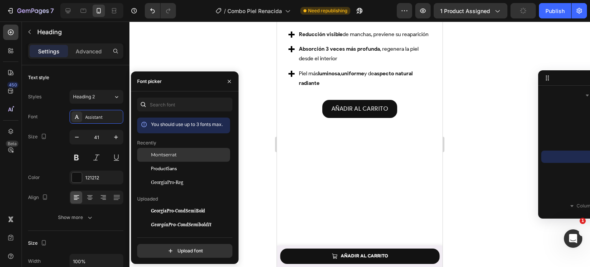
click at [159, 152] on span "Montserrat" at bounding box center [164, 154] width 26 height 7
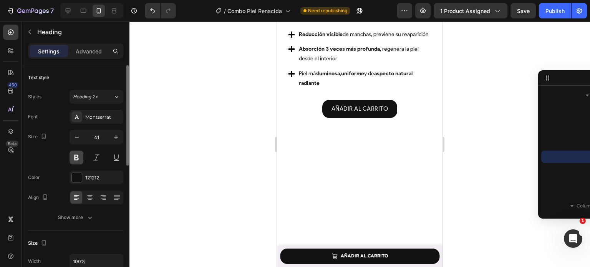
click at [76, 157] on button at bounding box center [77, 158] width 14 height 14
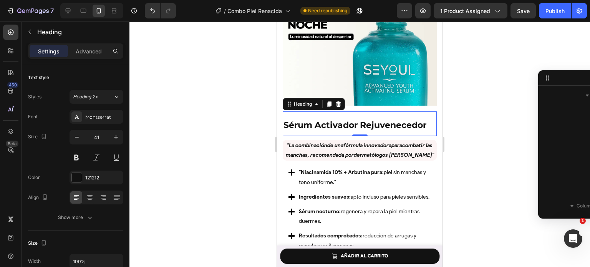
scroll to position [159, 0]
click at [74, 133] on icon "button" at bounding box center [77, 137] width 8 height 8
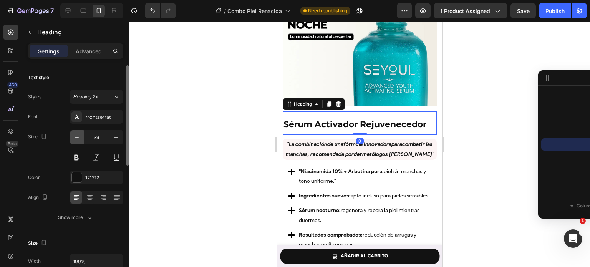
click at [74, 133] on icon "button" at bounding box center [77, 137] width 8 height 8
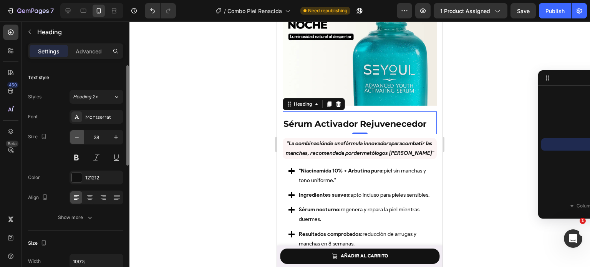
click at [74, 133] on icon "button" at bounding box center [77, 137] width 8 height 8
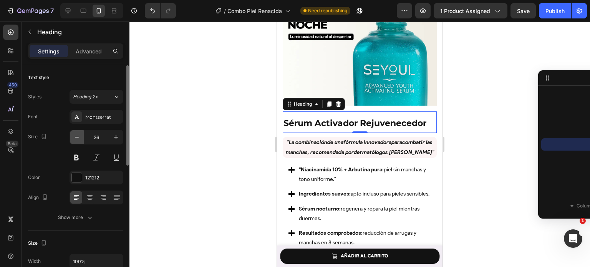
click at [74, 133] on icon "button" at bounding box center [77, 137] width 8 height 8
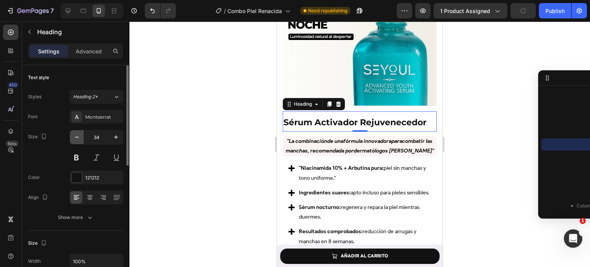
click at [74, 133] on icon "button" at bounding box center [77, 137] width 8 height 8
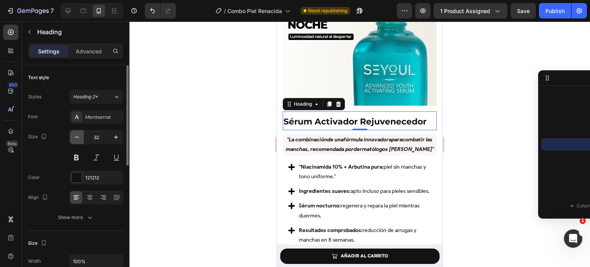
click at [74, 133] on icon "button" at bounding box center [77, 137] width 8 height 8
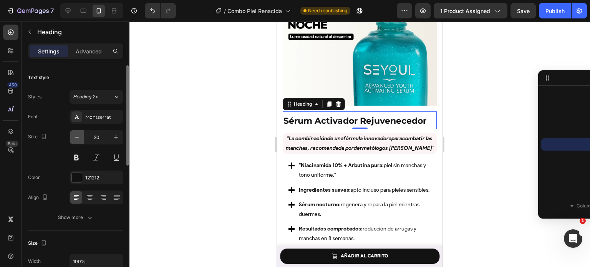
click at [74, 133] on icon "button" at bounding box center [77, 137] width 8 height 8
click at [120, 137] on button "button" at bounding box center [116, 137] width 14 height 14
type input "30"
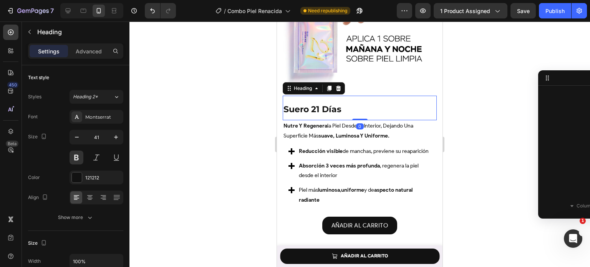
scroll to position [393, 0]
click at [103, 137] on input "41" at bounding box center [96, 137] width 25 height 14
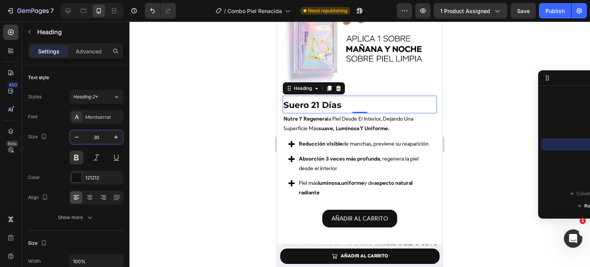
type input "30"
click at [222, 162] on div at bounding box center [359, 144] width 460 height 245
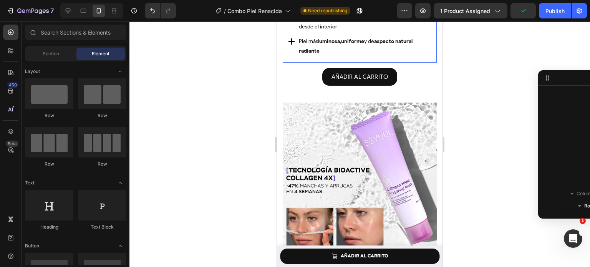
scroll to position [1390, 0]
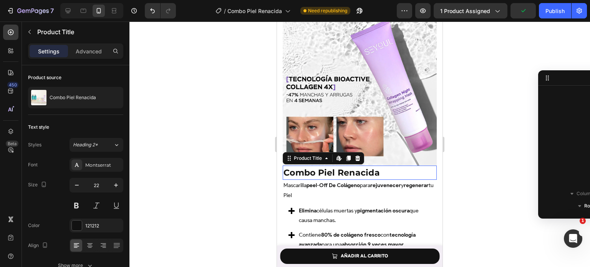
click at [373, 169] on h1 "Combo Piel Renacida" at bounding box center [360, 173] width 154 height 14
click at [360, 166] on h1 "Combo Piel Renacida" at bounding box center [360, 173] width 154 height 14
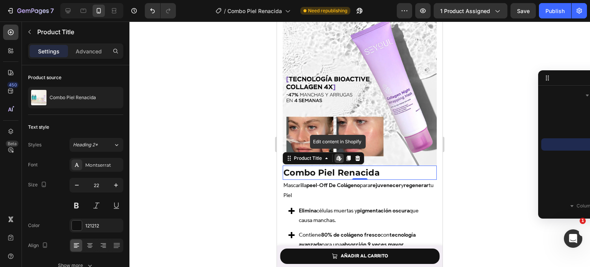
click at [360, 166] on h1 "Combo Piel Renacida" at bounding box center [360, 173] width 154 height 14
drag, startPoint x: 357, startPoint y: 151, endPoint x: 549, endPoint y: 175, distance: 193.5
click at [357, 156] on icon at bounding box center [357, 158] width 5 height 5
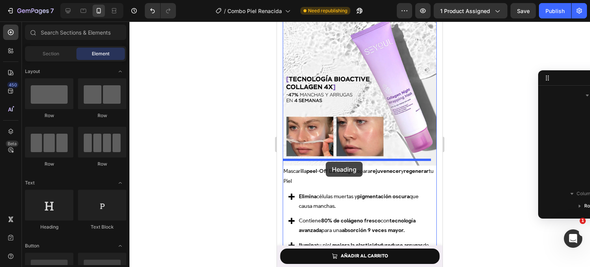
drag, startPoint x: 330, startPoint y: 230, endPoint x: 326, endPoint y: 161, distance: 68.4
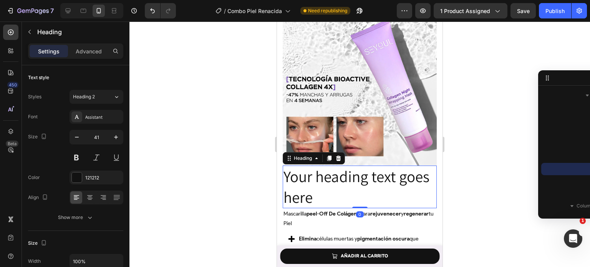
click at [333, 169] on h2 "Your heading text goes here" at bounding box center [360, 187] width 154 height 43
click at [333, 169] on p "Your heading text goes here" at bounding box center [359, 186] width 152 height 41
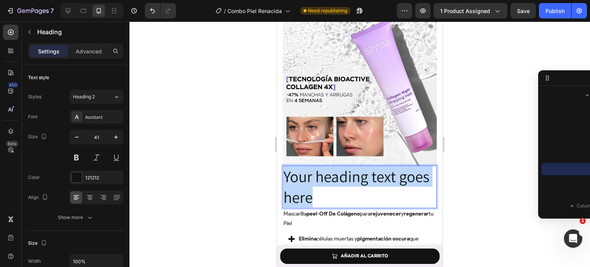
click at [333, 169] on p "Your heading text goes here" at bounding box center [359, 186] width 152 height 41
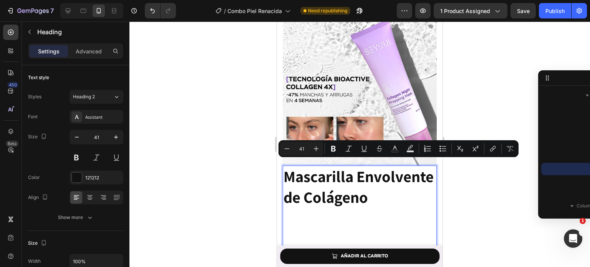
scroll to position [1394, 0]
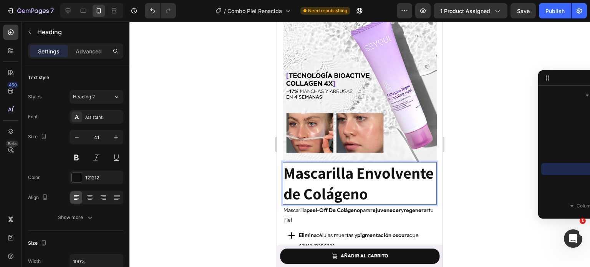
click at [339, 179] on strong "Mascarilla Envolvente de Colágeno" at bounding box center [358, 182] width 150 height 41
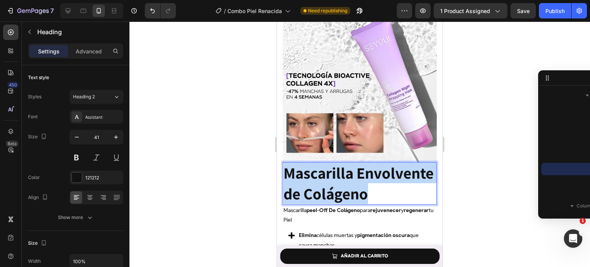
click at [339, 179] on strong "Mascarilla Envolvente de Colágeno" at bounding box center [358, 182] width 150 height 41
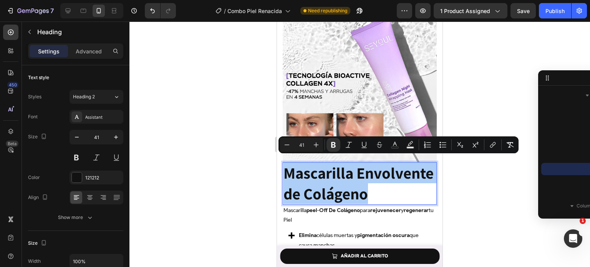
click at [300, 146] on input "41" at bounding box center [301, 144] width 15 height 9
click at [303, 146] on input "41" at bounding box center [301, 144] width 15 height 9
click at [307, 146] on input "41" at bounding box center [301, 144] width 15 height 9
type input "4"
type input "22"
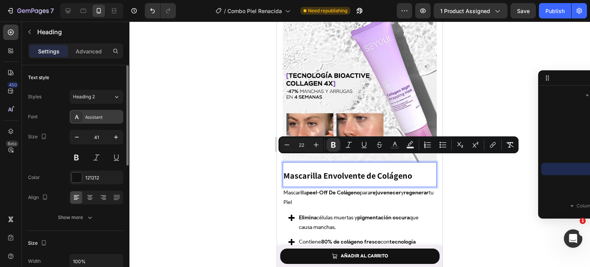
click at [102, 117] on div "Assistant" at bounding box center [103, 117] width 36 height 7
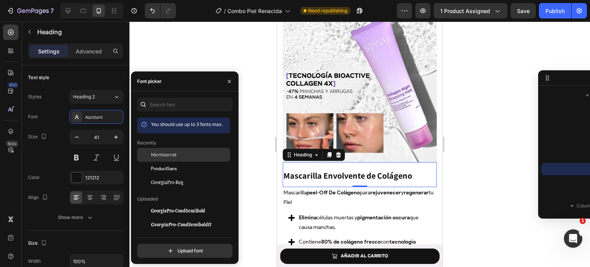
click at [149, 160] on div at bounding box center [144, 155] width 14 height 14
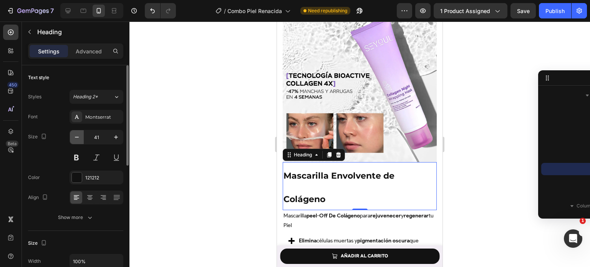
click at [75, 140] on icon "button" at bounding box center [77, 137] width 8 height 8
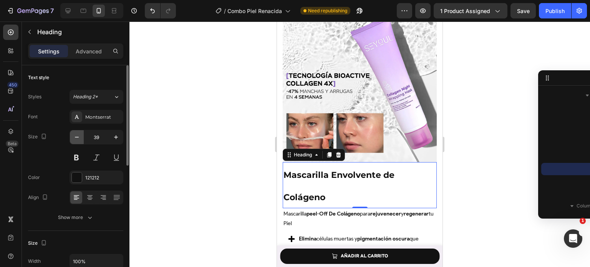
type input "38"
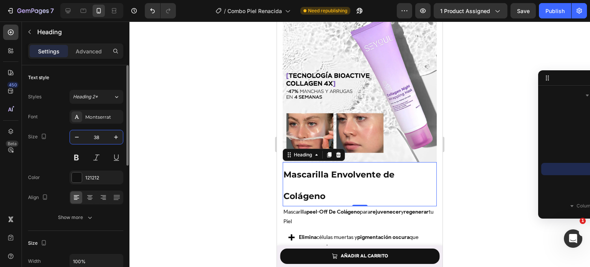
click at [103, 136] on input "38" at bounding box center [96, 137] width 25 height 14
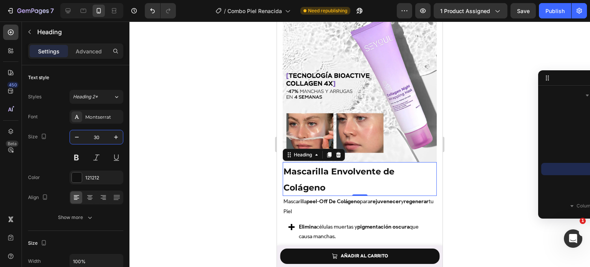
type input "30"
click at [189, 156] on div at bounding box center [359, 144] width 460 height 245
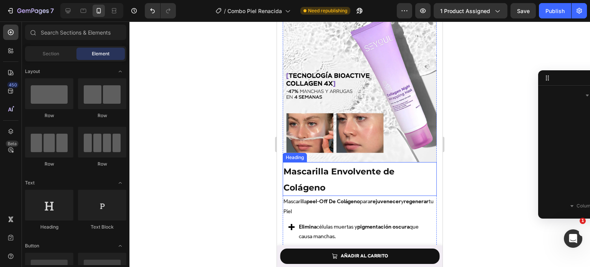
click at [303, 177] on strong "Mascarilla Envolvente de Colágeno" at bounding box center [338, 179] width 111 height 26
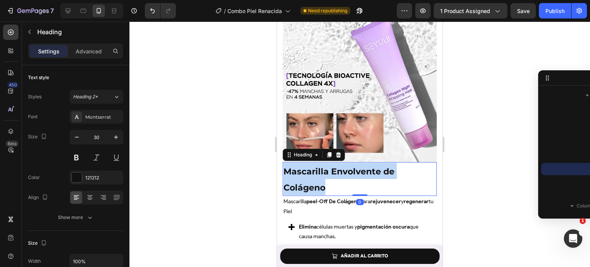
click at [303, 177] on strong "Mascarilla Envolvente de Colágeno" at bounding box center [338, 179] width 111 height 26
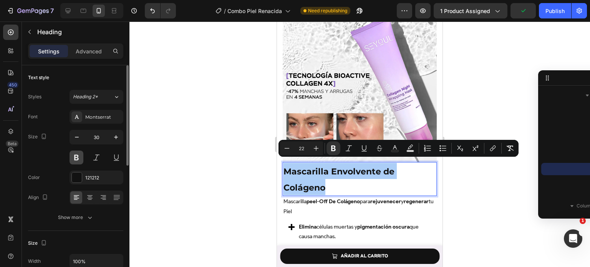
click at [77, 157] on button at bounding box center [77, 158] width 14 height 14
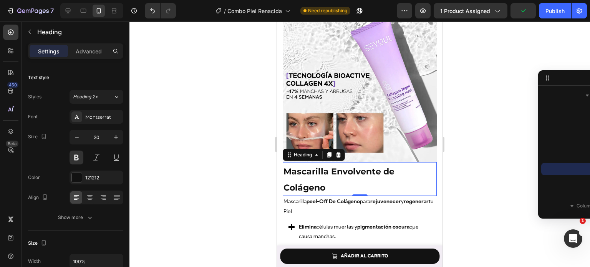
click at [175, 164] on div at bounding box center [359, 144] width 460 height 245
click at [320, 170] on strong "Mascarilla Envolvente de Colágeno" at bounding box center [338, 179] width 111 height 26
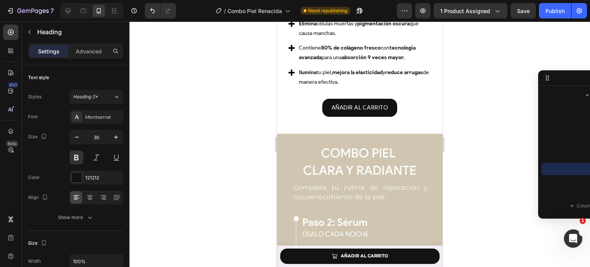
scroll to position [1598, 0]
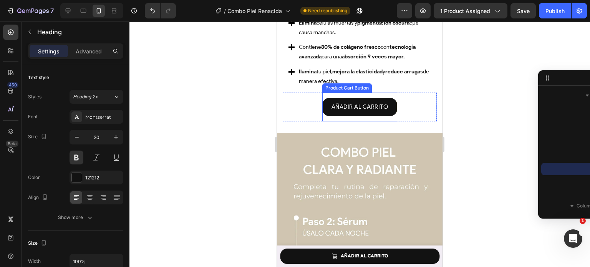
click at [385, 104] on button "AÑADIR AL CARRITO" at bounding box center [359, 107] width 75 height 18
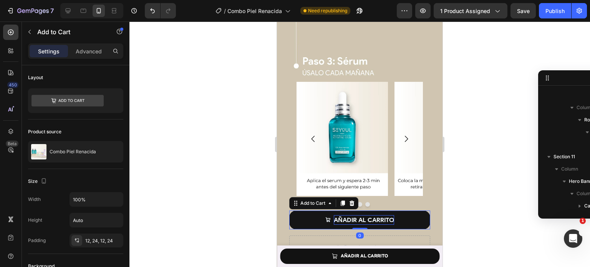
scroll to position [835, 0]
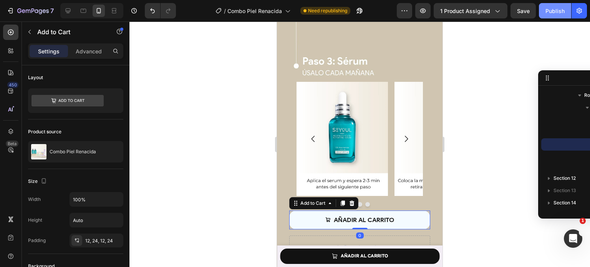
click at [555, 10] on div "Publish" at bounding box center [554, 11] width 19 height 8
